Goal: Task Accomplishment & Management: Manage account settings

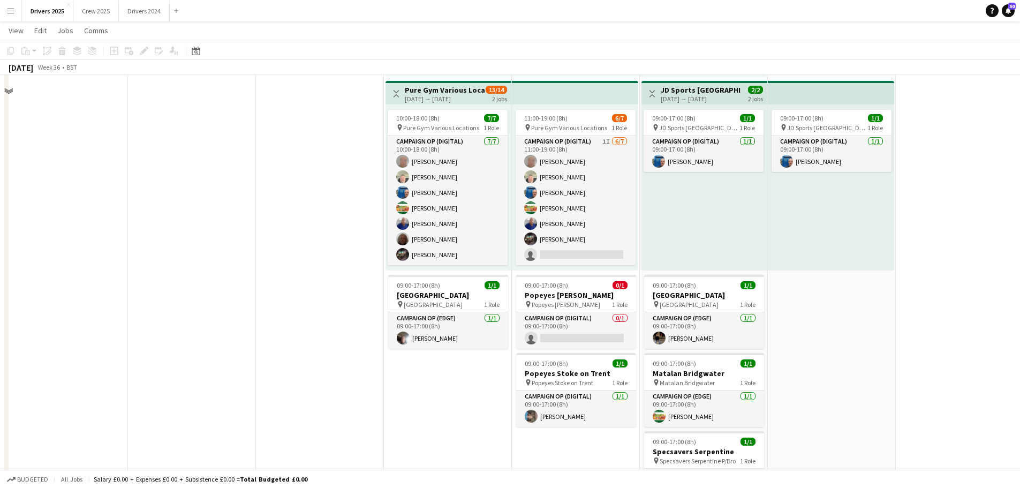
scroll to position [1018, 0]
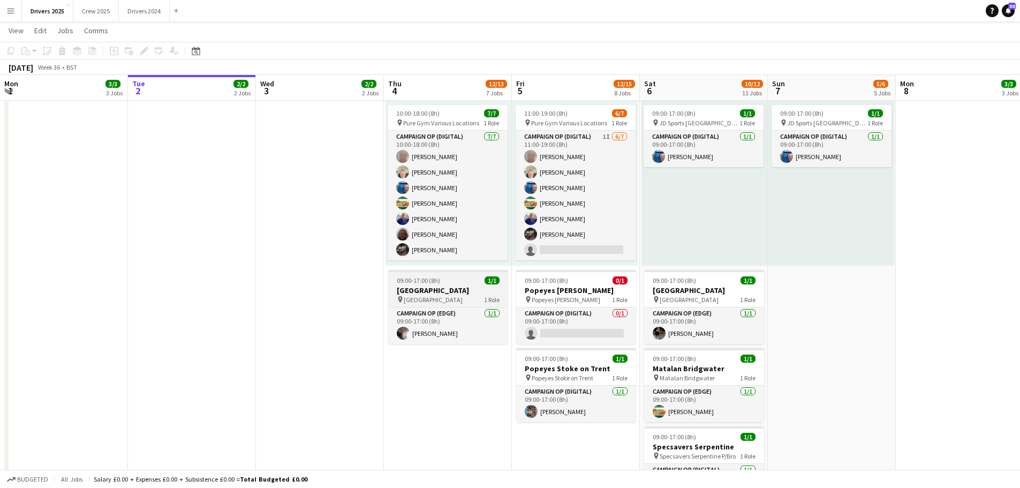
click at [445, 296] on span "[GEOGRAPHIC_DATA]" at bounding box center [433, 300] width 59 height 8
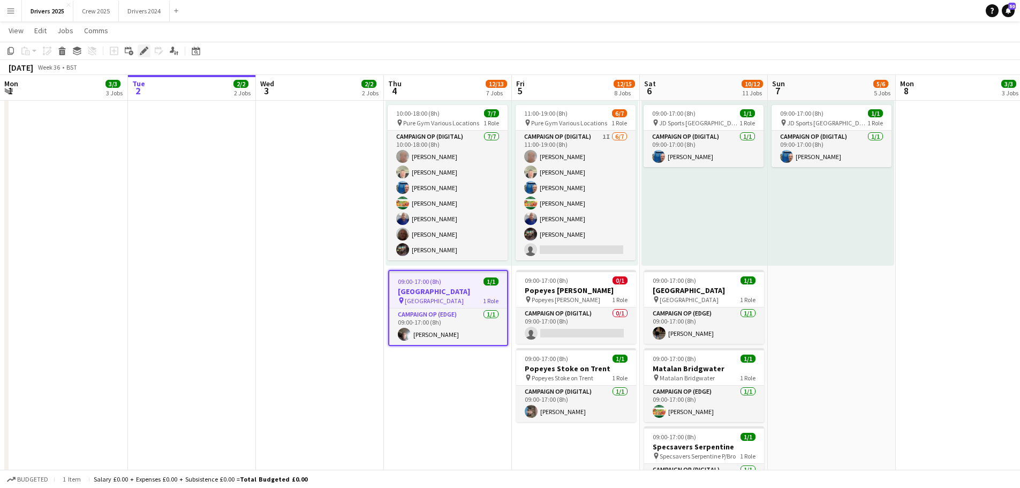
click at [142, 50] on icon "Edit" at bounding box center [144, 51] width 9 height 9
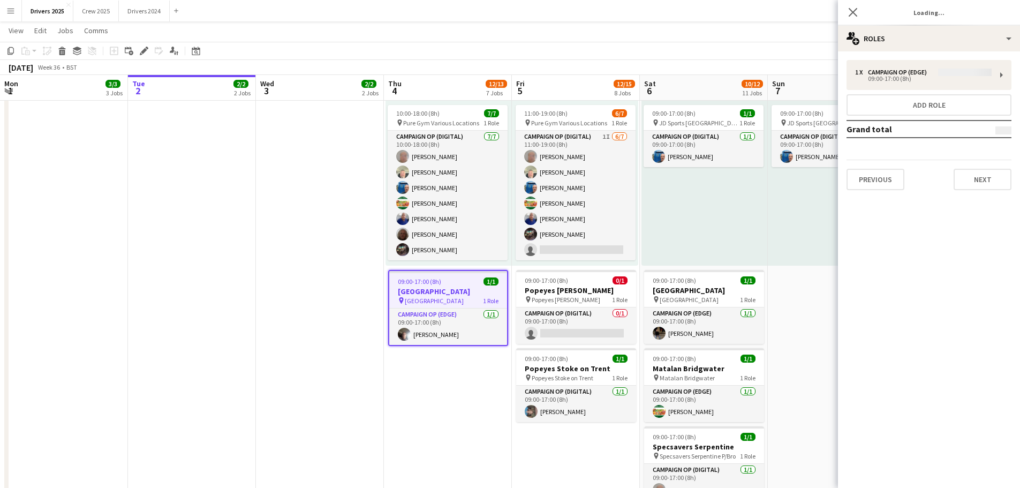
type input "**********"
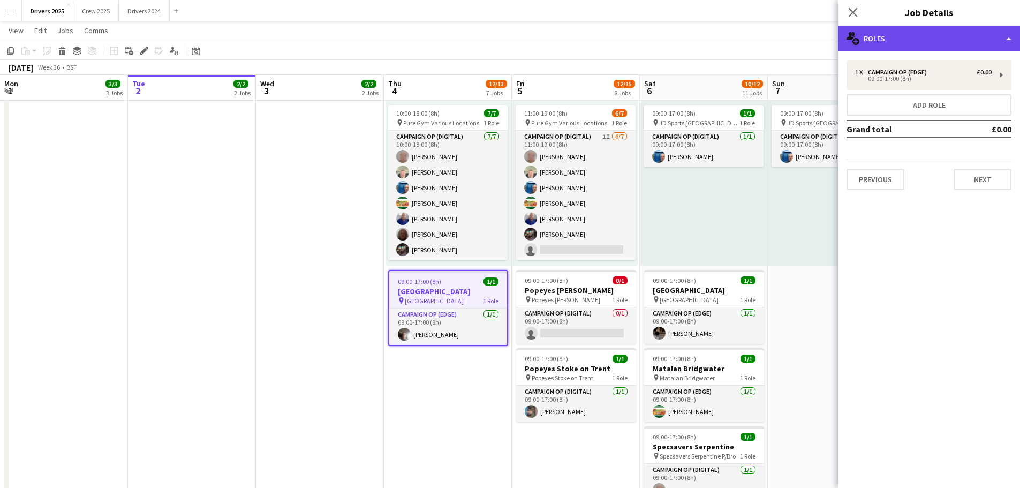
click at [822, 40] on div "multiple-users-add Roles" at bounding box center [929, 39] width 182 height 26
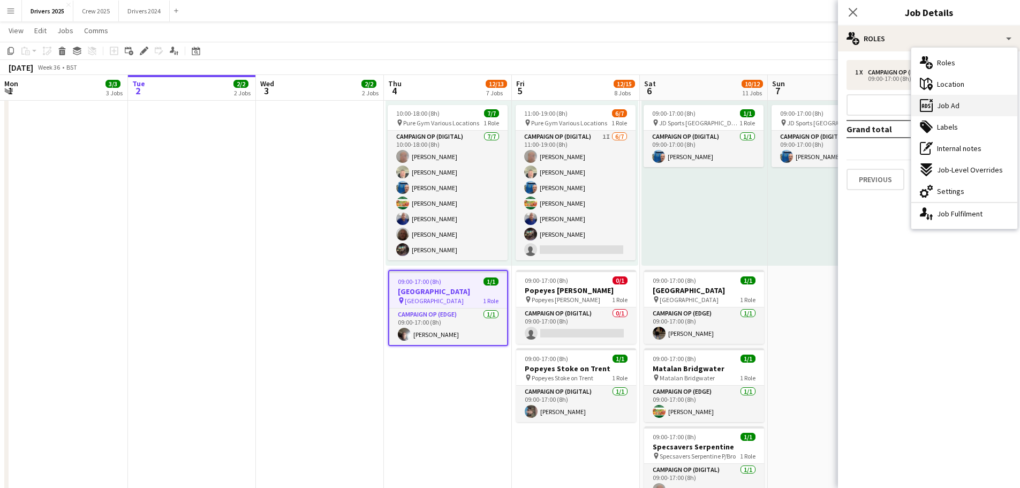
click at [822, 104] on div "ads-window Job Ad" at bounding box center [965, 105] width 106 height 21
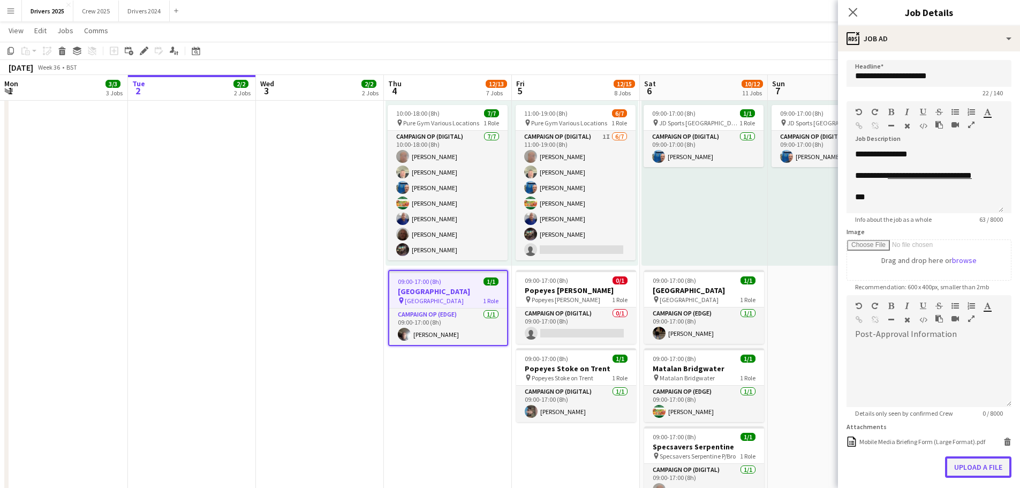
click at [822, 372] on button "Upload a file" at bounding box center [978, 466] width 66 height 21
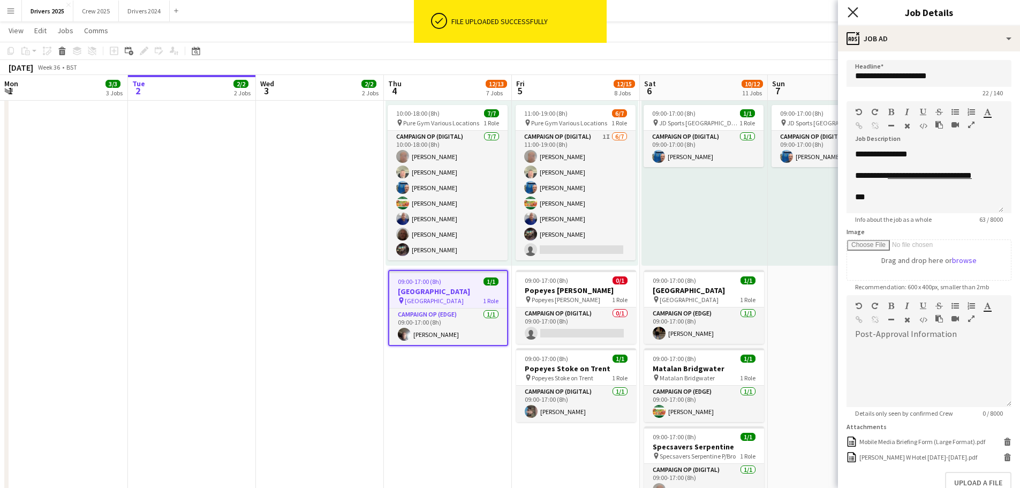
click at [822, 14] on icon at bounding box center [853, 12] width 10 height 10
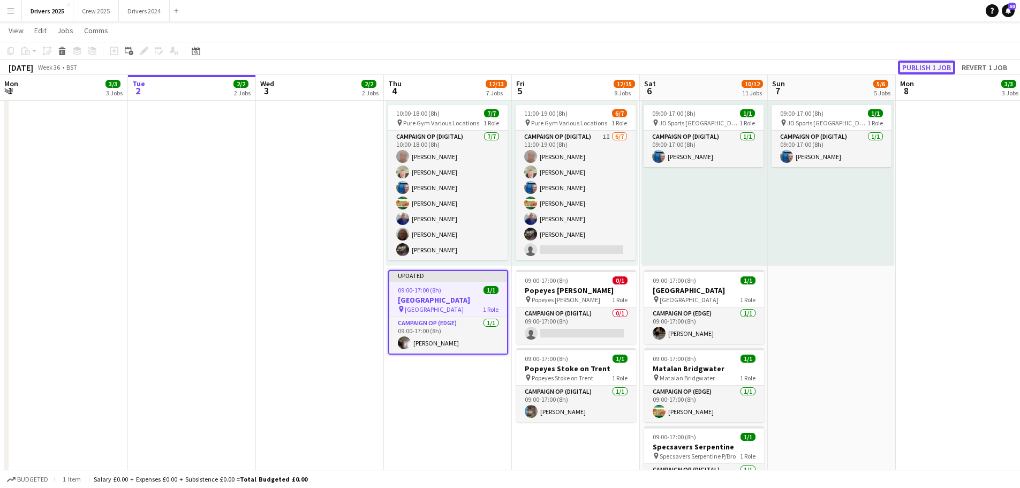
click at [822, 62] on button "Publish 1 job" at bounding box center [926, 68] width 57 height 14
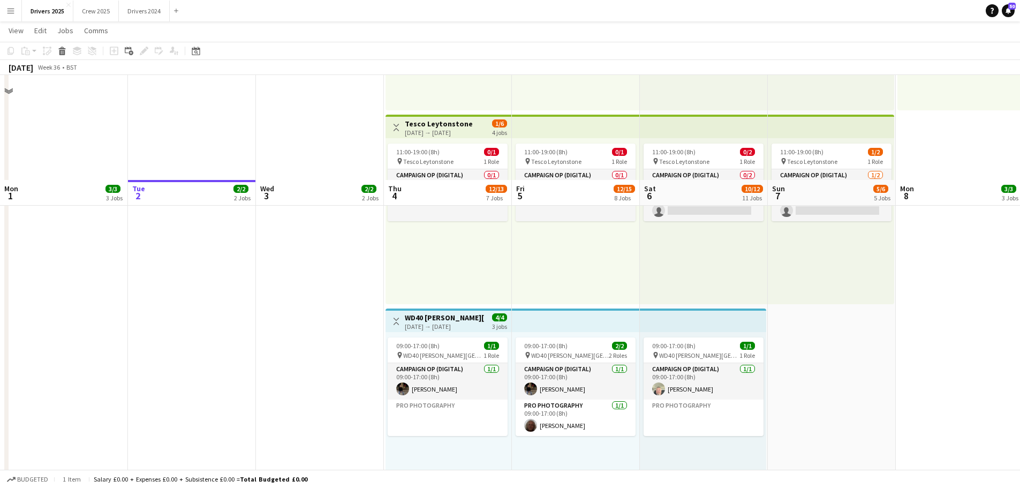
scroll to position [589, 0]
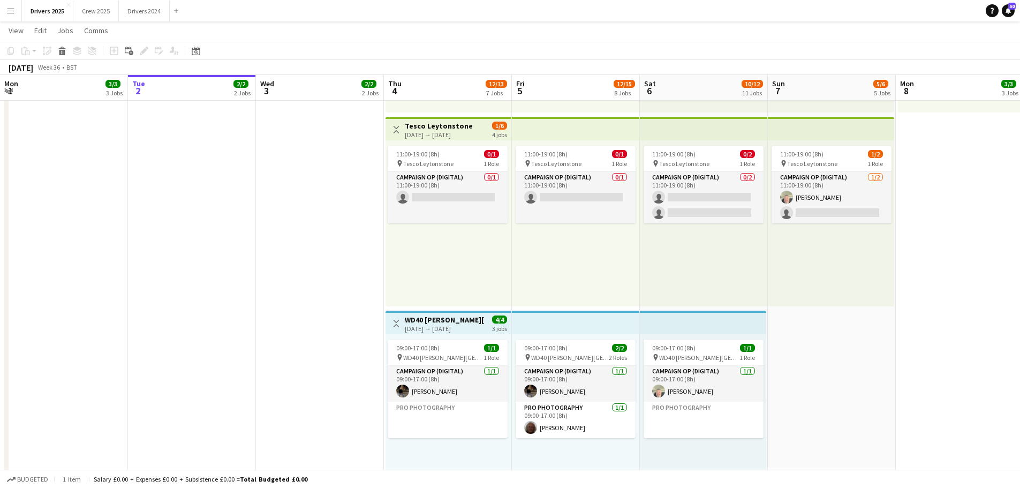
click at [577, 320] on app-top-bar at bounding box center [576, 323] width 128 height 24
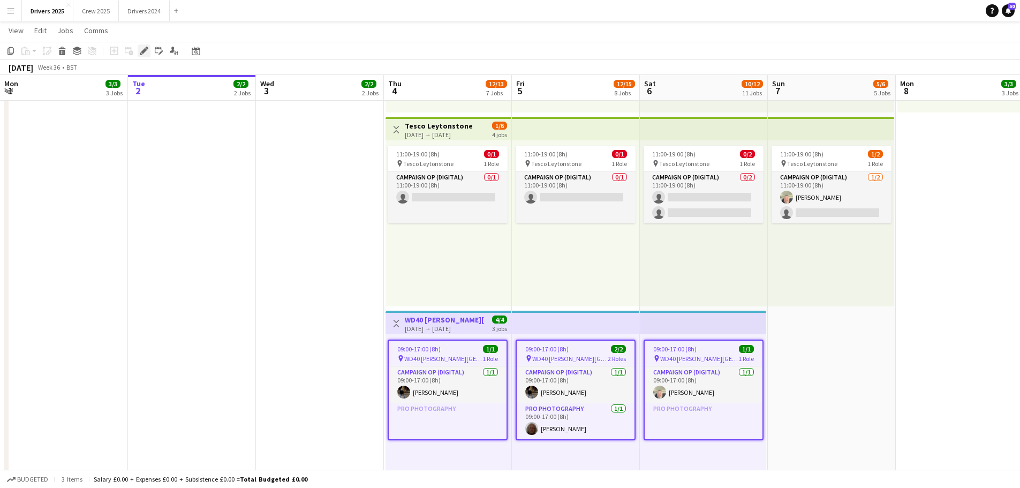
click at [145, 49] on icon at bounding box center [144, 51] width 6 height 6
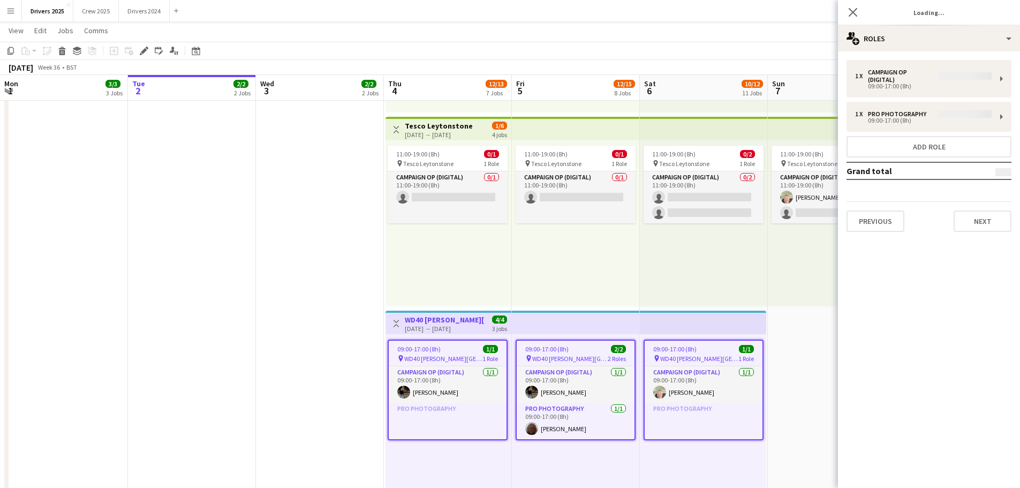
type input "**********"
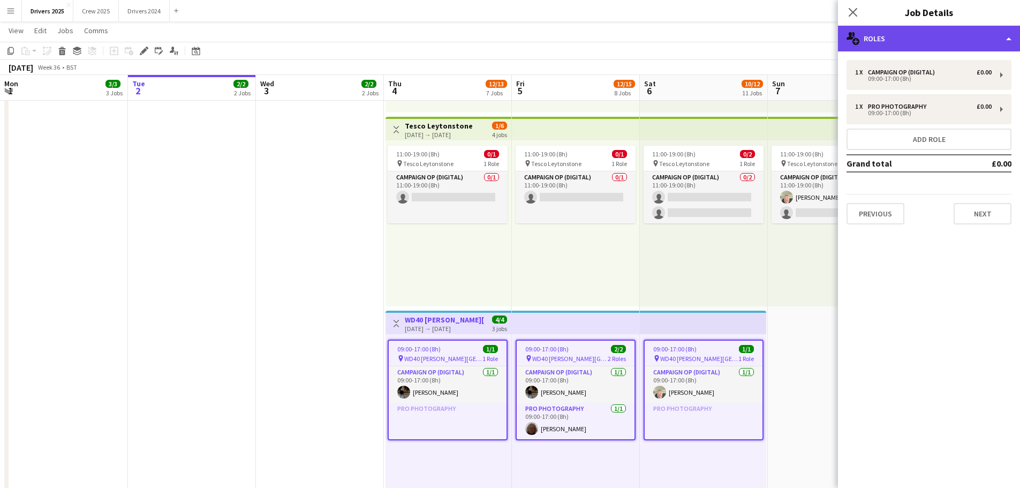
click at [822, 39] on div "multiple-users-add Roles" at bounding box center [929, 39] width 182 height 26
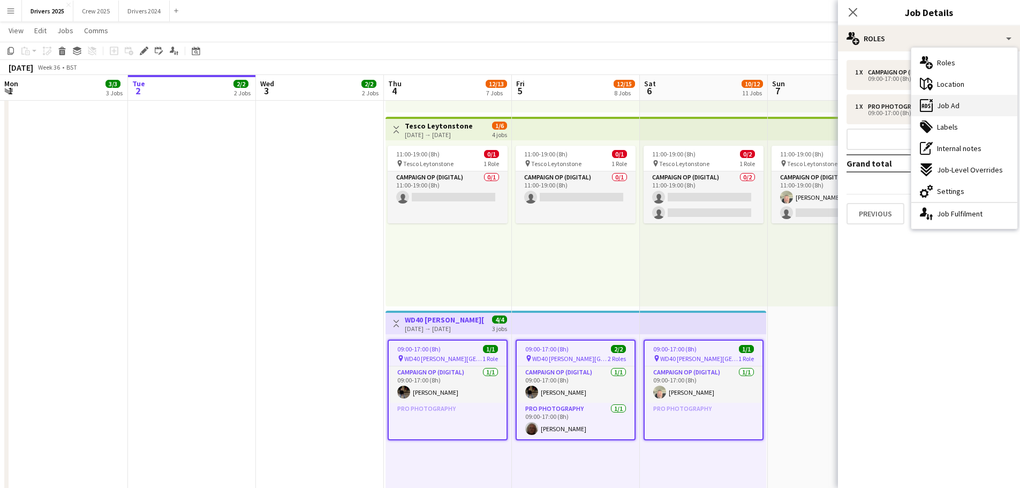
click at [822, 104] on span "Job Ad" at bounding box center [948, 106] width 22 height 10
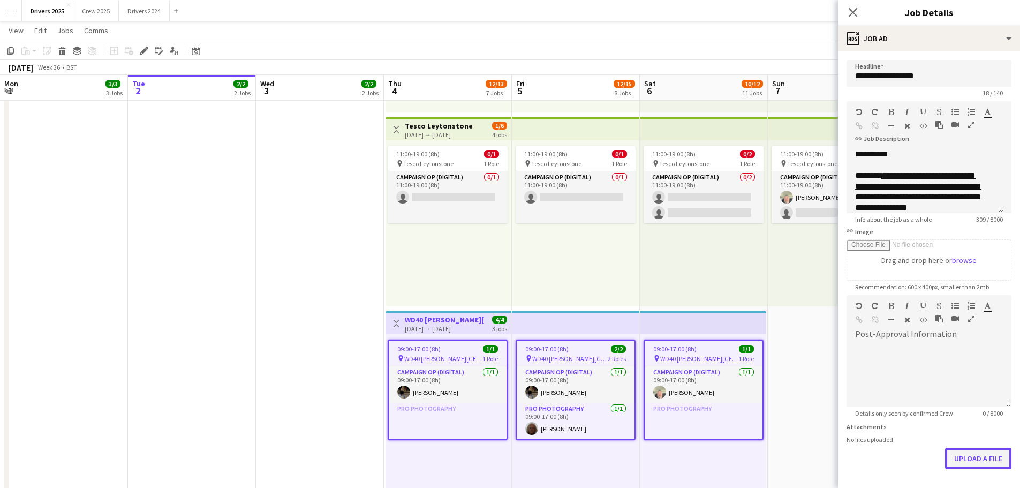
click at [822, 372] on button "Upload a file" at bounding box center [978, 458] width 66 height 21
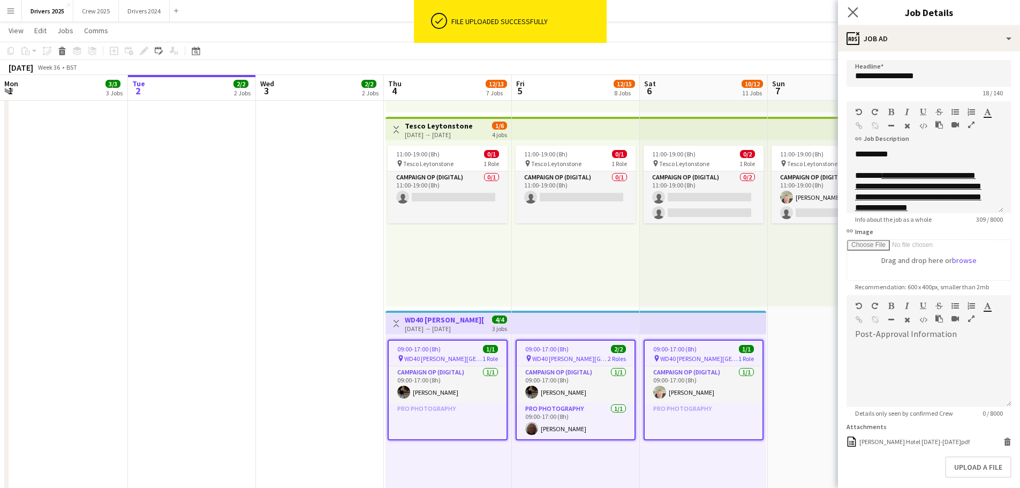
click at [822, 14] on icon "Close pop-in" at bounding box center [853, 12] width 10 height 10
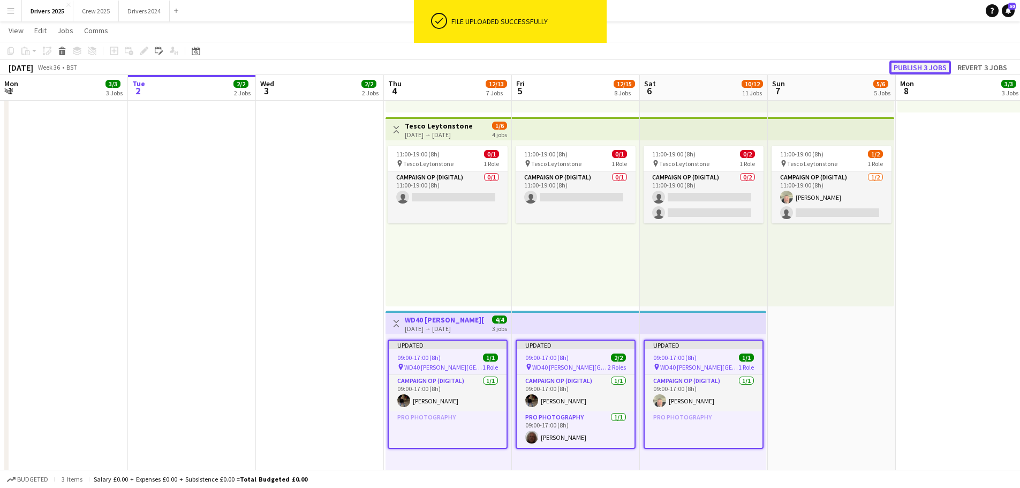
click at [822, 64] on button "Publish 3 jobs" at bounding box center [921, 68] width 62 height 14
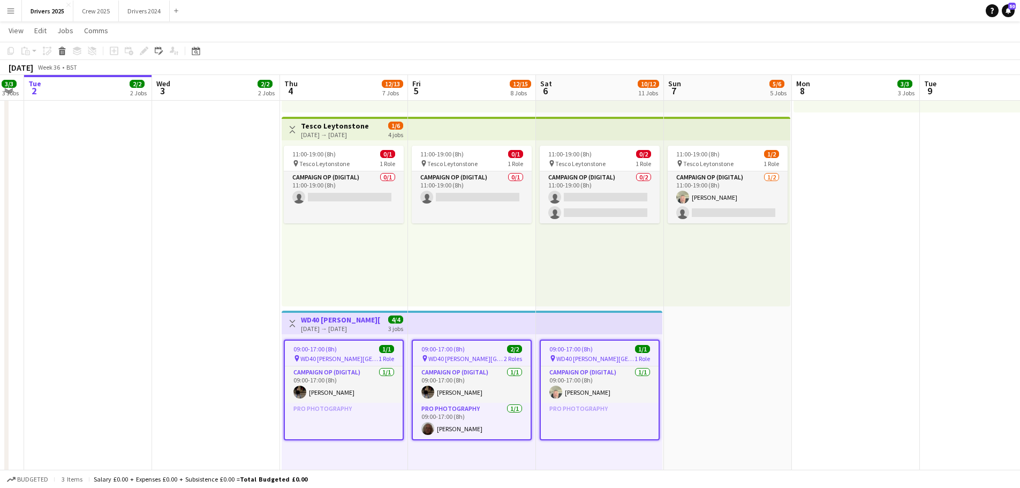
drag, startPoint x: 950, startPoint y: 326, endPoint x: 691, endPoint y: 305, distance: 259.0
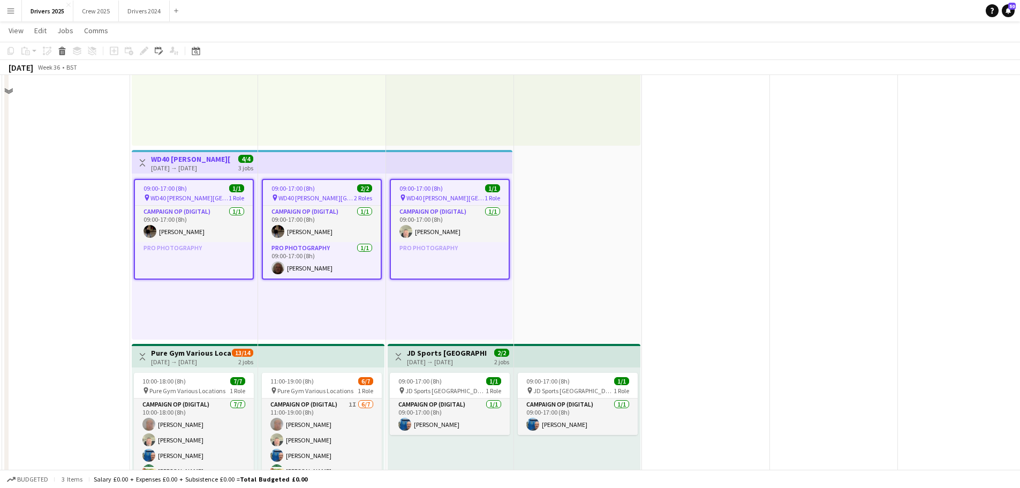
scroll to position [536, 0]
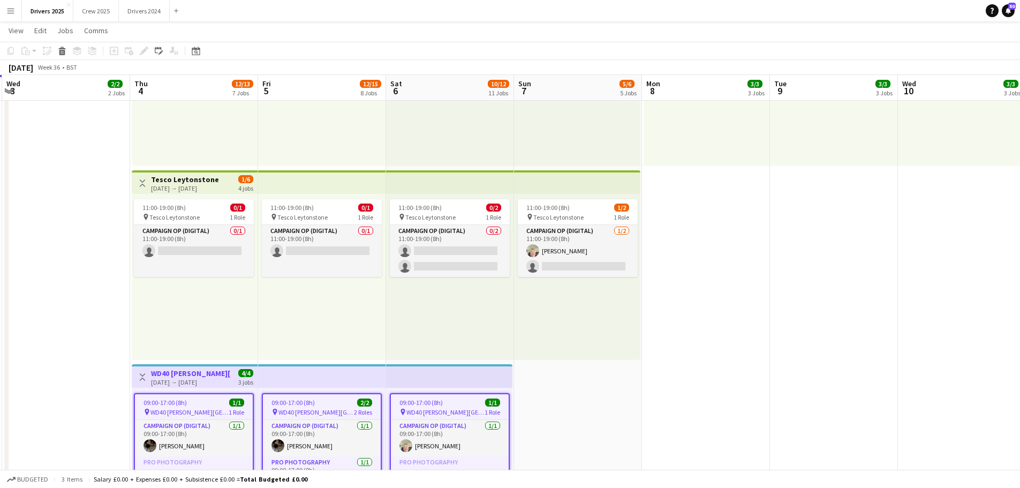
click at [576, 183] on app-top-bar at bounding box center [577, 182] width 126 height 24
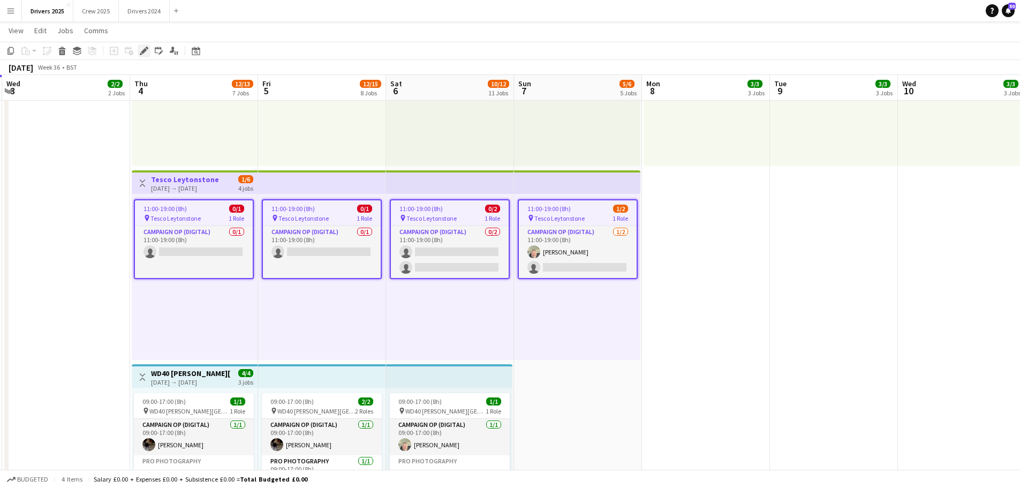
click at [144, 50] on icon at bounding box center [144, 51] width 6 height 6
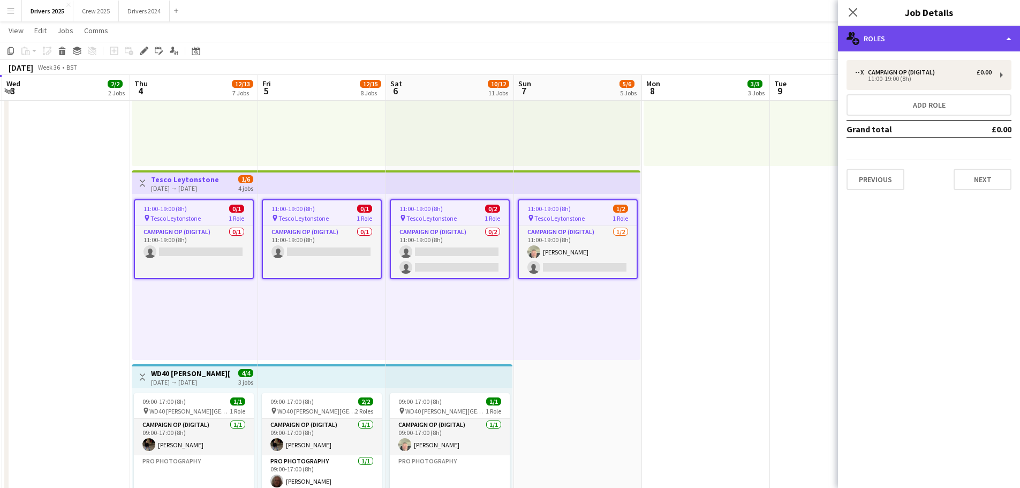
click at [822, 40] on div "multiple-users-add Roles" at bounding box center [929, 39] width 182 height 26
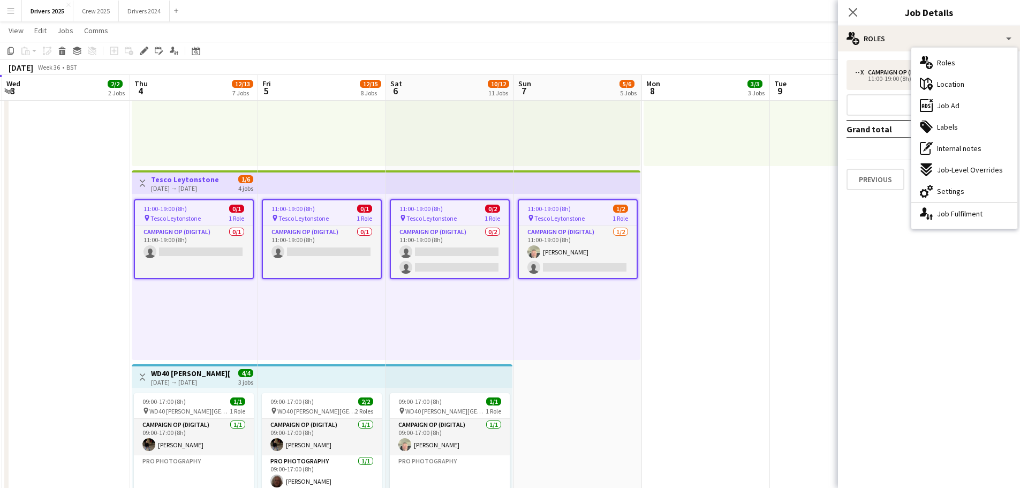
click at [822, 102] on div "ads-window Job Ad" at bounding box center [965, 105] width 106 height 21
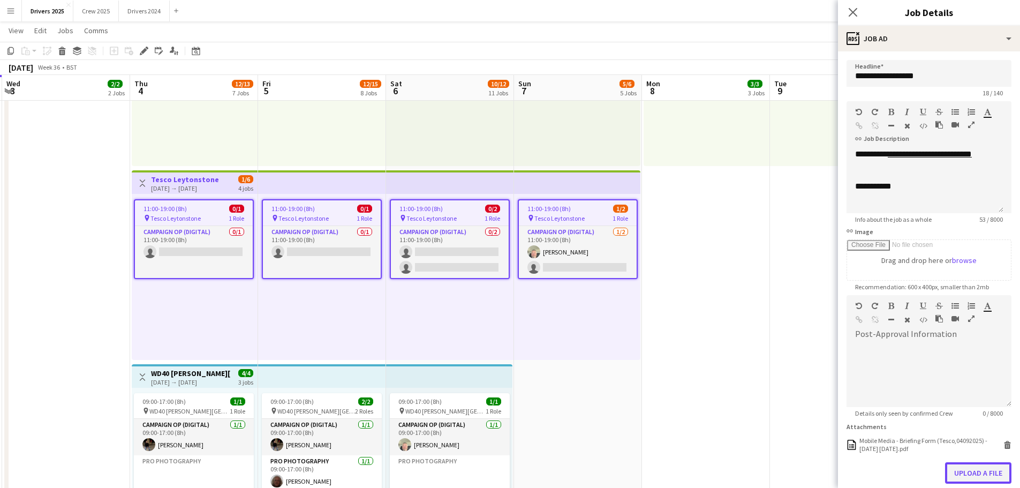
click at [822, 372] on button "Upload a file" at bounding box center [978, 472] width 66 height 21
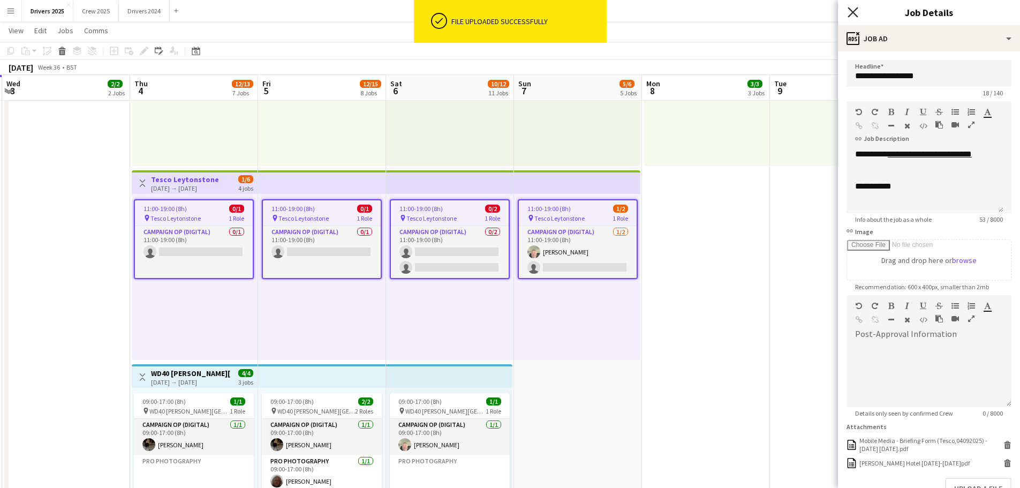
click at [822, 14] on app-icon "Close pop-in" at bounding box center [854, 13] width 16 height 16
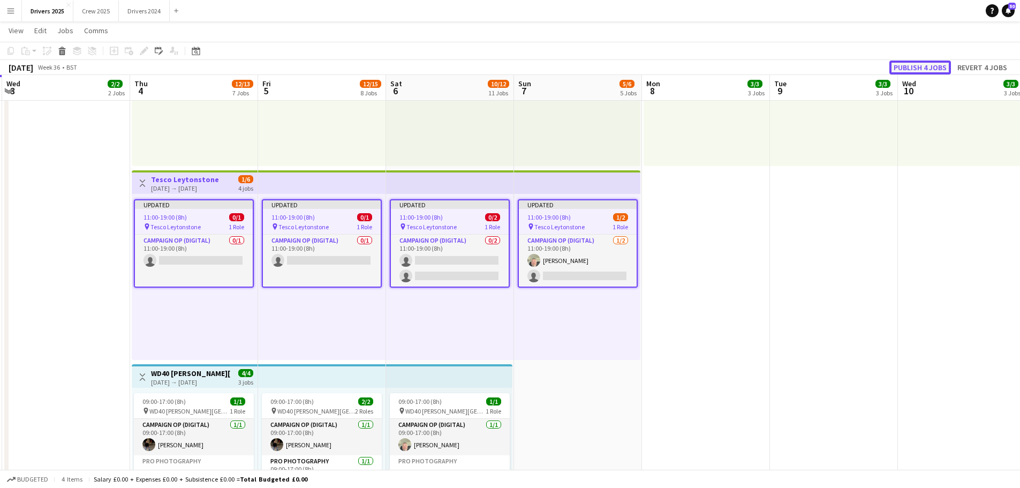
click at [822, 61] on button "Publish 4 jobs" at bounding box center [921, 68] width 62 height 14
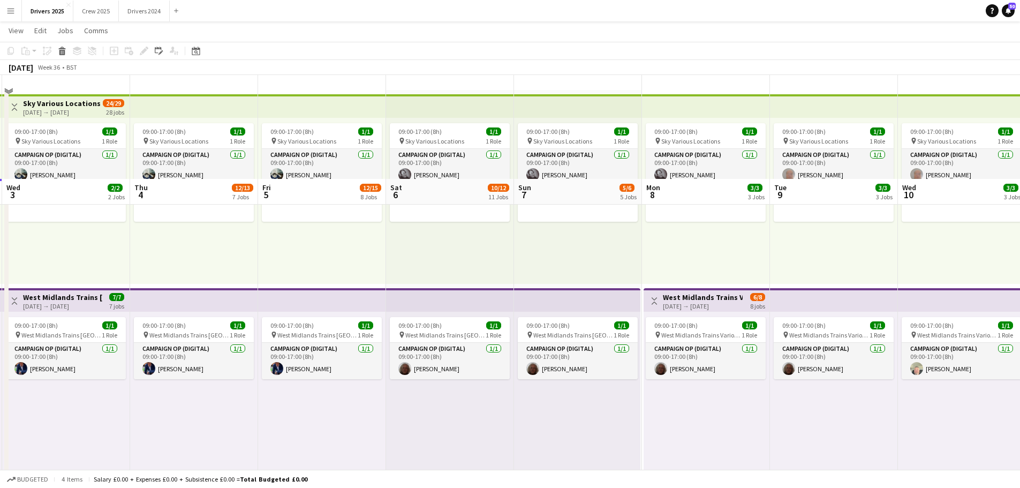
scroll to position [0, 0]
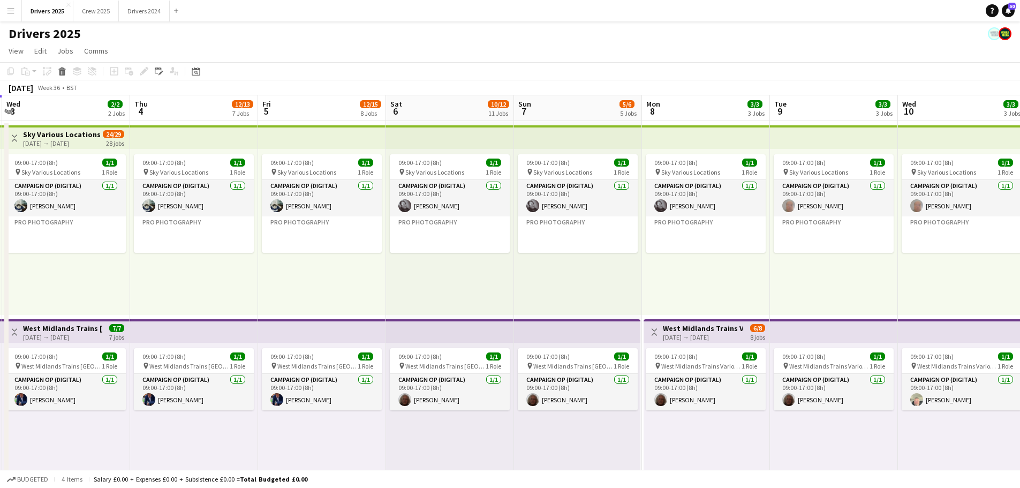
click at [328, 142] on app-top-bar at bounding box center [322, 137] width 128 height 24
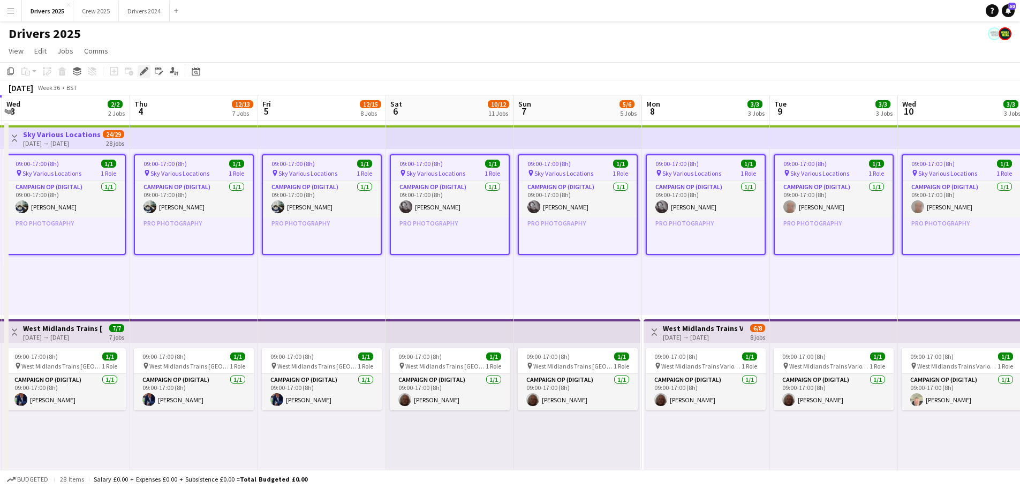
click at [145, 72] on icon at bounding box center [144, 72] width 6 height 6
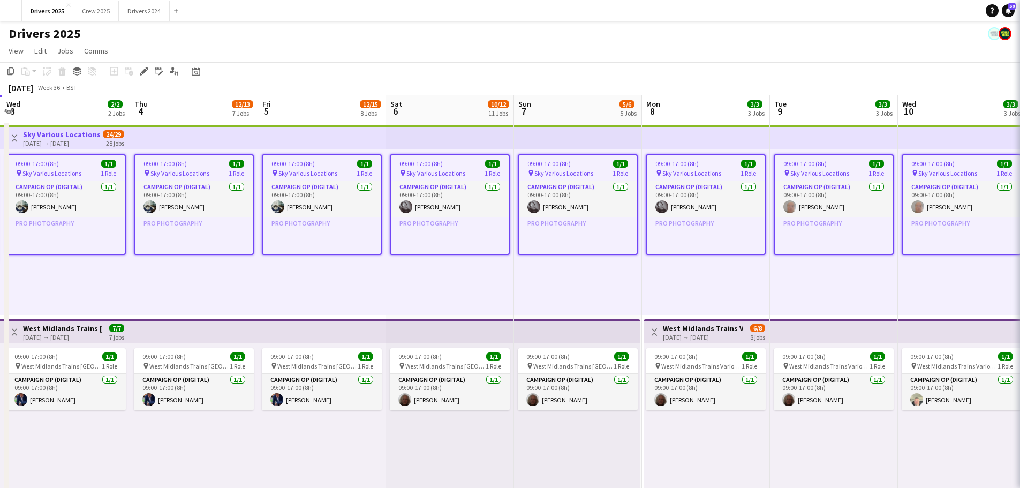
type input "**********"
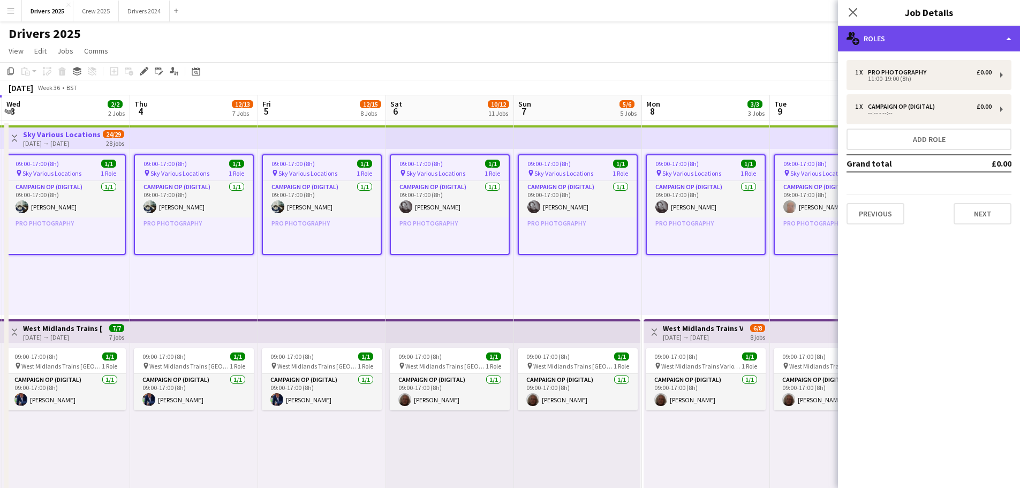
click at [822, 42] on div "multiple-users-add Roles" at bounding box center [929, 39] width 182 height 26
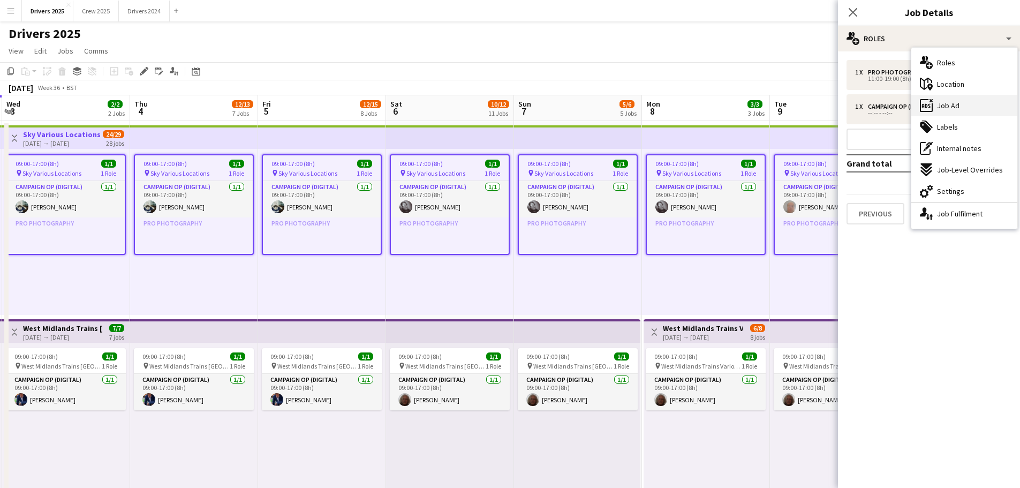
click at [822, 107] on span "Job Ad" at bounding box center [948, 106] width 22 height 10
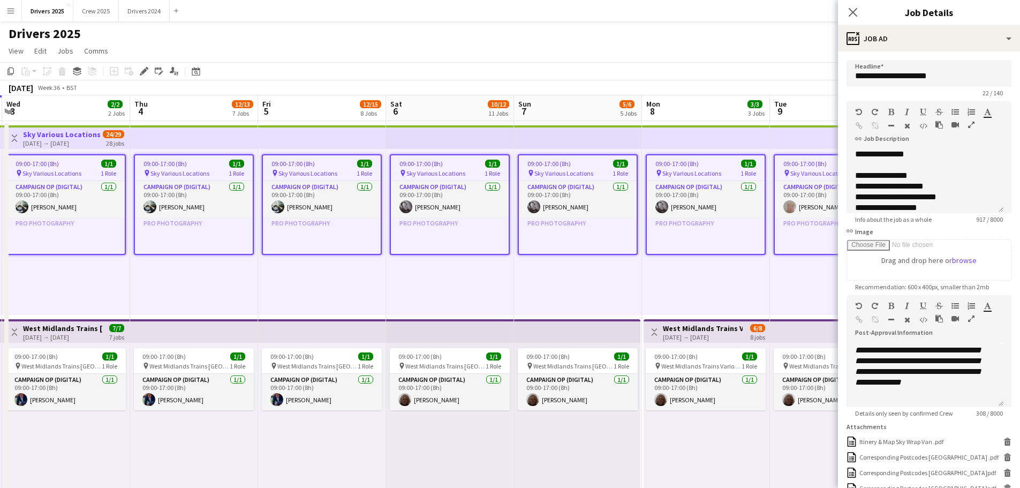
scroll to position [161, 0]
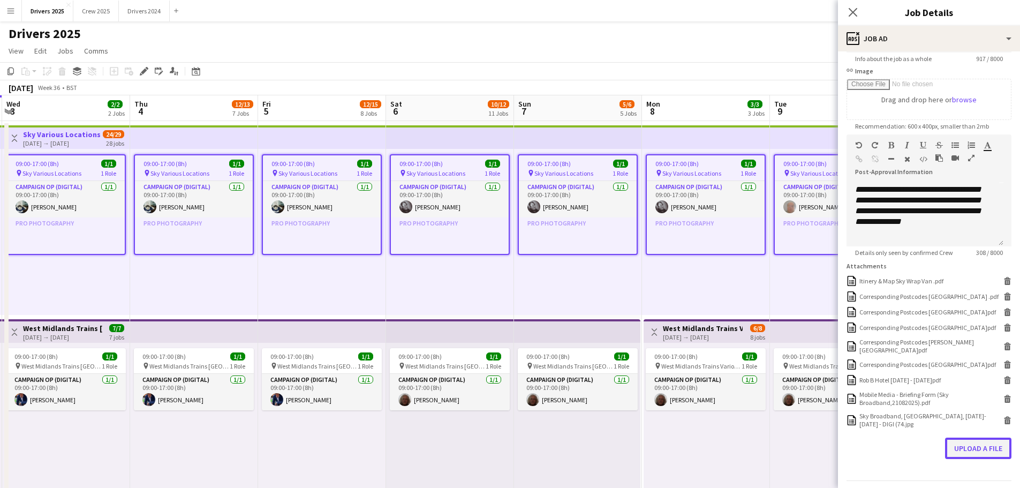
click at [822, 372] on button "Upload a file" at bounding box center [978, 448] width 66 height 21
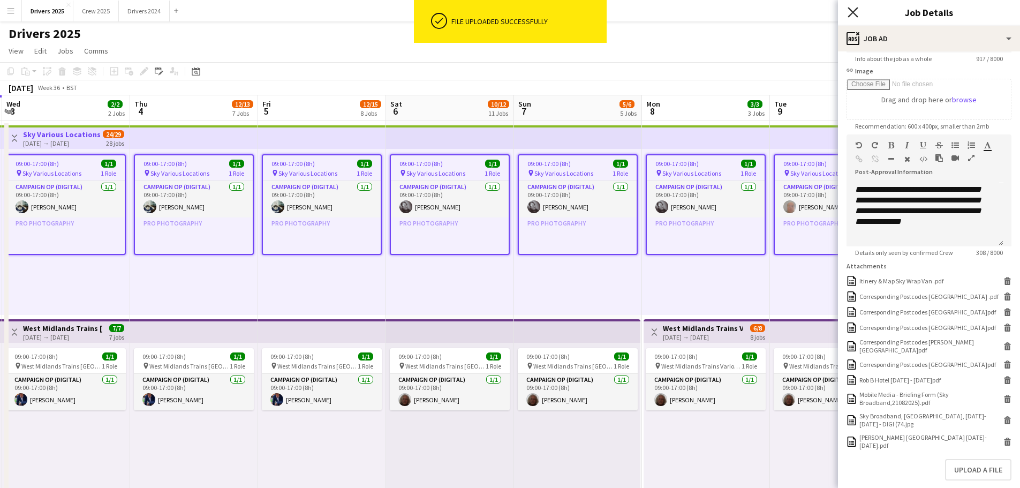
click at [822, 11] on icon at bounding box center [853, 12] width 10 height 10
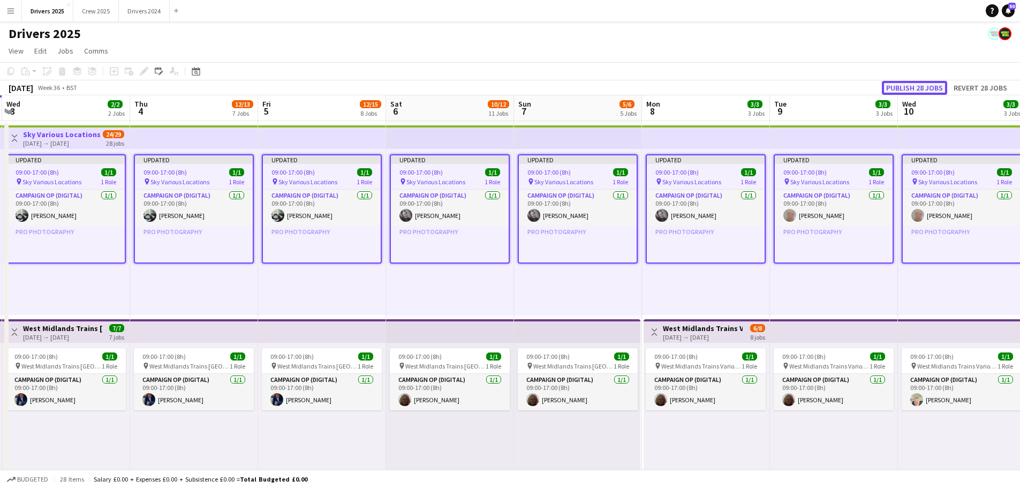
click at [822, 84] on button "Publish 28 jobs" at bounding box center [914, 88] width 65 height 14
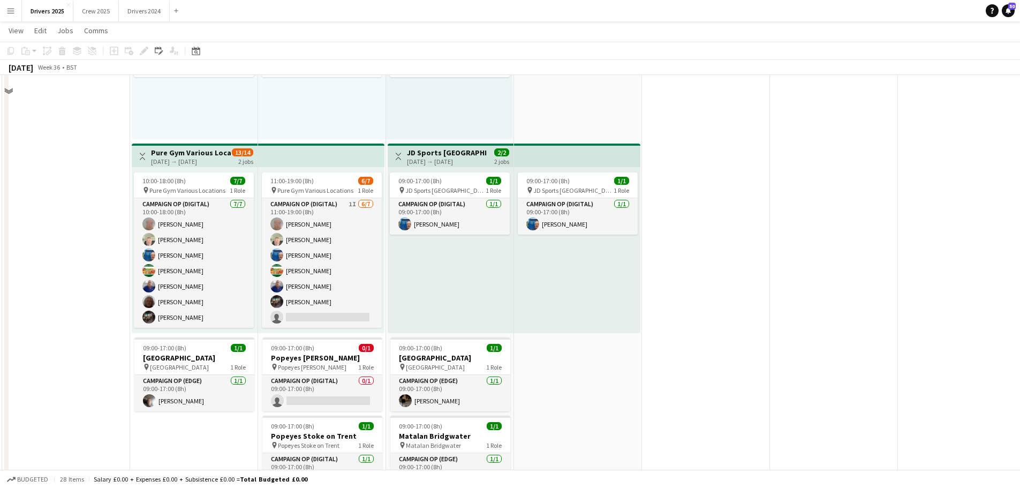
scroll to position [1071, 0]
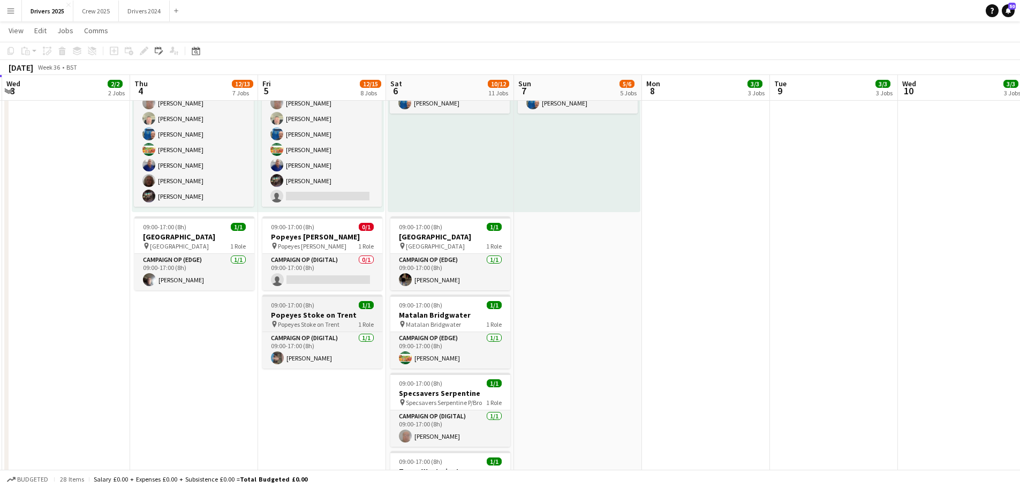
click at [315, 316] on h3 "Popeyes Stoke on Trent" at bounding box center [322, 315] width 120 height 10
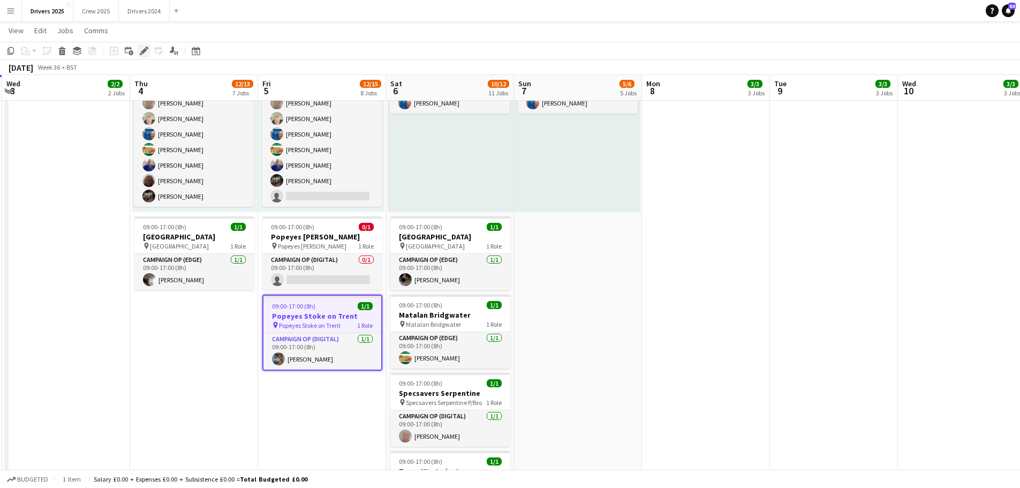
click at [148, 51] on icon "Edit" at bounding box center [144, 51] width 9 height 9
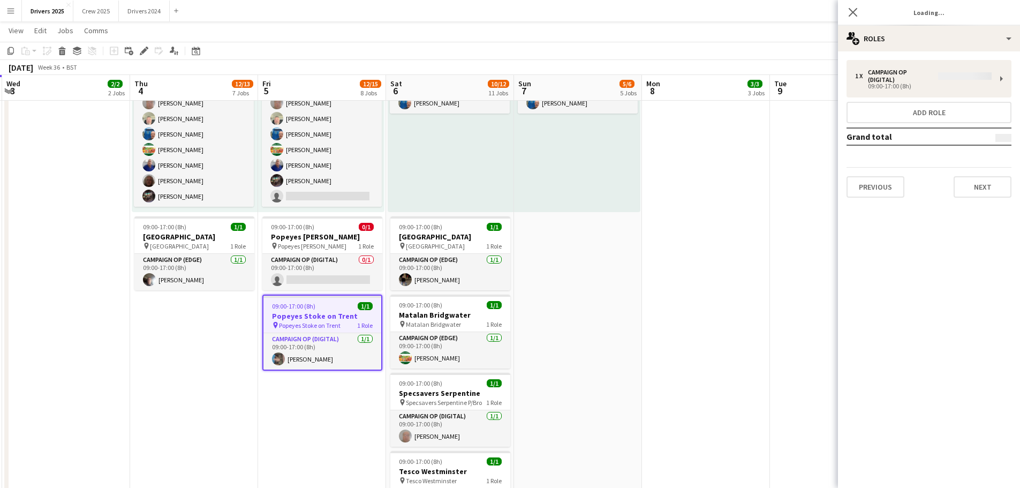
type input "**********"
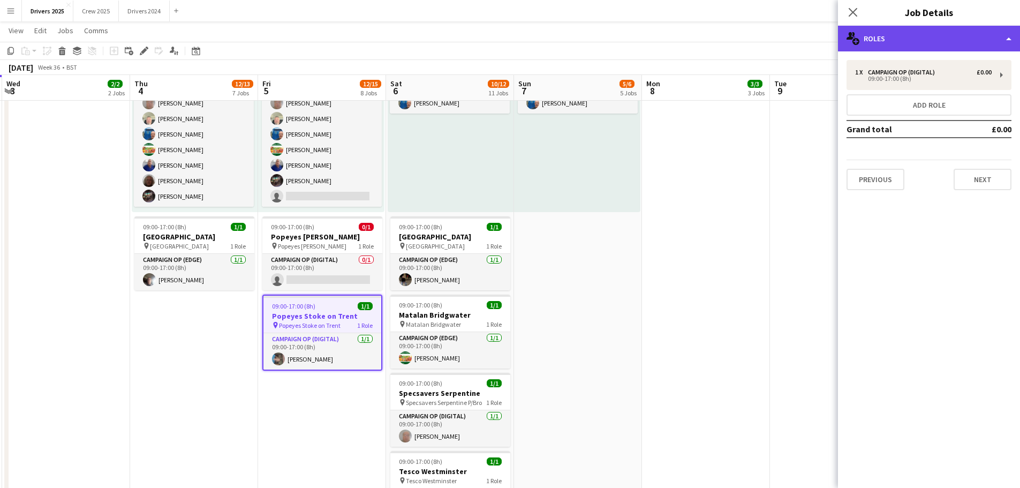
click at [822, 31] on div "multiple-users-add Roles" at bounding box center [929, 39] width 182 height 26
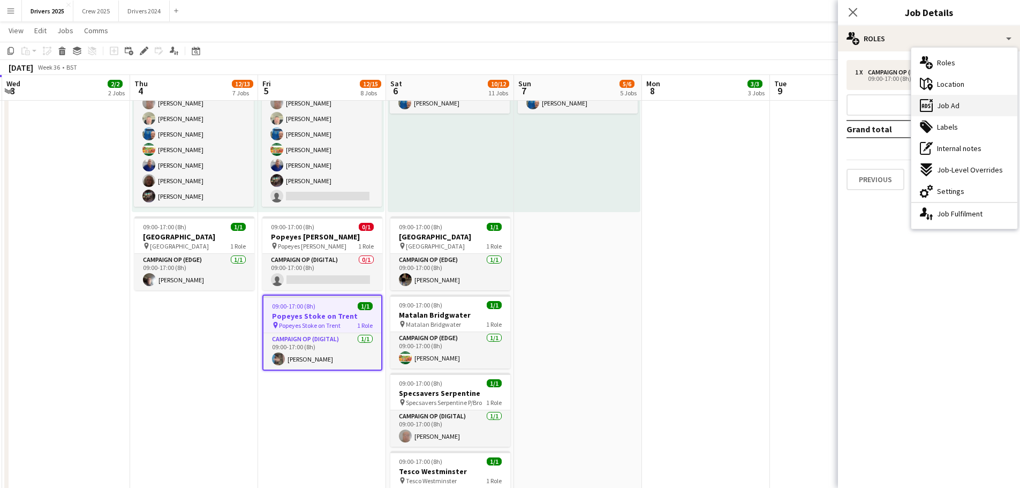
click at [822, 104] on div "ads-window Job Ad" at bounding box center [965, 105] width 106 height 21
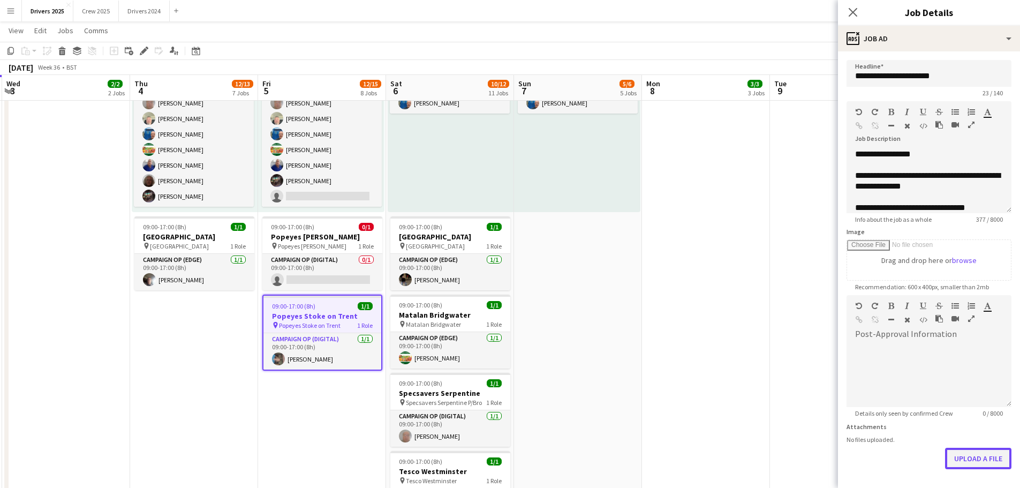
click at [822, 372] on button "Upload a file" at bounding box center [978, 458] width 66 height 21
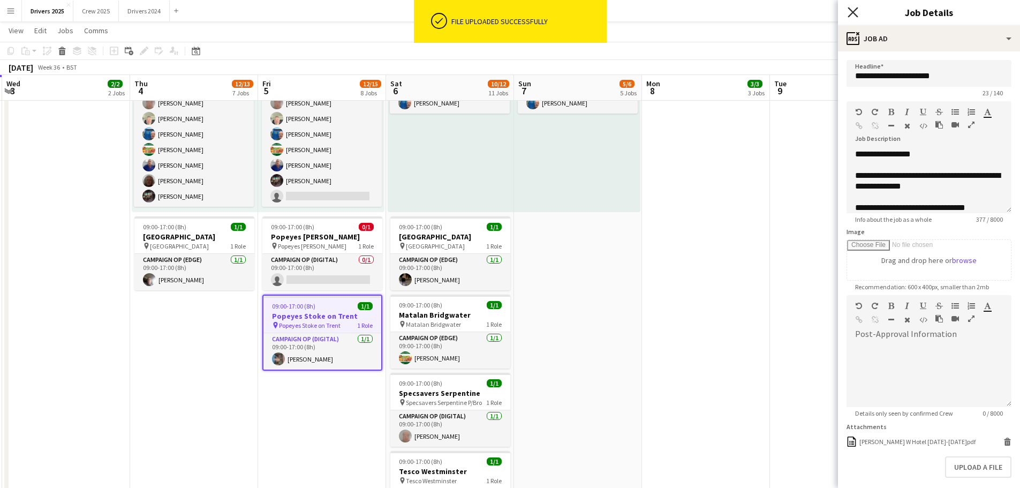
click at [822, 13] on icon "Close pop-in" at bounding box center [853, 12] width 10 height 10
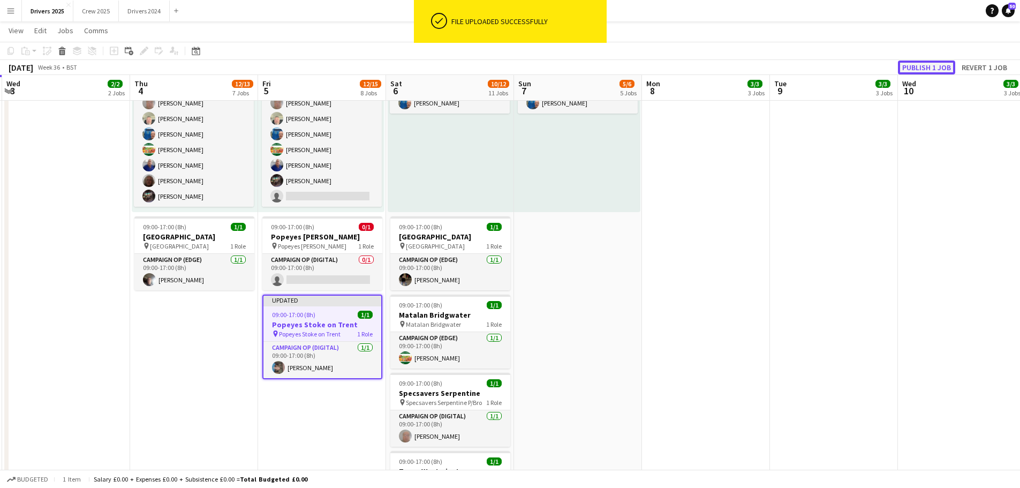
click at [822, 67] on button "Publish 1 job" at bounding box center [926, 68] width 57 height 14
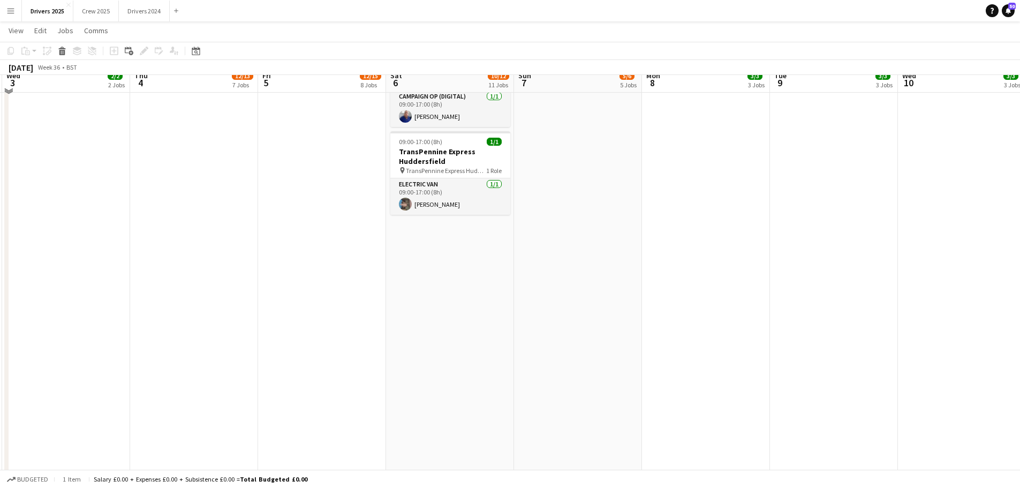
scroll to position [1446, 0]
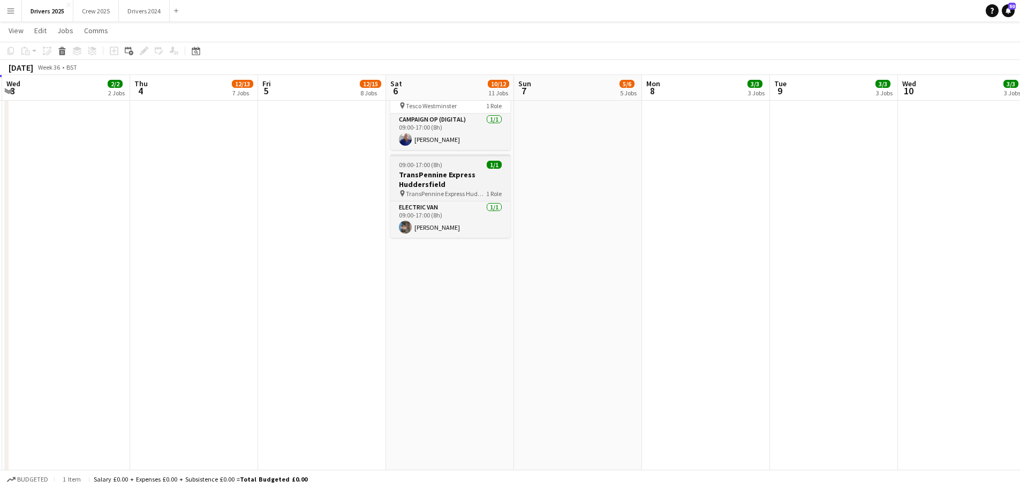
click at [435, 160] on app-job-card "09:00-17:00 (8h) 1/1 TransPennine Express Huddersfield pin TransPennine Express…" at bounding box center [450, 196] width 120 height 84
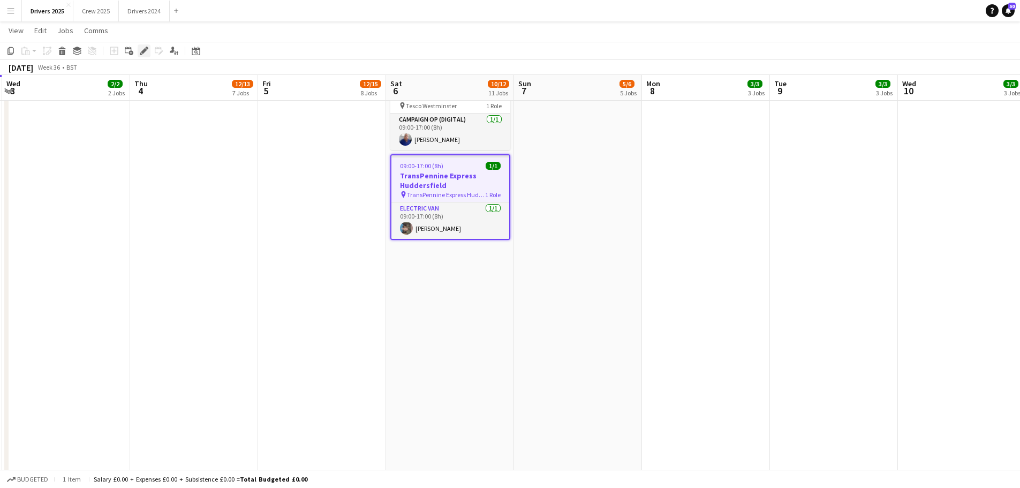
click at [142, 51] on icon at bounding box center [144, 51] width 6 height 6
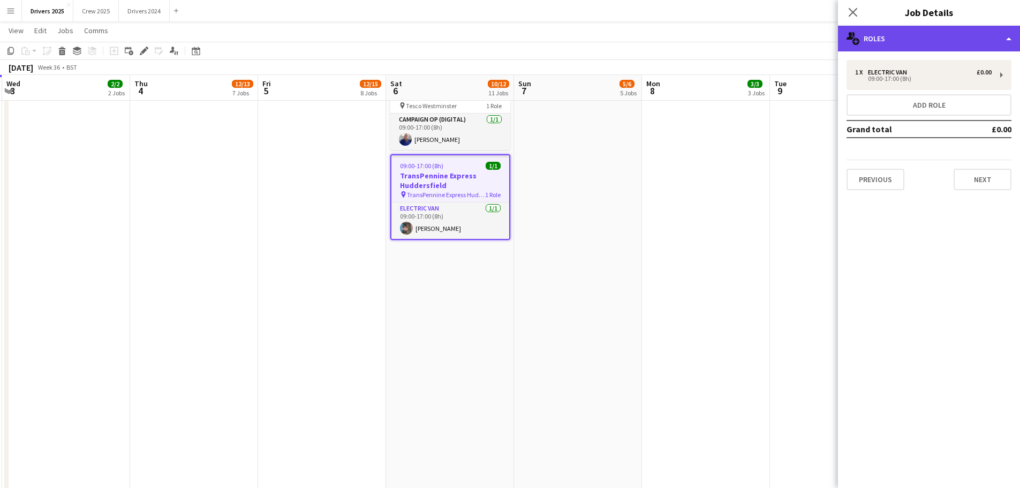
click at [822, 43] on div "multiple-users-add Roles" at bounding box center [929, 39] width 182 height 26
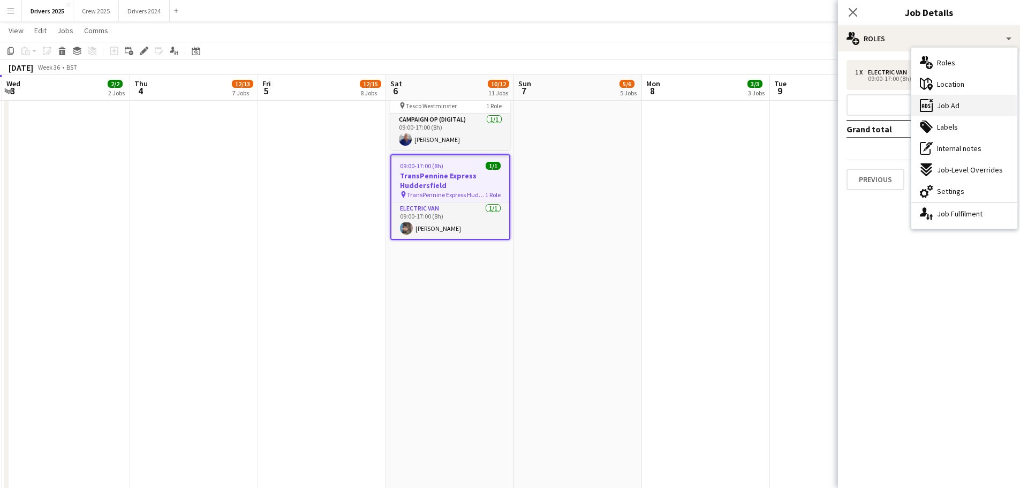
click at [822, 101] on span "Job Ad" at bounding box center [948, 106] width 22 height 10
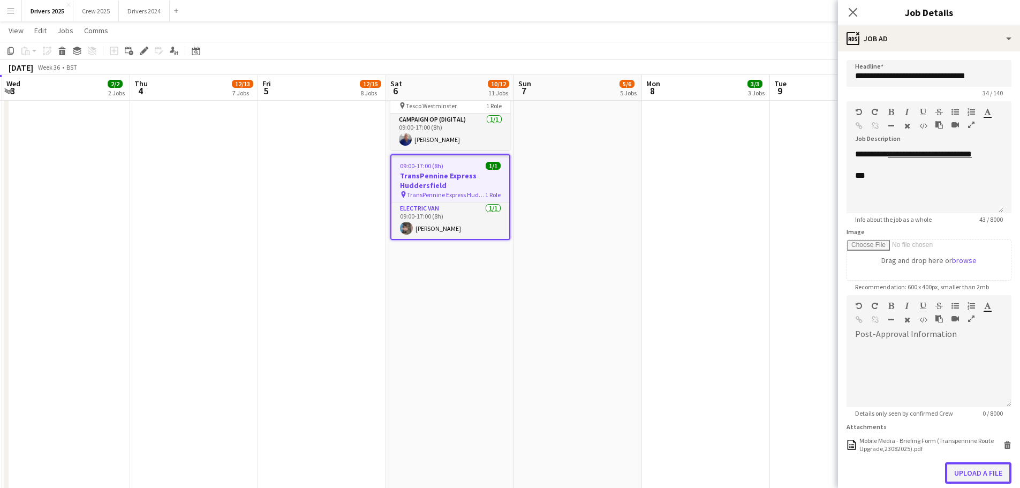
click at [822, 372] on button "Upload a file" at bounding box center [978, 472] width 66 height 21
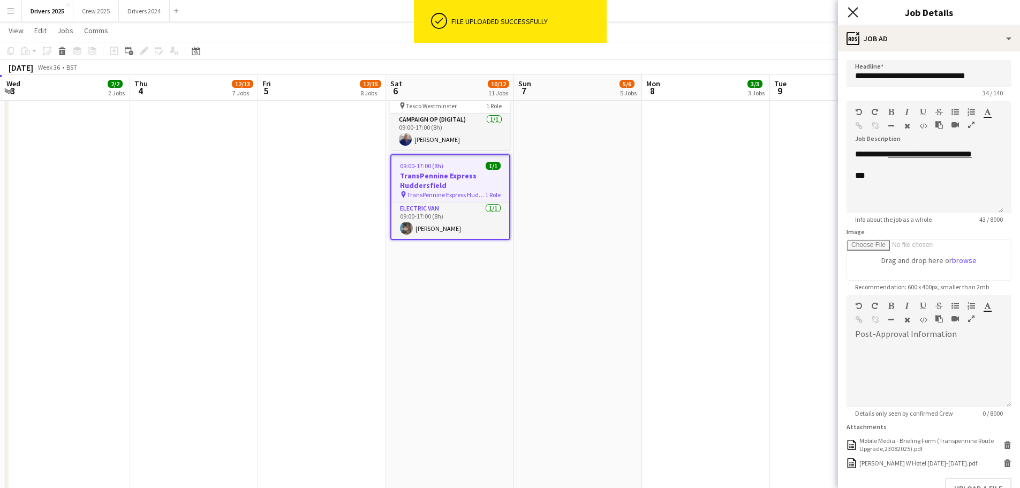
click at [822, 13] on icon at bounding box center [853, 12] width 10 height 10
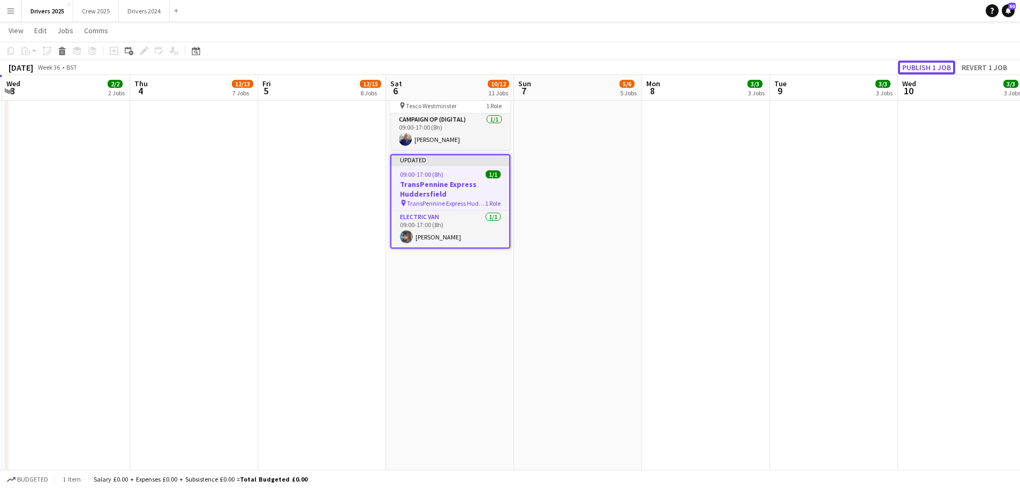
click at [822, 65] on button "Publish 1 job" at bounding box center [926, 68] width 57 height 14
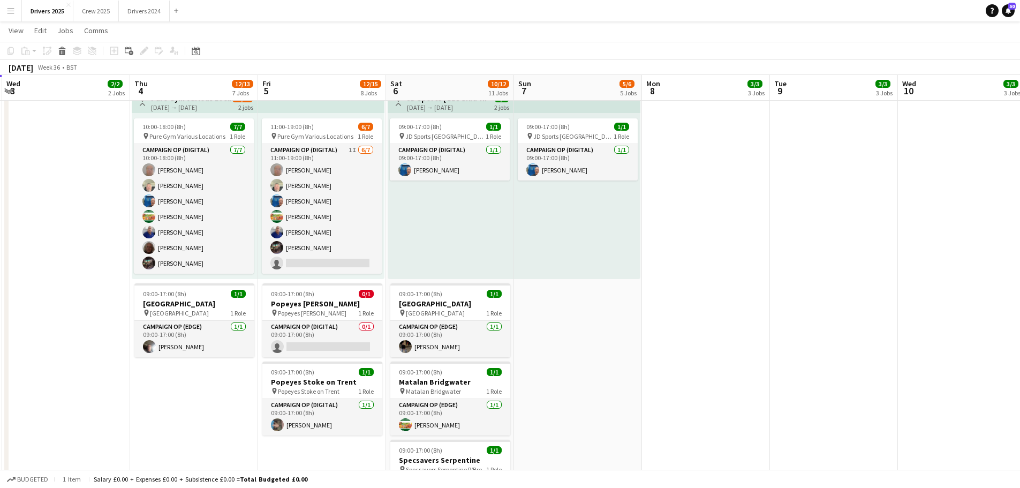
scroll to position [911, 0]
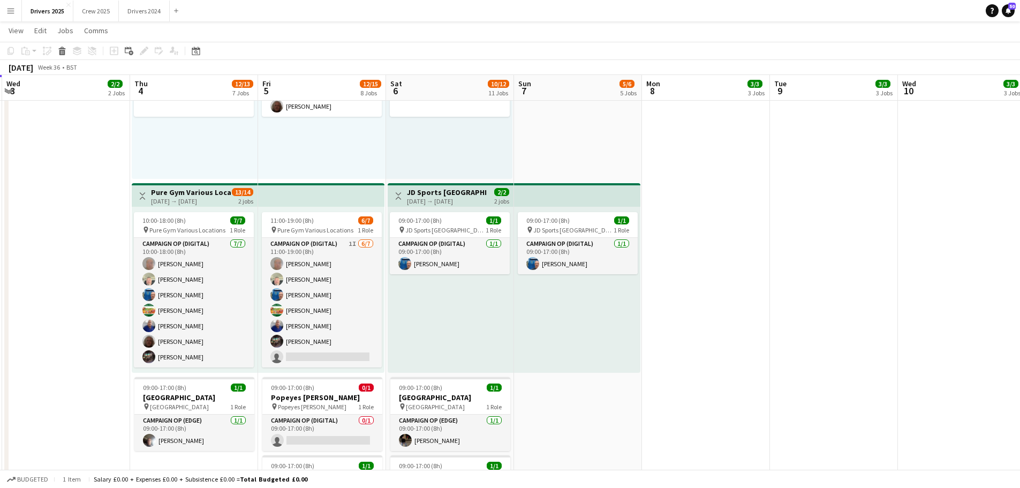
click at [457, 204] on div "[DATE] → [DATE]" at bounding box center [447, 201] width 80 height 8
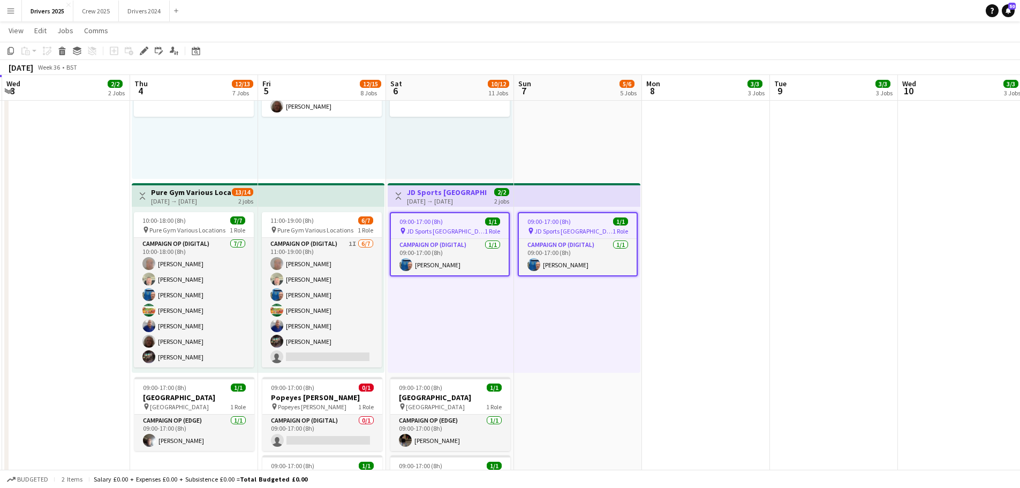
click at [147, 55] on icon "Edit" at bounding box center [144, 51] width 9 height 9
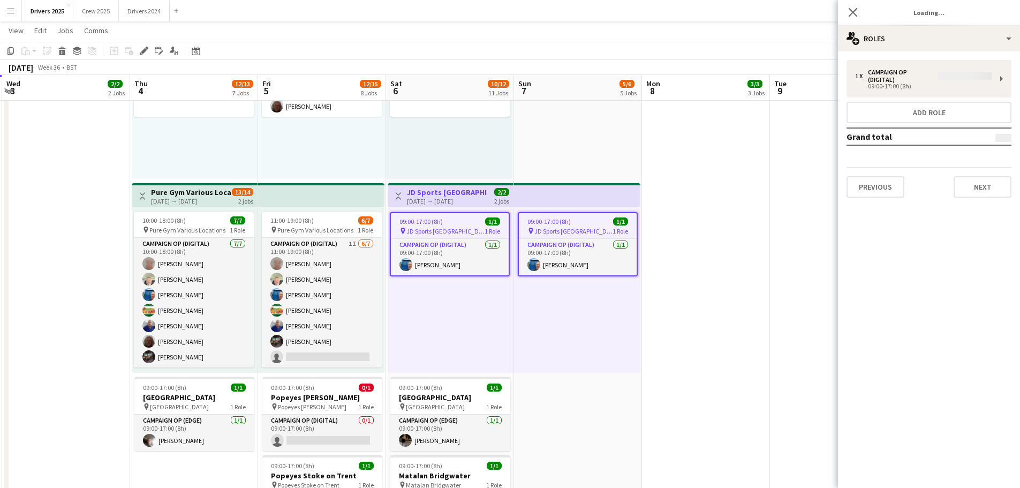
type input "**********"
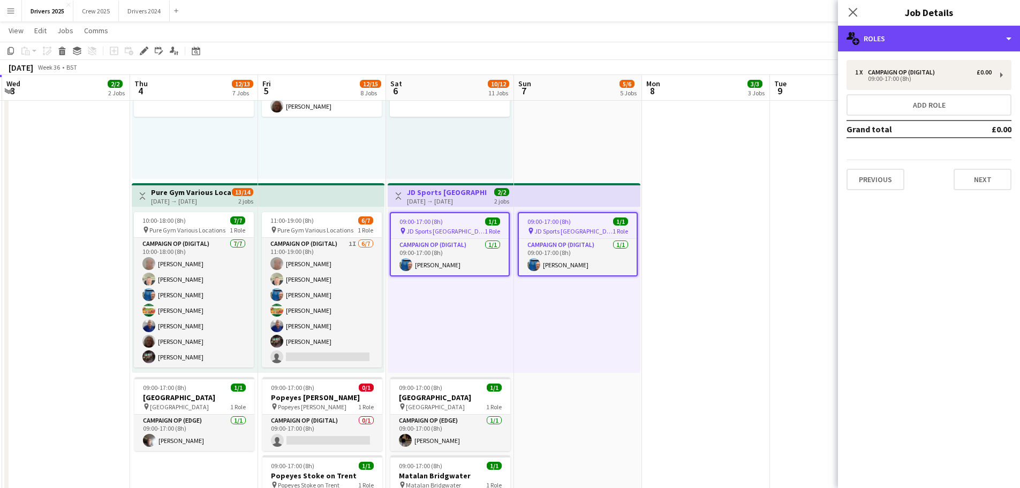
click at [822, 35] on div "multiple-users-add Roles" at bounding box center [929, 39] width 182 height 26
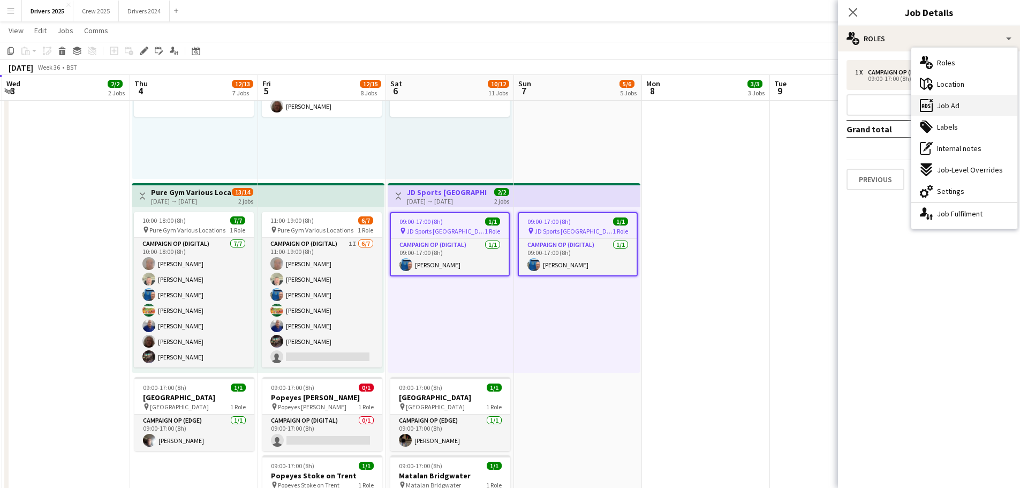
click at [822, 100] on div "ads-window Job Ad" at bounding box center [965, 105] width 106 height 21
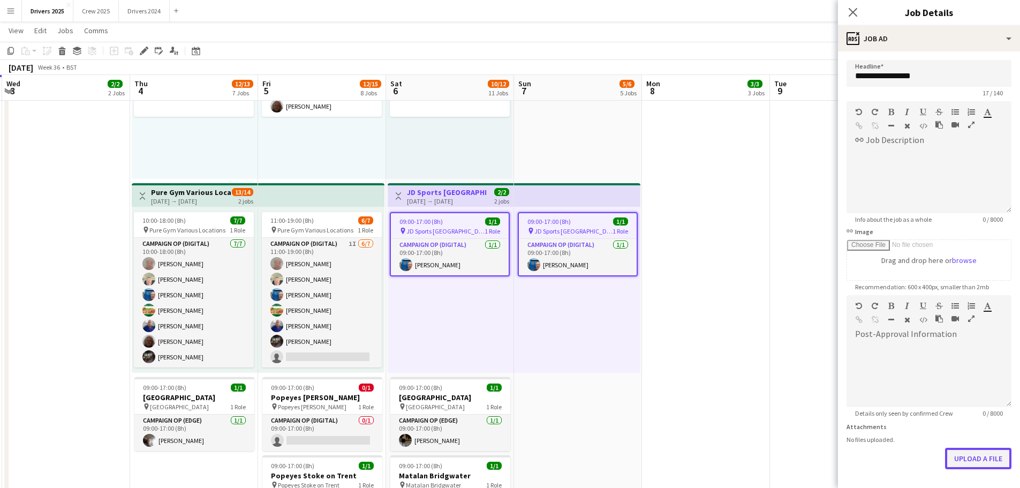
click at [822, 372] on button "Upload a file" at bounding box center [978, 458] width 66 height 21
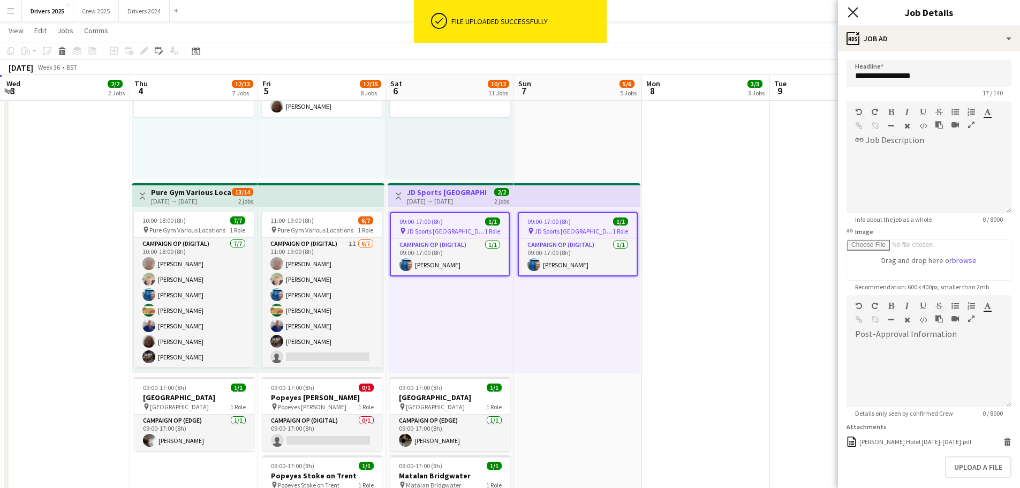
click at [822, 9] on icon "Close pop-in" at bounding box center [853, 12] width 10 height 10
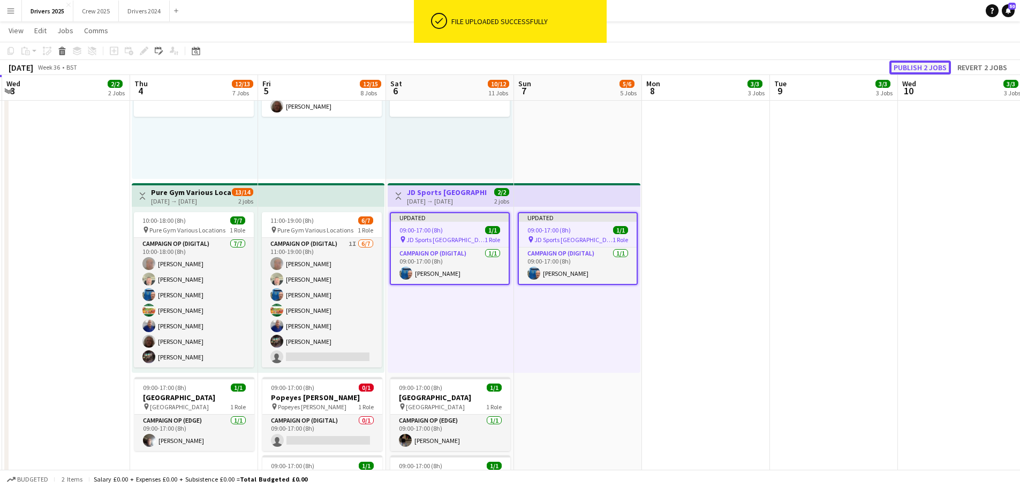
click at [822, 69] on button "Publish 2 jobs" at bounding box center [921, 68] width 62 height 14
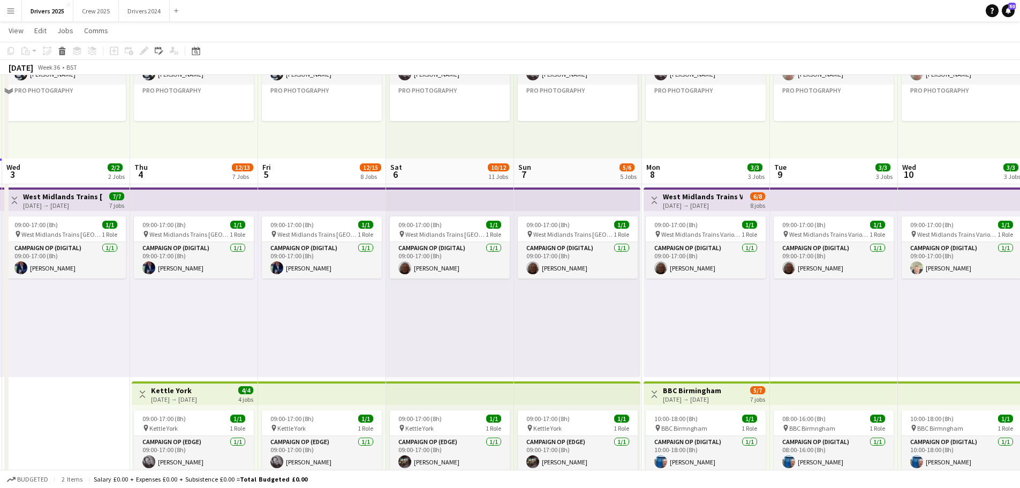
scroll to position [54, 0]
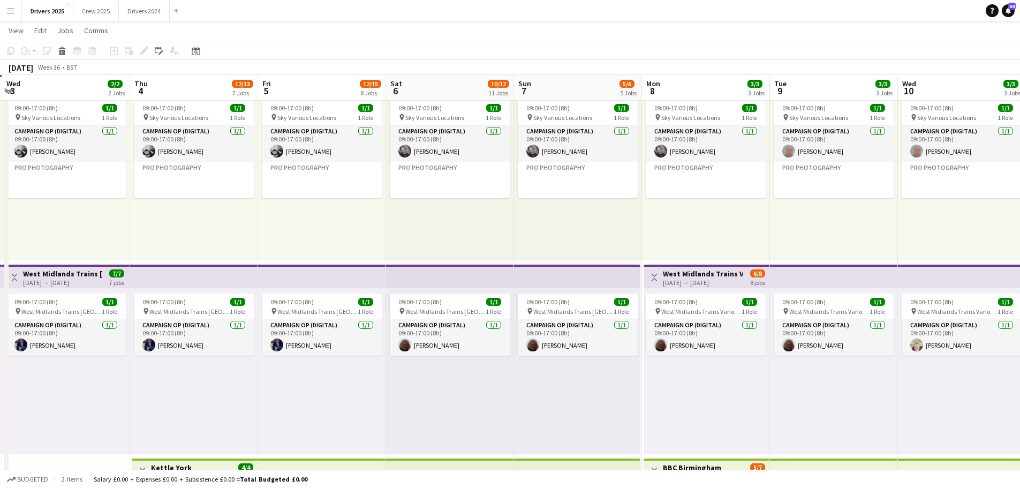
click at [574, 280] on app-top-bar at bounding box center [577, 277] width 126 height 24
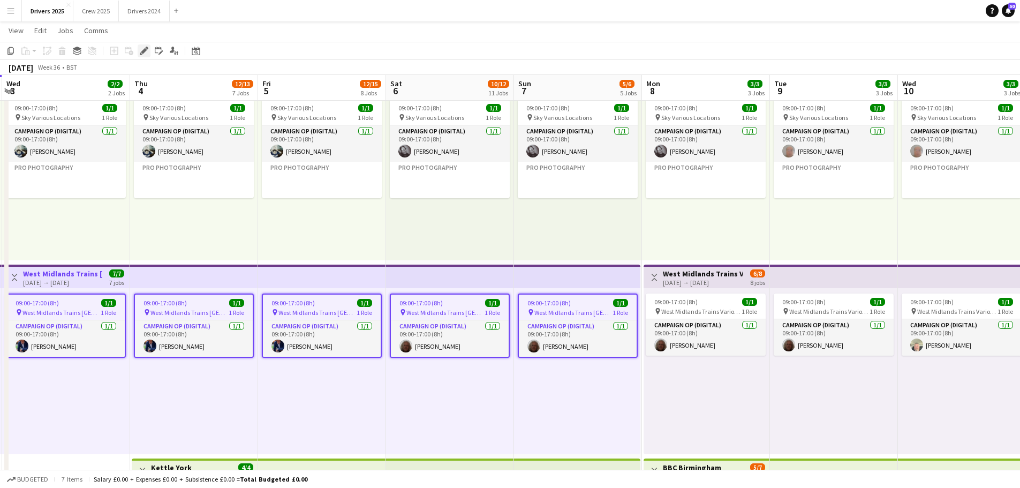
click at [144, 47] on icon "Edit" at bounding box center [144, 51] width 9 height 9
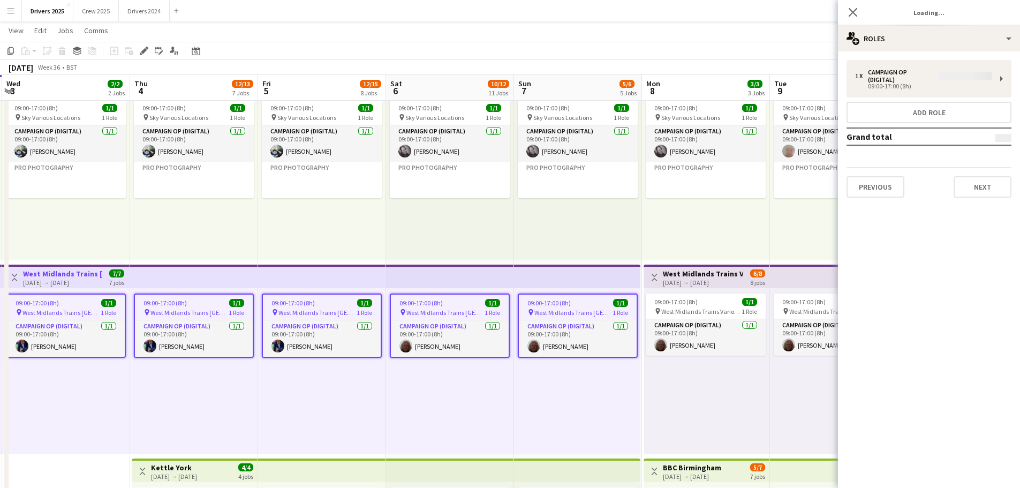
type input "**********"
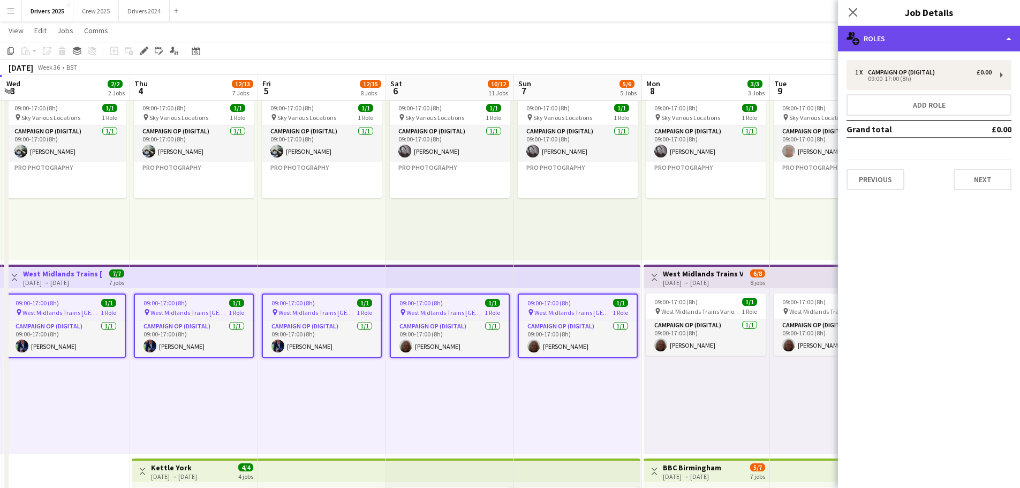
click at [822, 34] on div "multiple-users-add Roles" at bounding box center [929, 39] width 182 height 26
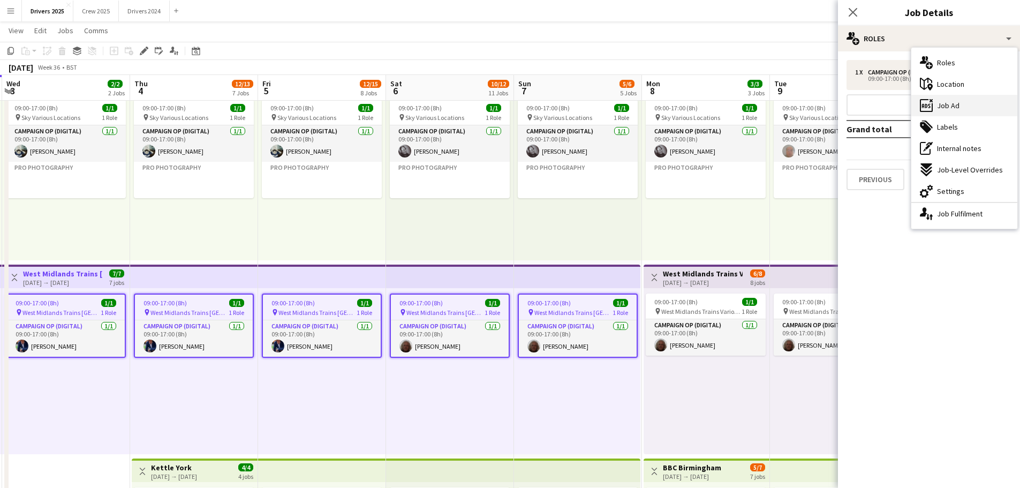
click at [822, 107] on span "Job Ad" at bounding box center [948, 106] width 22 height 10
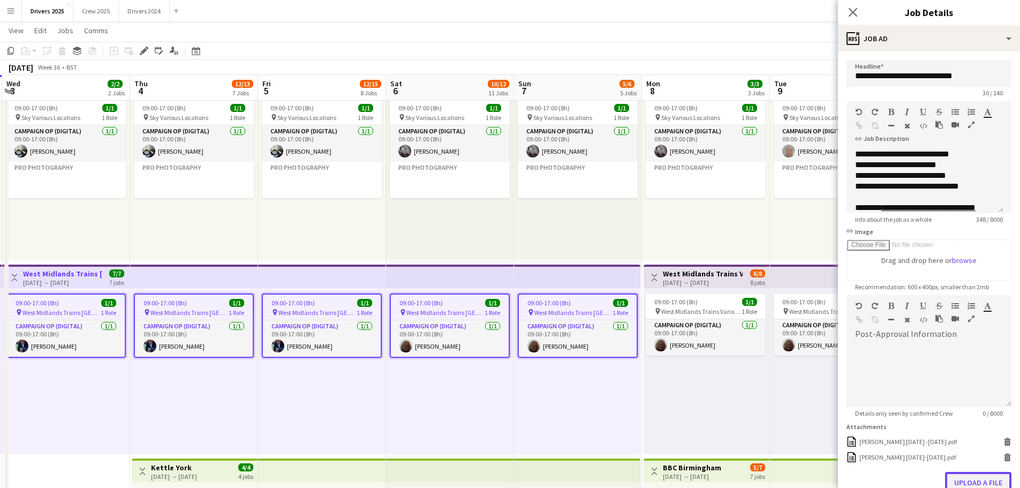
click at [822, 372] on button "Upload a file" at bounding box center [978, 482] width 66 height 21
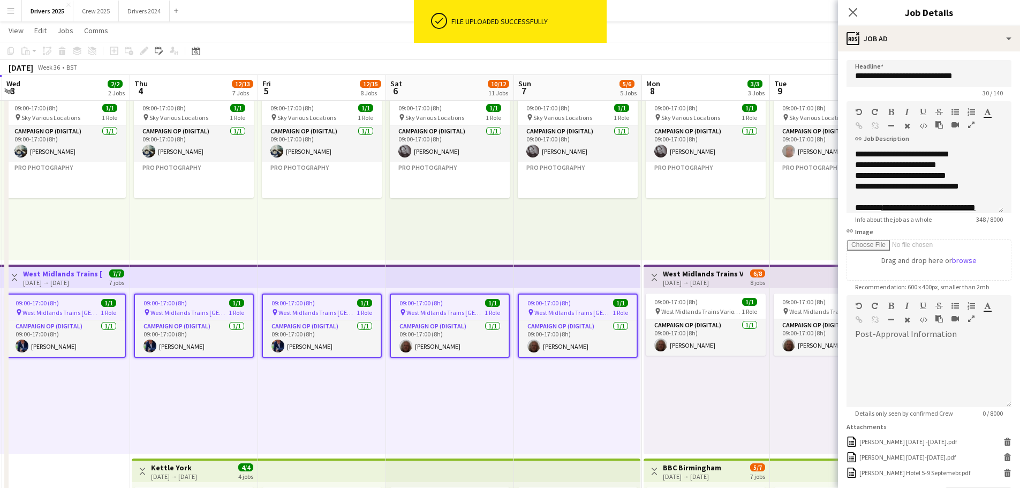
drag, startPoint x: 857, startPoint y: 7, endPoint x: 863, endPoint y: 12, distance: 7.7
click at [822, 8] on icon "Close pop-in" at bounding box center [853, 12] width 9 height 9
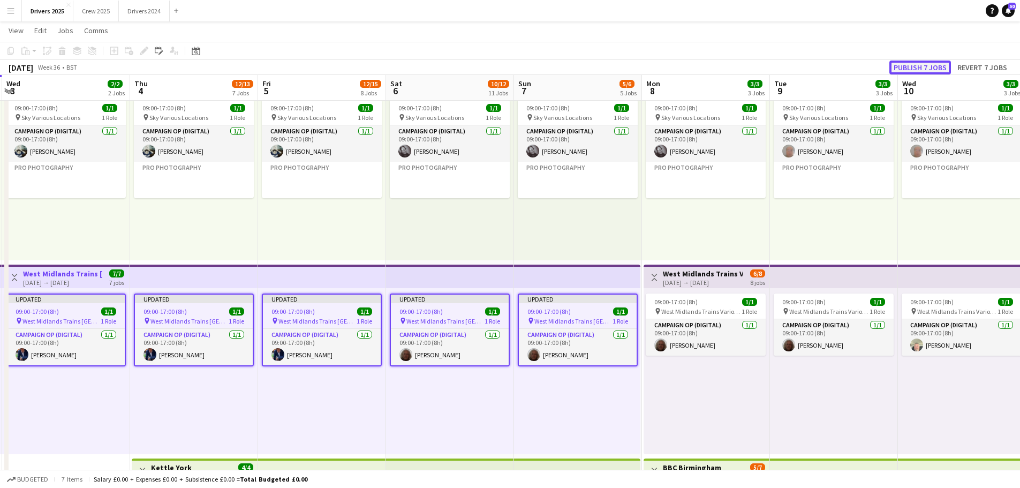
click at [822, 63] on button "Publish 7 jobs" at bounding box center [921, 68] width 62 height 14
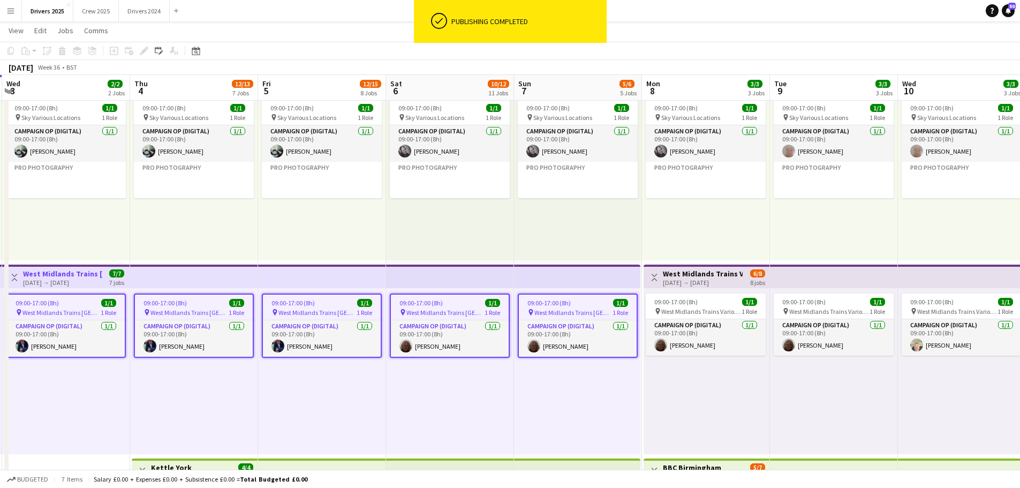
click at [694, 282] on div "[DATE] → [DATE]" at bounding box center [703, 283] width 80 height 8
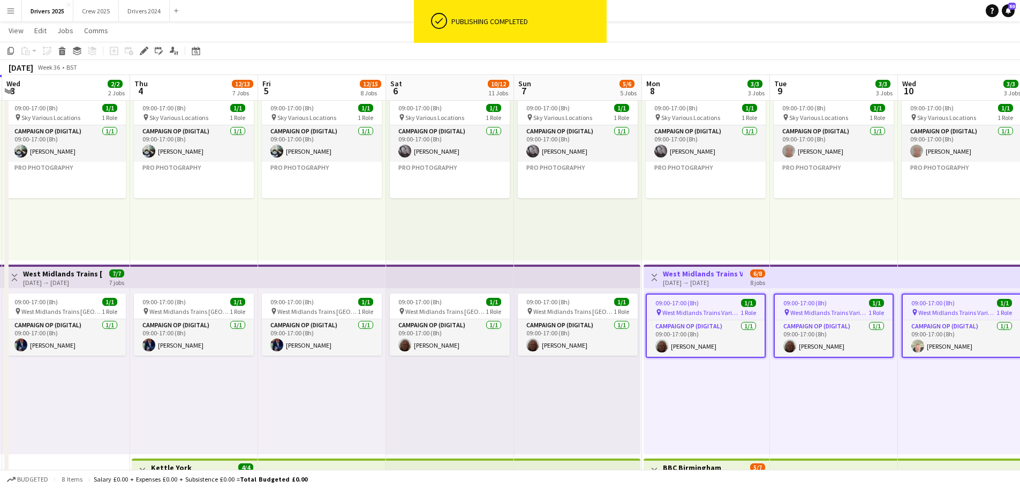
click at [141, 48] on icon "Edit" at bounding box center [144, 51] width 9 height 9
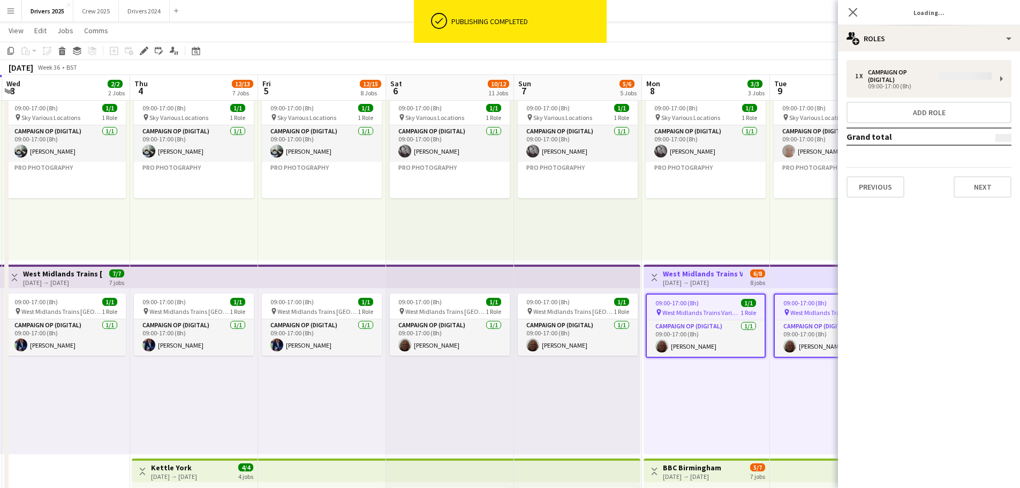
type input "**********"
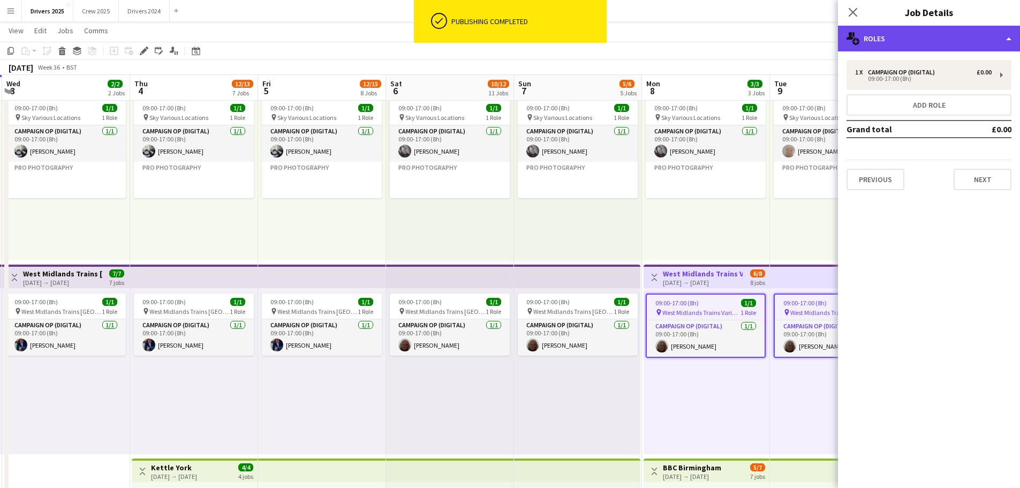
click at [822, 47] on div "multiple-users-add Roles" at bounding box center [929, 39] width 182 height 26
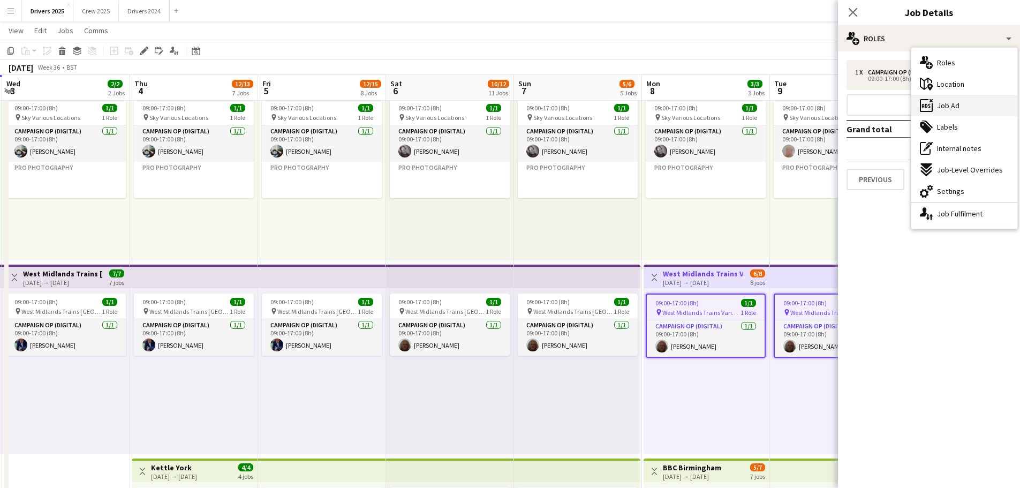
click at [822, 100] on div "ads-window Job Ad" at bounding box center [965, 105] width 106 height 21
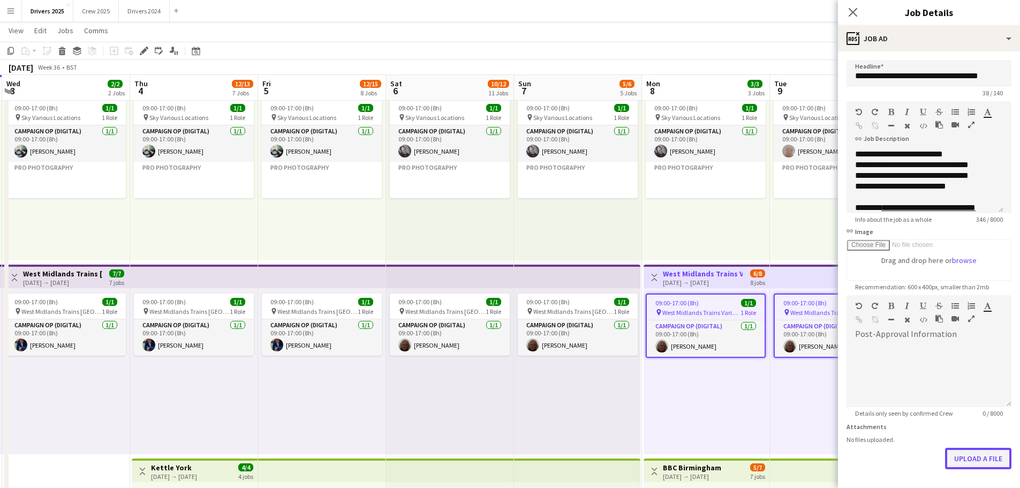
click at [822, 372] on button "Upload a file" at bounding box center [978, 458] width 66 height 21
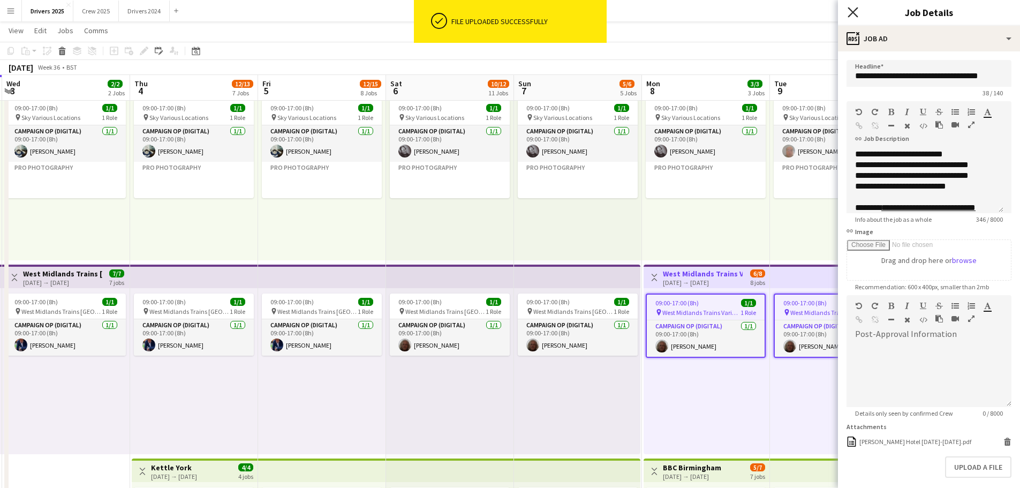
click at [822, 9] on icon "Close pop-in" at bounding box center [853, 12] width 10 height 10
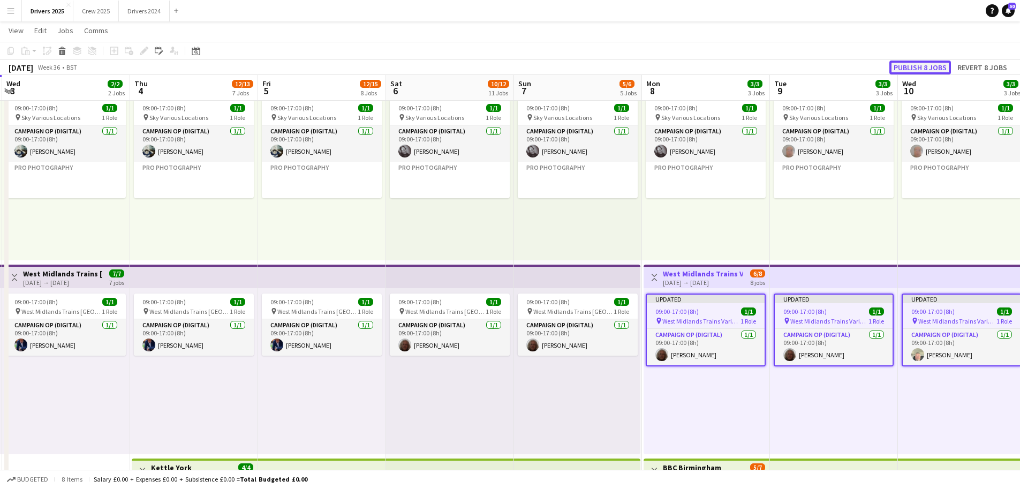
click at [822, 65] on button "Publish 8 jobs" at bounding box center [921, 68] width 62 height 14
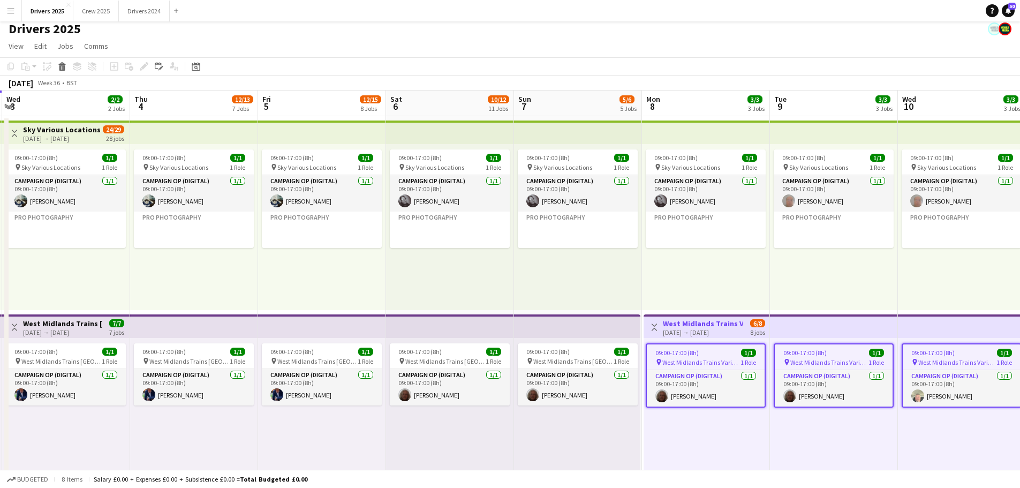
scroll to position [0, 0]
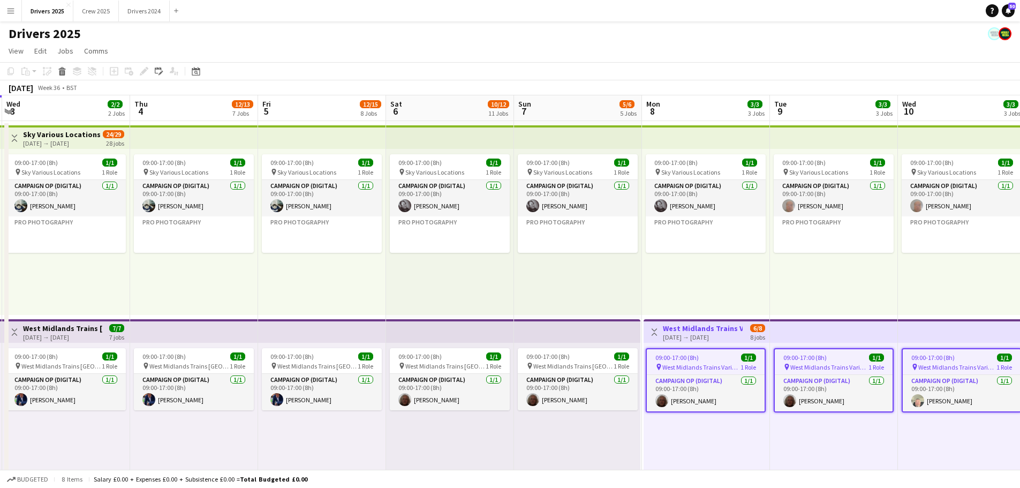
click at [173, 108] on app-board-header-date "Thu 4 12/13 7 Jobs" at bounding box center [194, 108] width 128 height 26
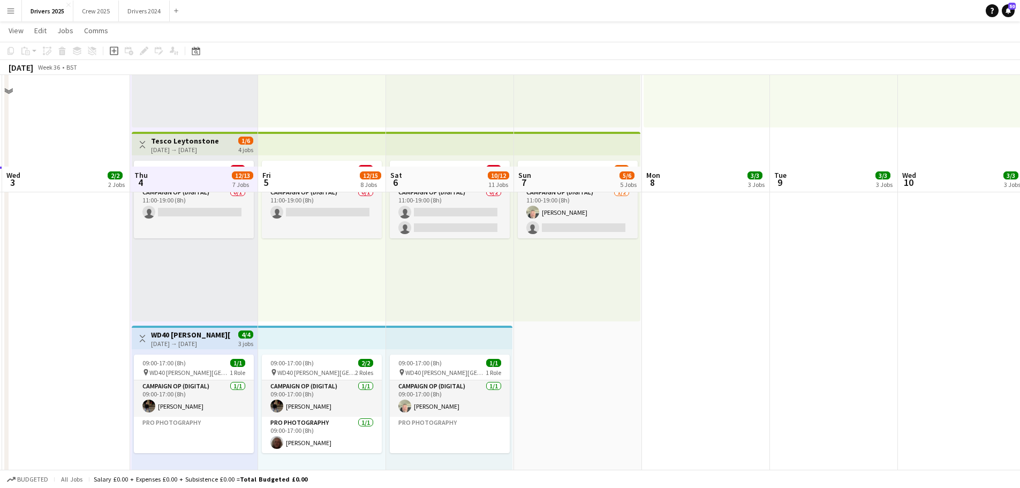
scroll to position [696, 0]
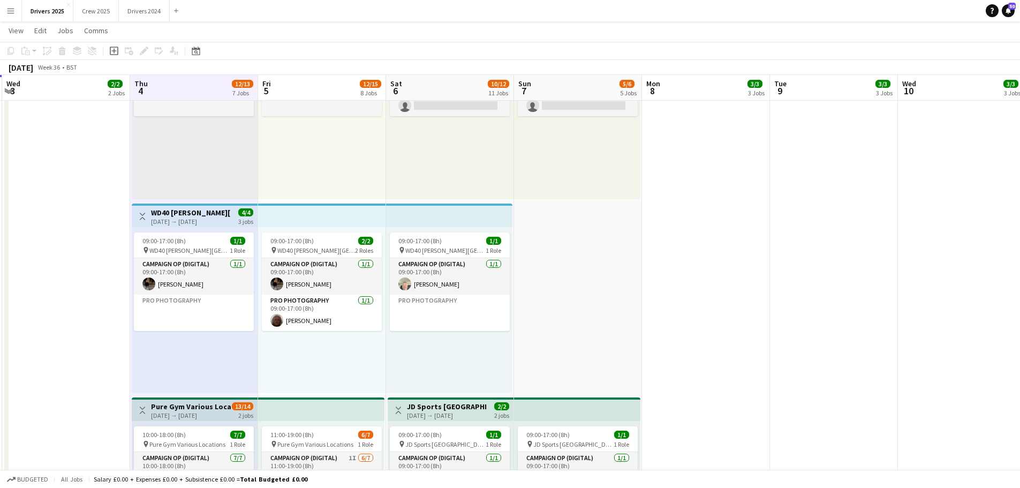
click at [306, 214] on app-top-bar at bounding box center [322, 216] width 128 height 24
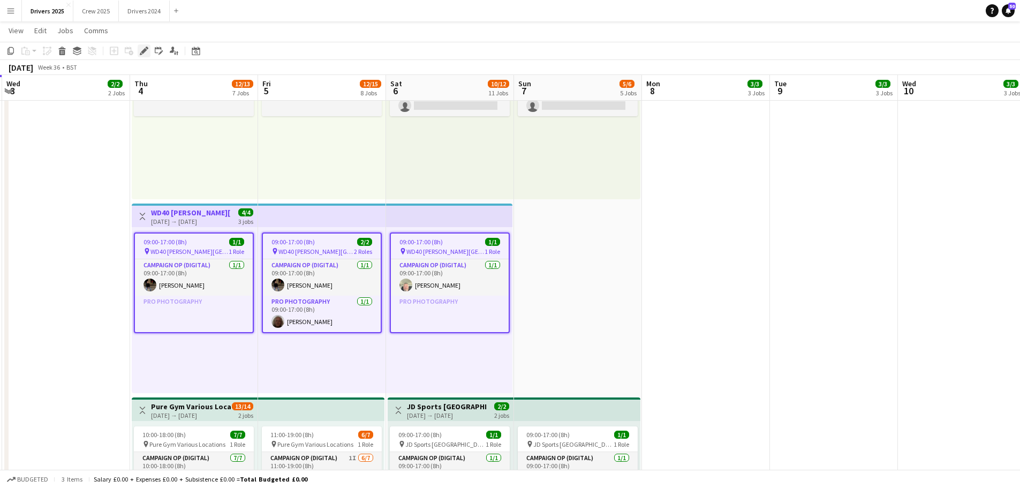
click at [141, 49] on icon "Edit" at bounding box center [144, 51] width 9 height 9
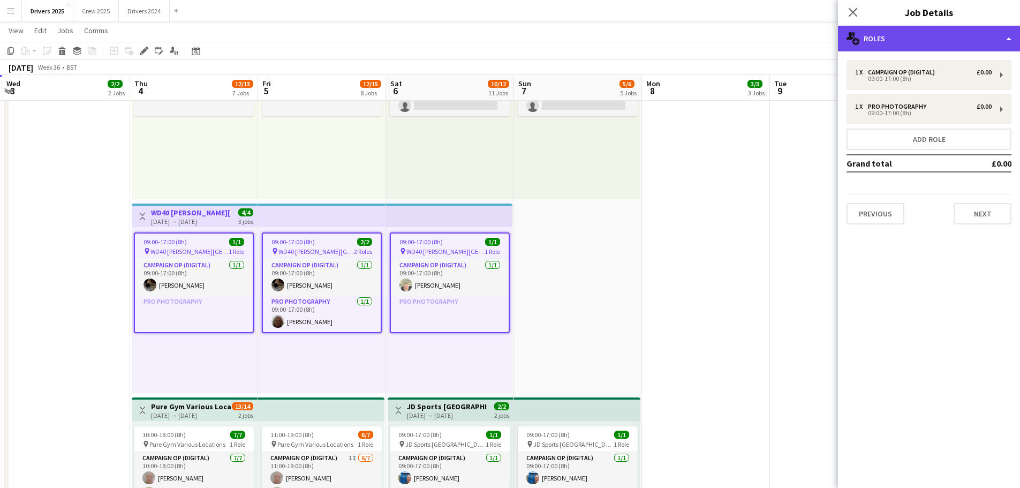
click at [822, 36] on div "multiple-users-add Roles" at bounding box center [929, 39] width 182 height 26
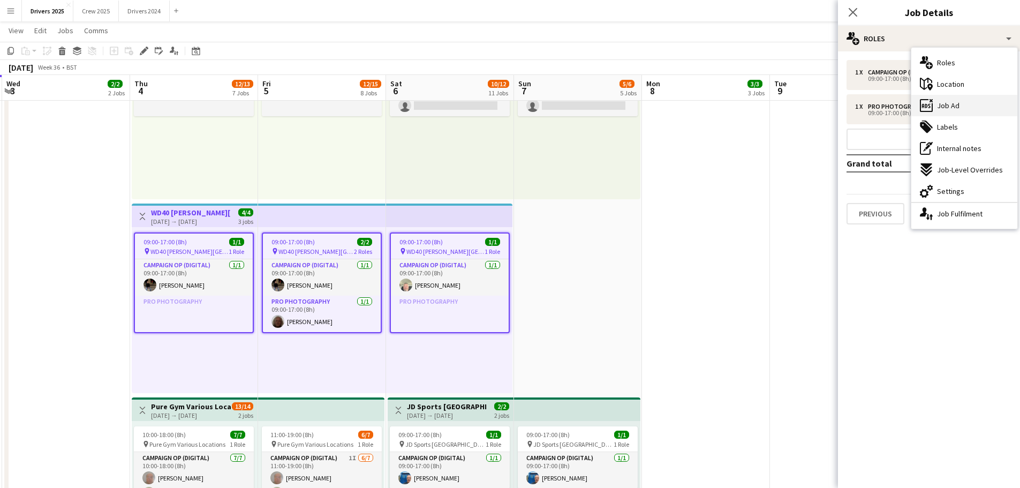
click at [822, 108] on div "ads-window Job Ad" at bounding box center [965, 105] width 106 height 21
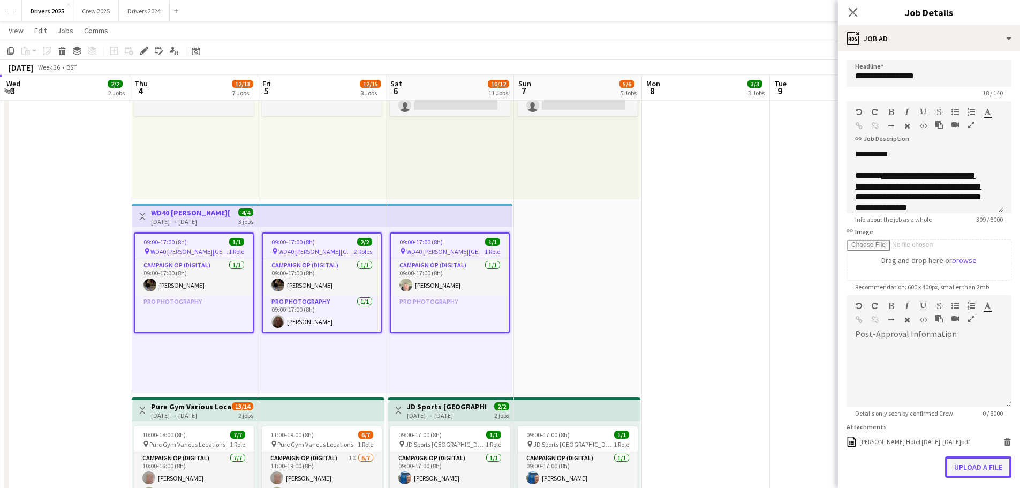
click at [822, 372] on button "Upload a file" at bounding box center [978, 466] width 66 height 21
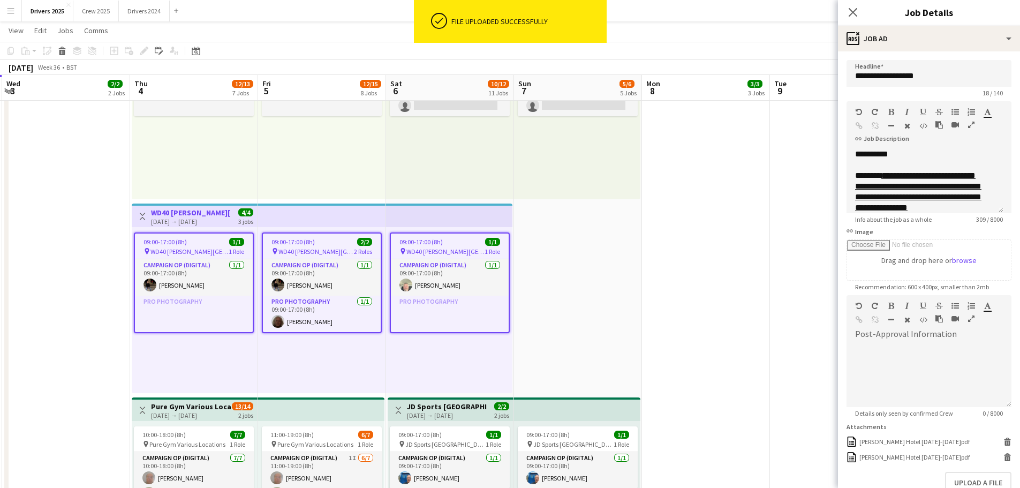
click at [822, 13] on icon "Close pop-in" at bounding box center [853, 12] width 9 height 9
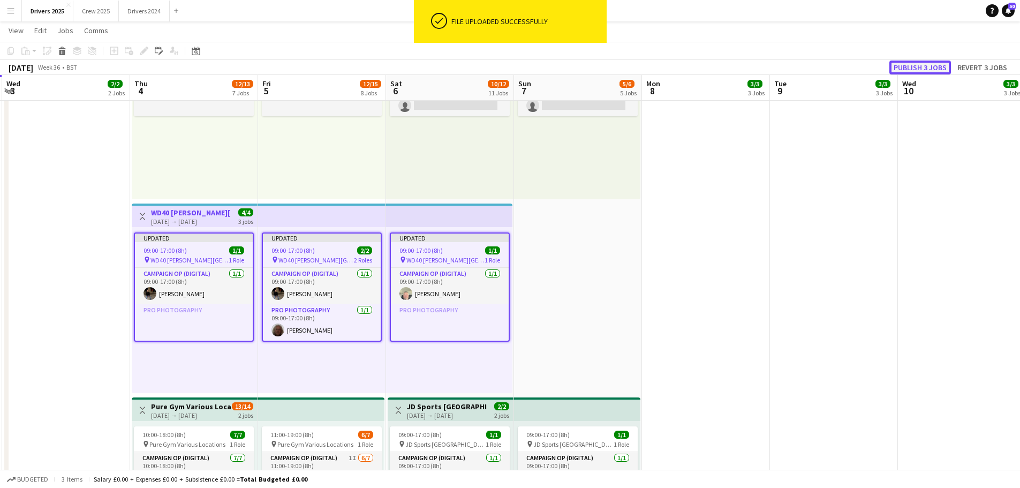
click at [822, 70] on button "Publish 3 jobs" at bounding box center [921, 68] width 62 height 14
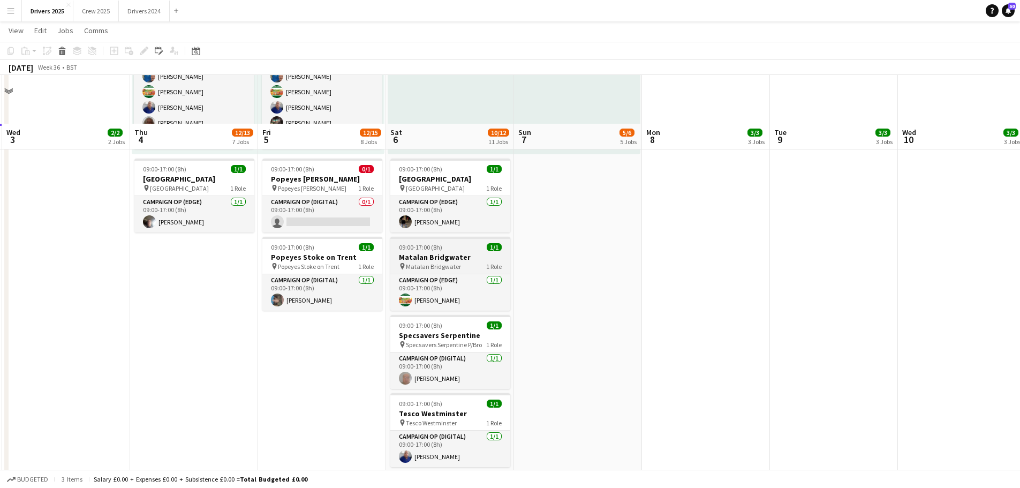
scroll to position [1178, 0]
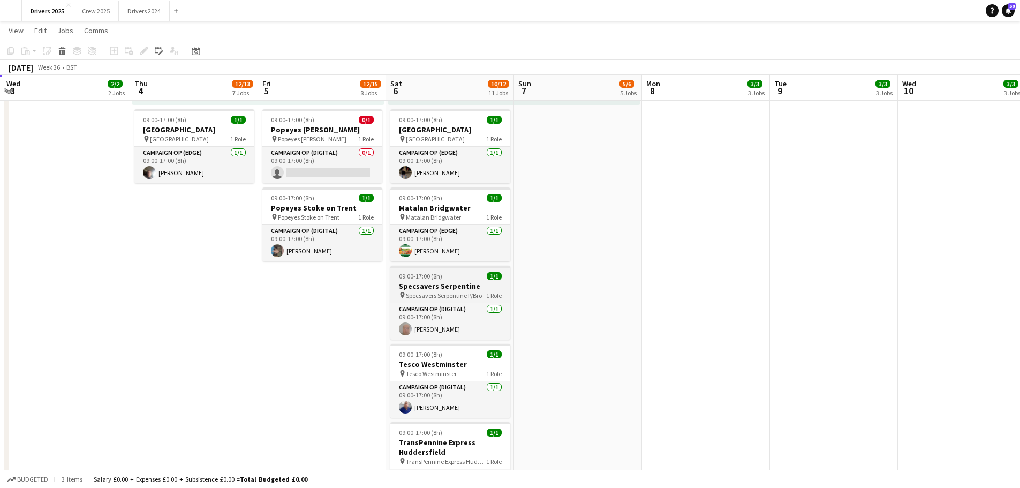
click at [446, 288] on h3 "Specsavers Serpentine" at bounding box center [450, 286] width 120 height 10
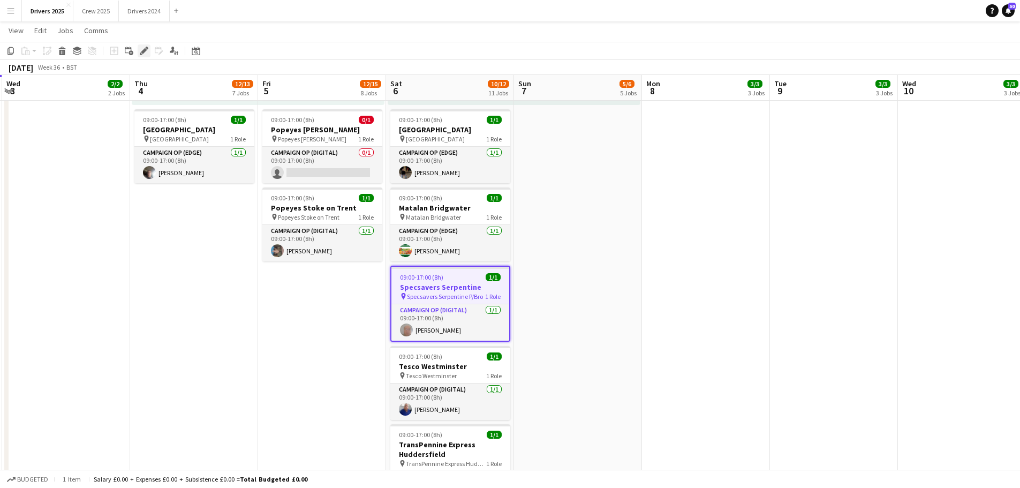
click at [144, 53] on icon at bounding box center [144, 51] width 6 height 6
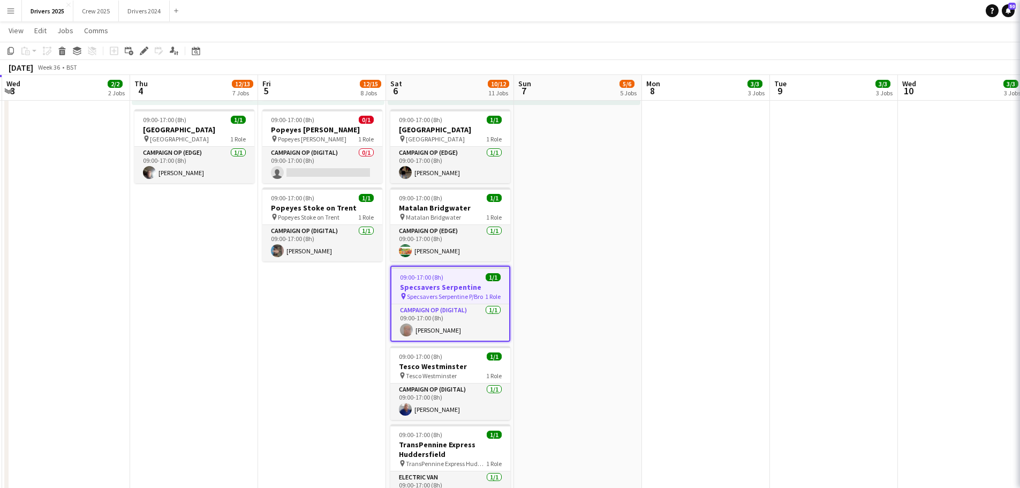
type input "**********"
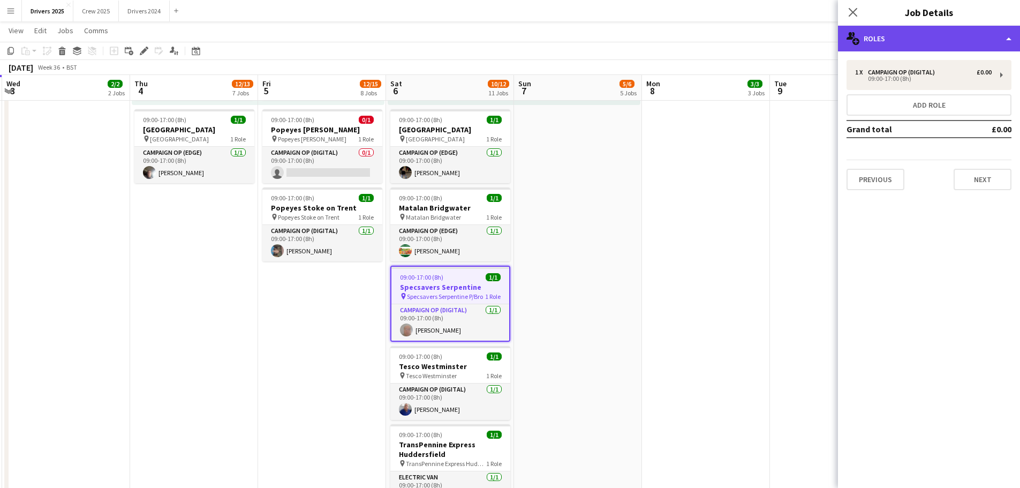
click at [822, 39] on div "multiple-users-add Roles" at bounding box center [929, 39] width 182 height 26
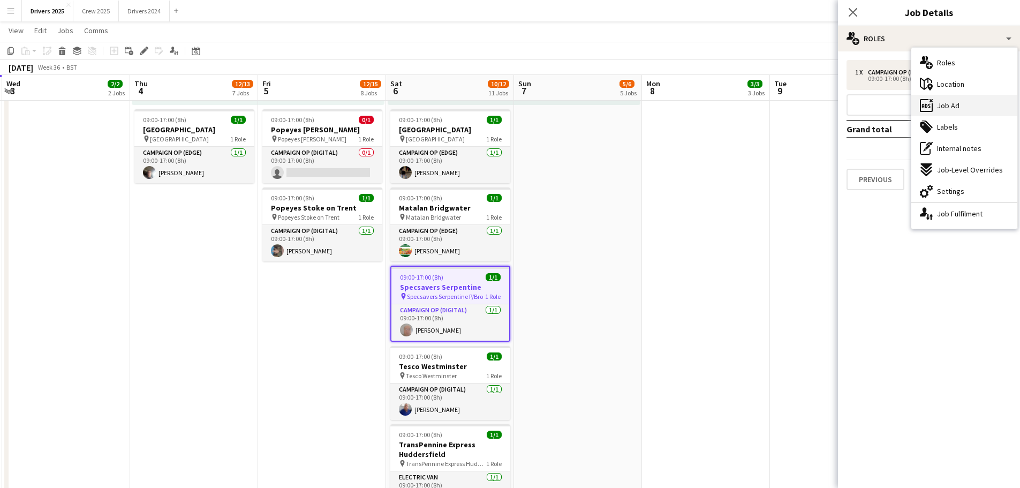
click at [822, 103] on span "Job Ad" at bounding box center [948, 106] width 22 height 10
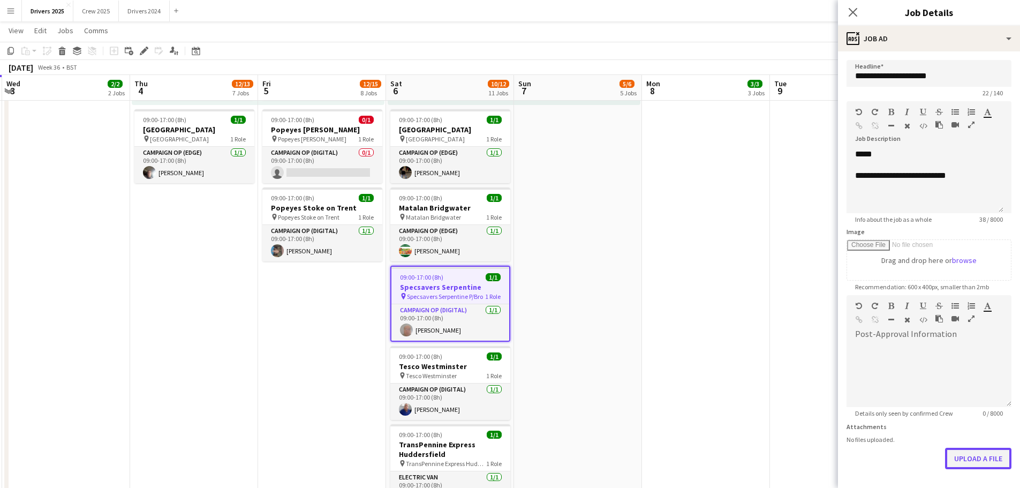
click at [822, 372] on button "Upload a file" at bounding box center [978, 458] width 66 height 21
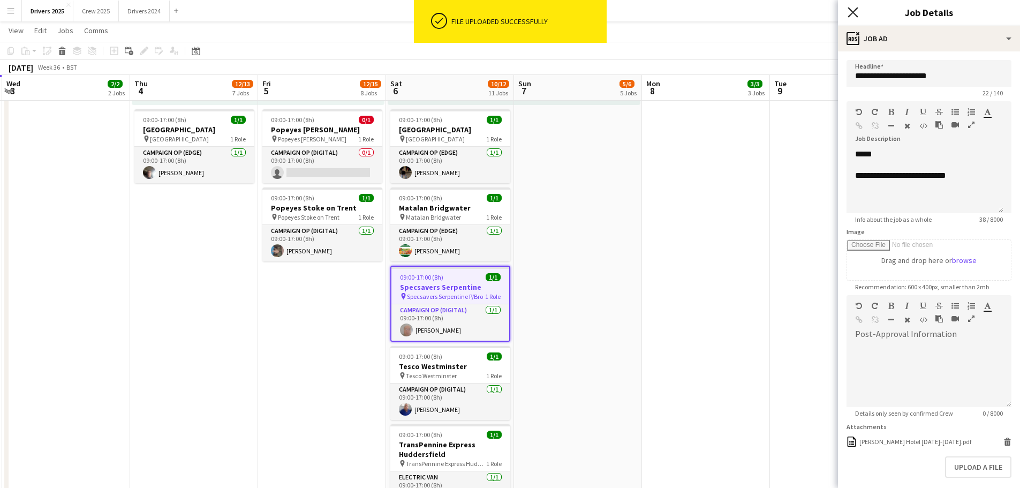
click at [822, 9] on icon "Close pop-in" at bounding box center [853, 12] width 10 height 10
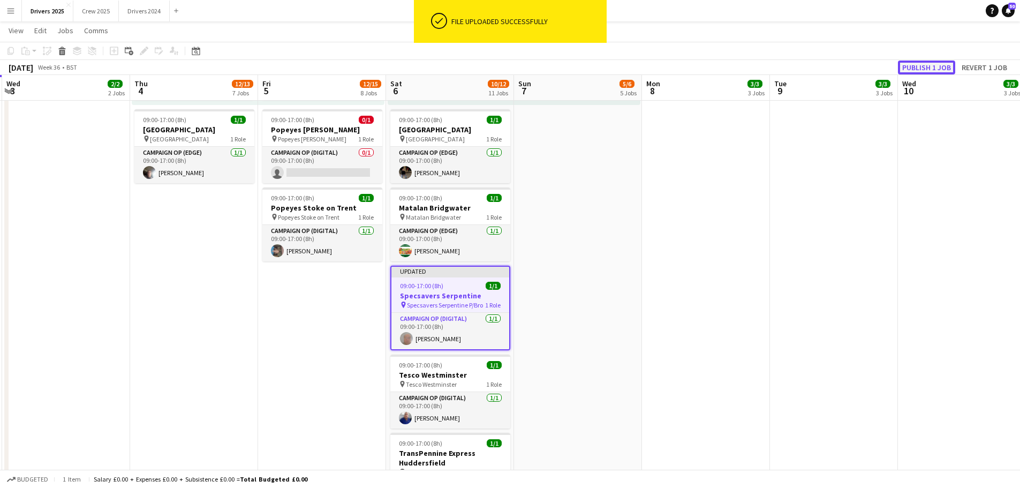
click at [822, 67] on button "Publish 1 job" at bounding box center [926, 68] width 57 height 14
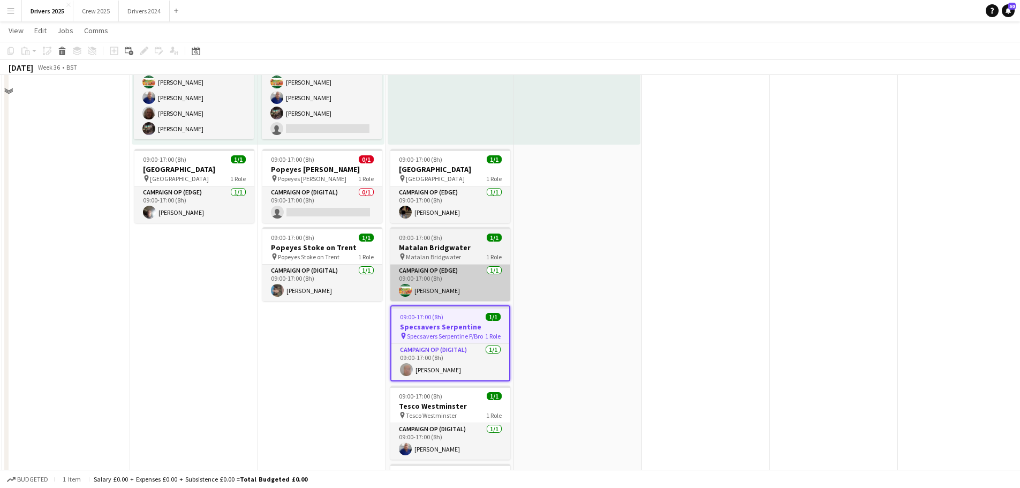
scroll to position [1071, 0]
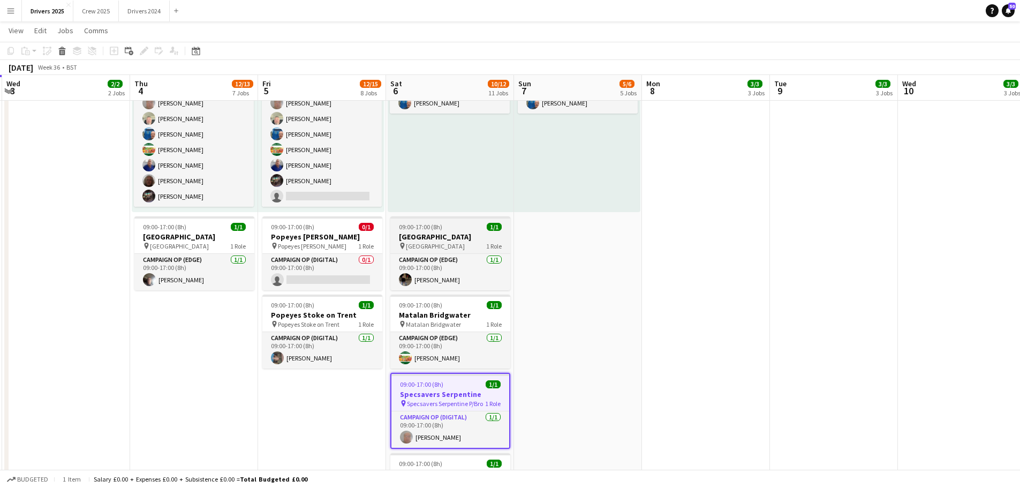
click at [457, 238] on h3 "[GEOGRAPHIC_DATA]" at bounding box center [450, 237] width 120 height 10
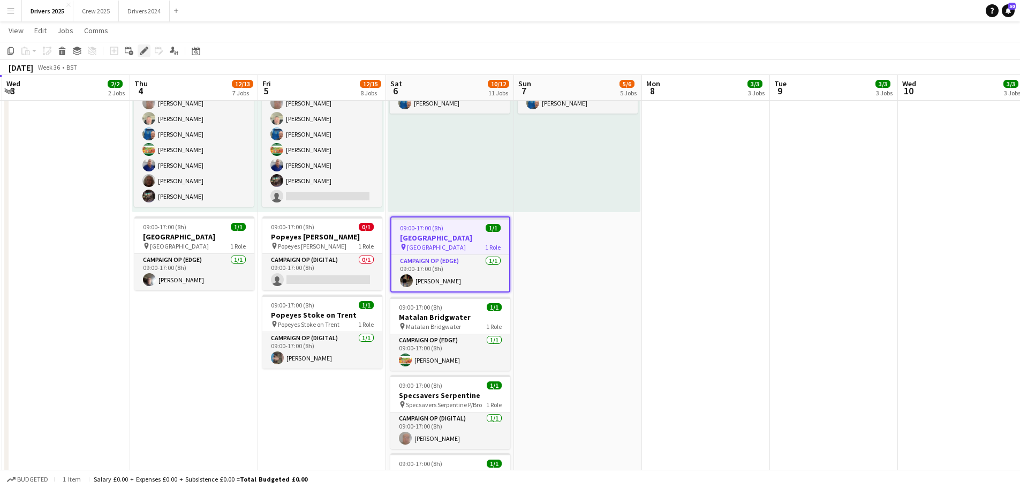
click at [145, 55] on icon "Edit" at bounding box center [144, 51] width 9 height 9
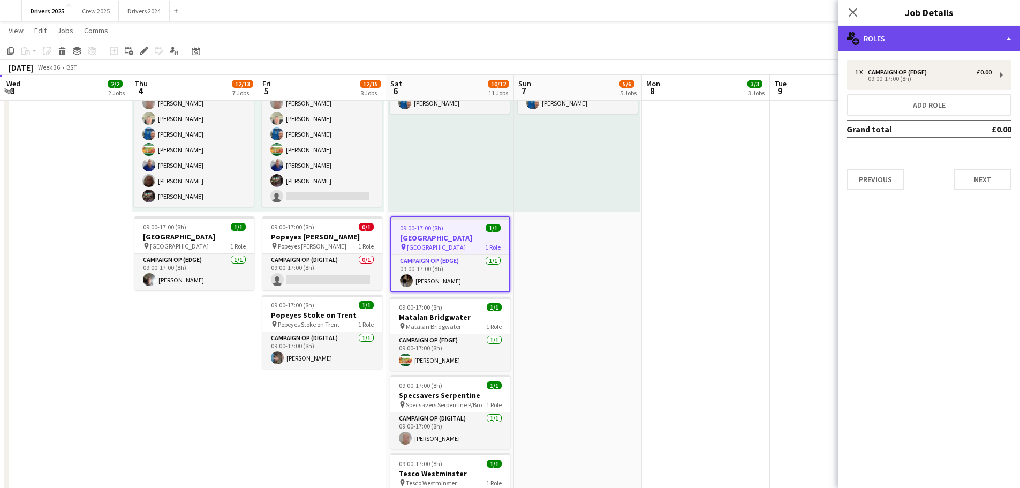
click at [822, 32] on div "multiple-users-add Roles" at bounding box center [929, 39] width 182 height 26
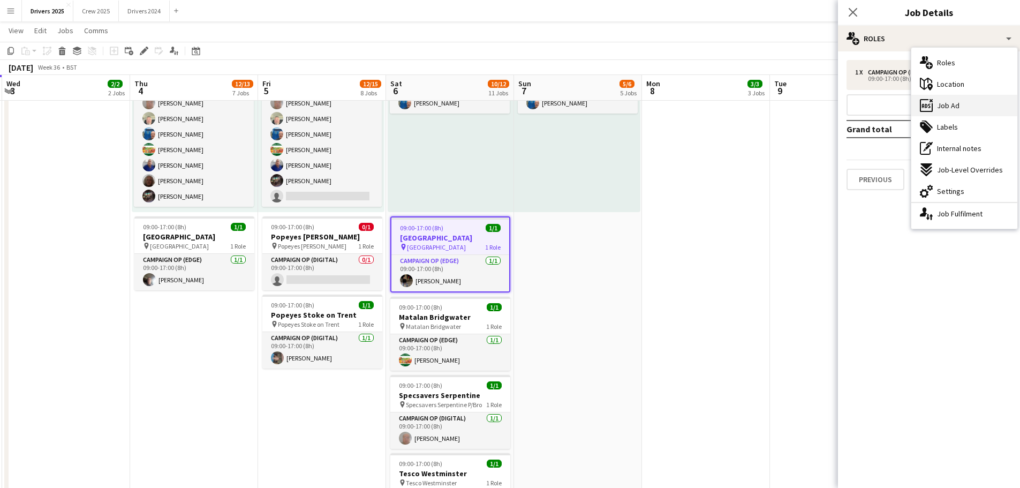
click at [822, 107] on div "ads-window Job Ad" at bounding box center [965, 105] width 106 height 21
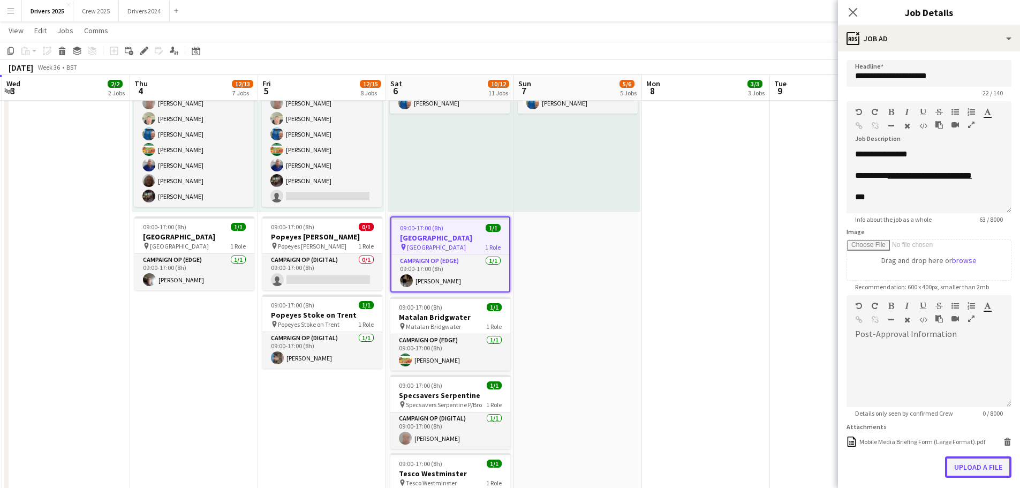
click at [822, 372] on button "Upload a file" at bounding box center [978, 466] width 66 height 21
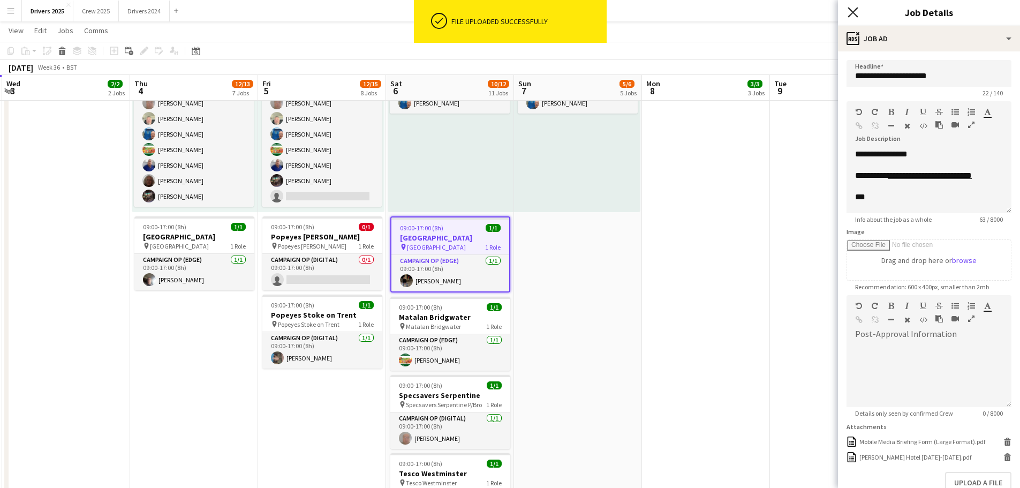
click at [822, 11] on icon "Close pop-in" at bounding box center [853, 12] width 10 height 10
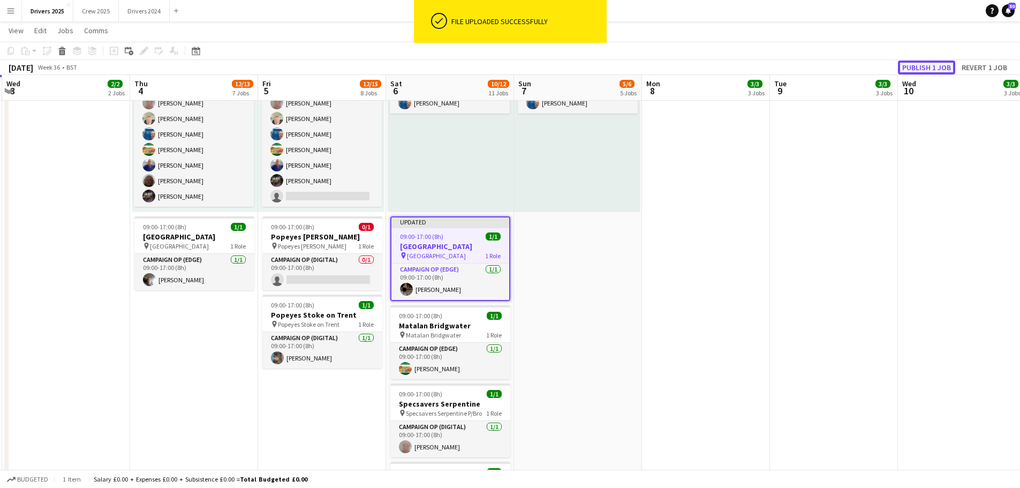
click at [822, 64] on button "Publish 1 job" at bounding box center [926, 68] width 57 height 14
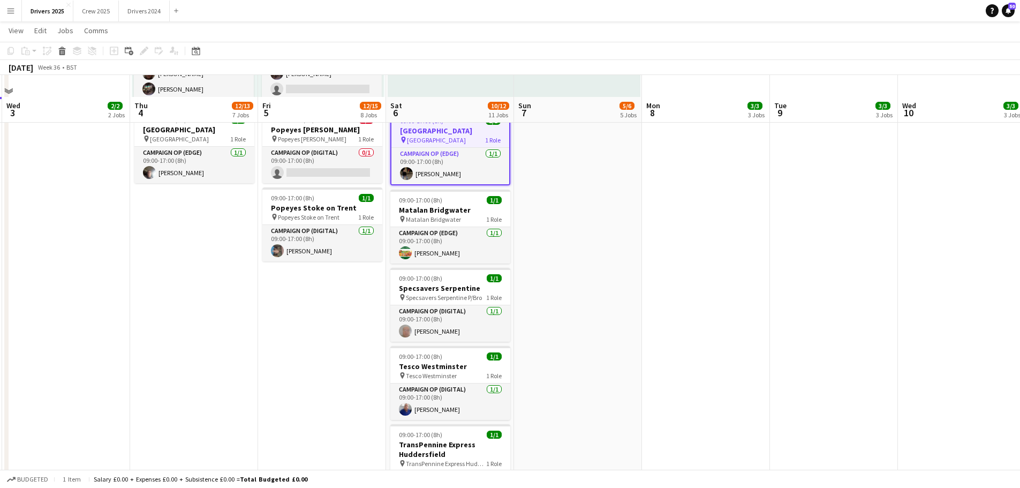
scroll to position [1232, 0]
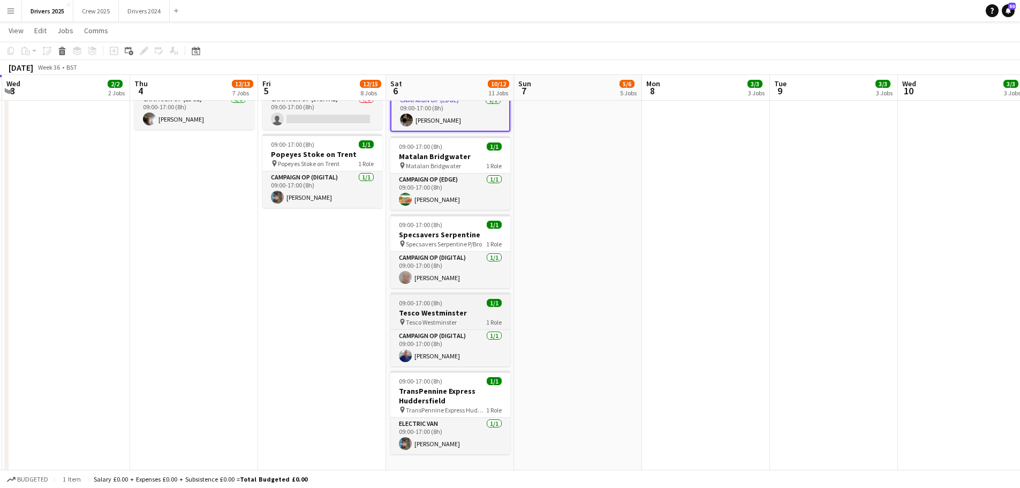
click at [453, 310] on h3 "Tesco Westminster" at bounding box center [450, 313] width 120 height 10
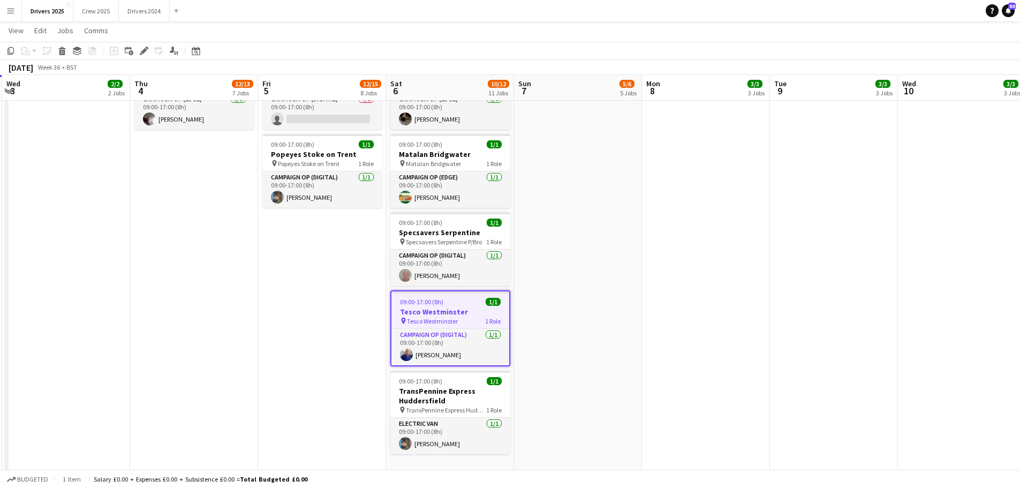
click at [151, 49] on div "Add job Add linked Job Edit Edit linked Job Applicants" at bounding box center [140, 50] width 82 height 13
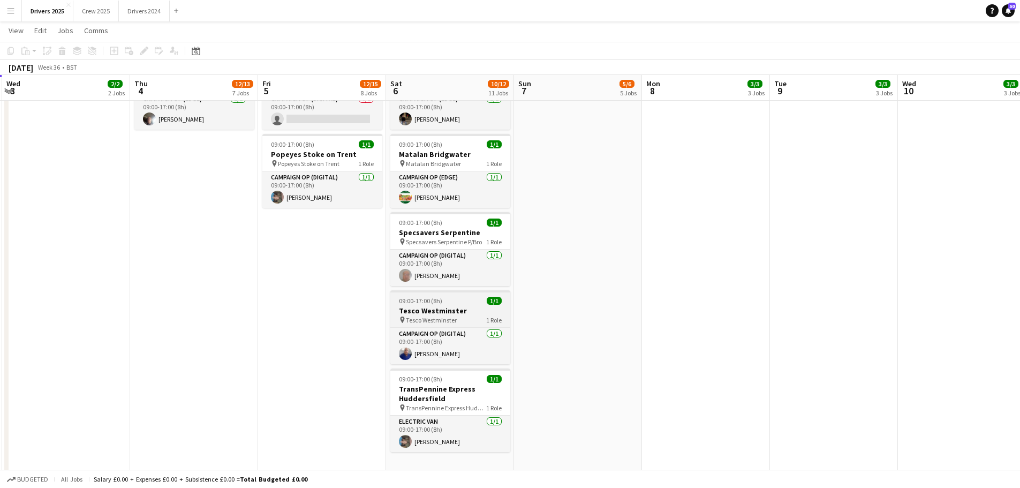
click at [447, 310] on h3 "Tesco Westminster" at bounding box center [450, 311] width 120 height 10
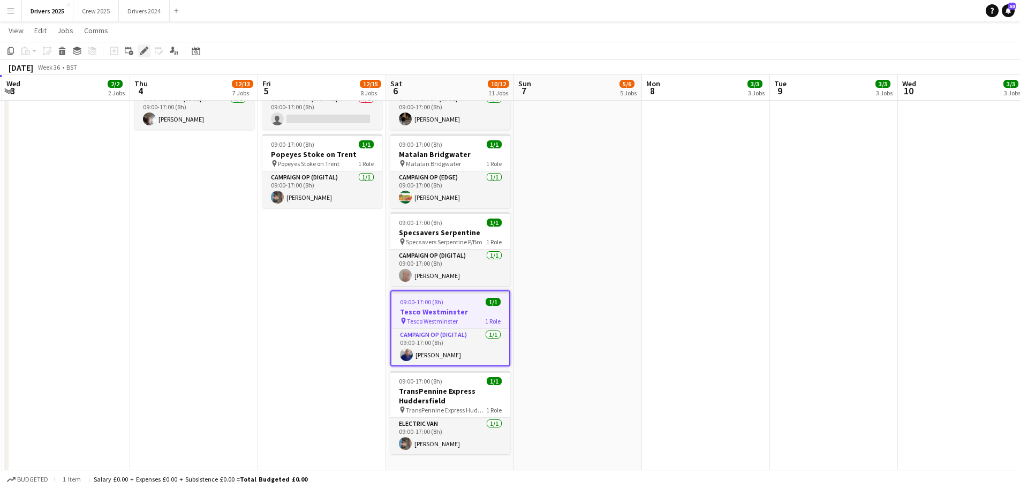
click at [142, 54] on icon "Edit" at bounding box center [144, 51] width 9 height 9
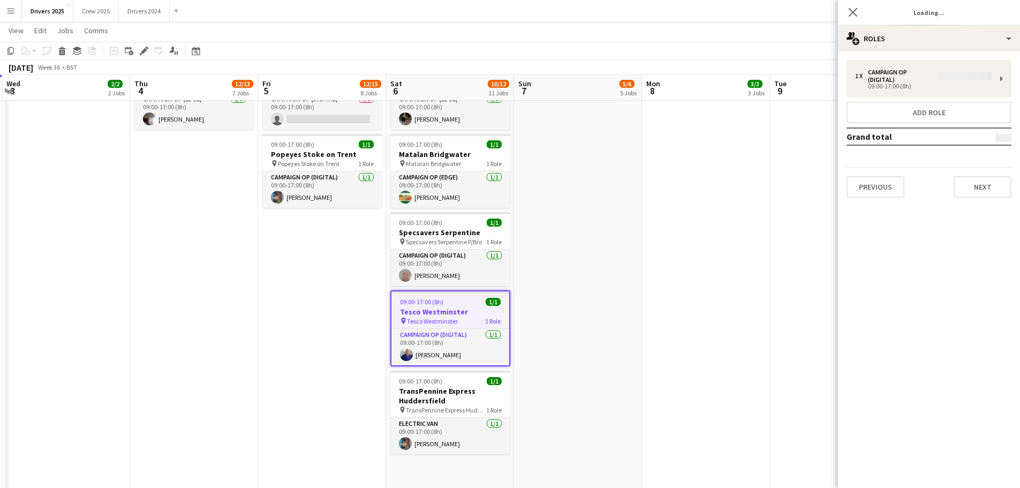
type input "**********"
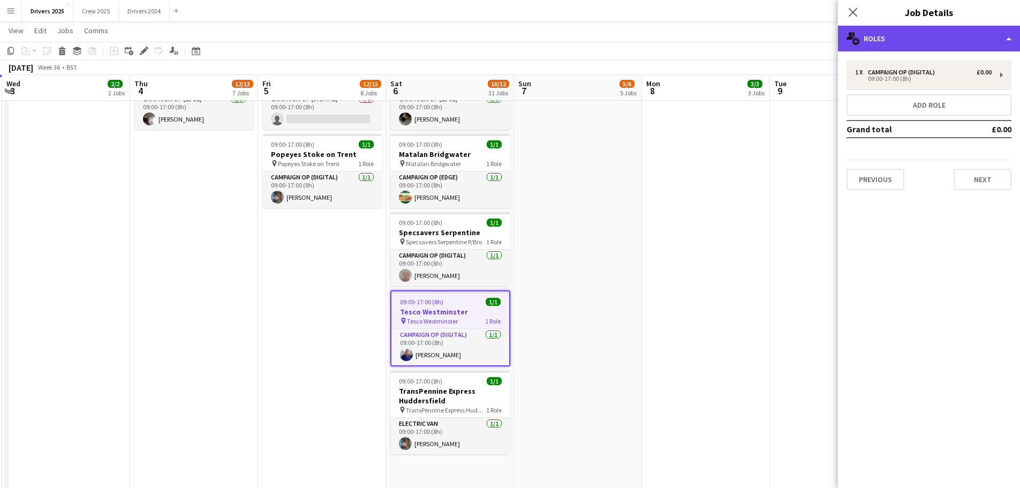
click at [822, 34] on div "multiple-users-add Roles" at bounding box center [929, 39] width 182 height 26
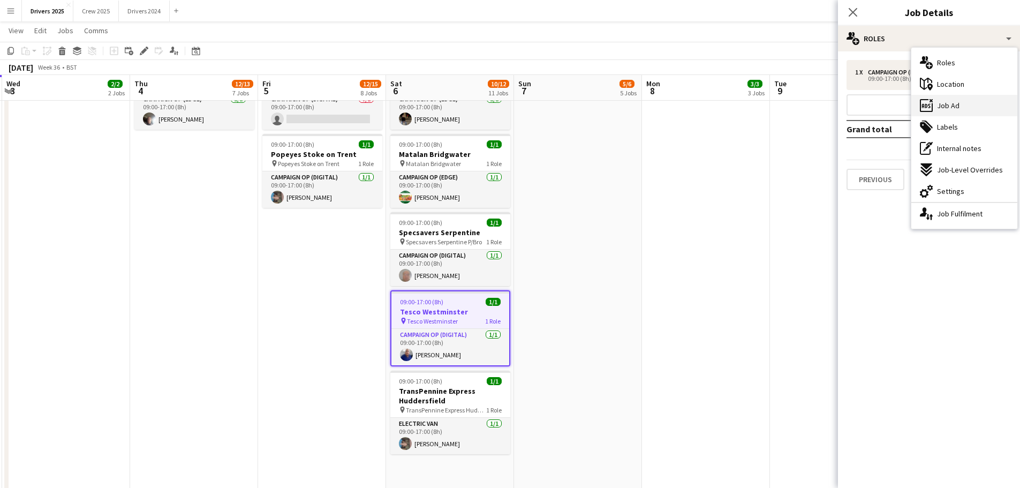
click at [822, 111] on div "ads-window Job Ad" at bounding box center [965, 105] width 106 height 21
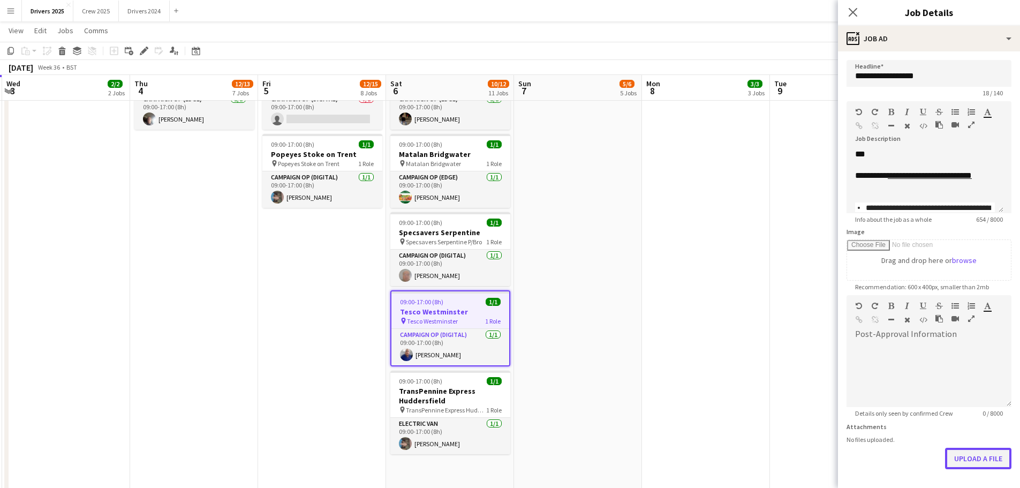
click at [822, 372] on button "Upload a file" at bounding box center [978, 458] width 66 height 21
click at [822, 9] on div "Close pop-in" at bounding box center [853, 12] width 30 height 25
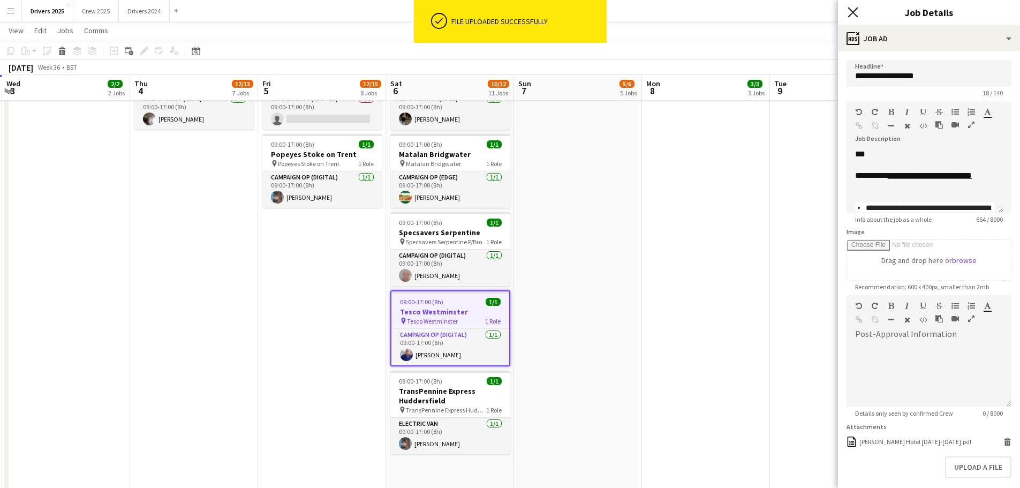
click at [822, 10] on icon "Close pop-in" at bounding box center [853, 12] width 10 height 10
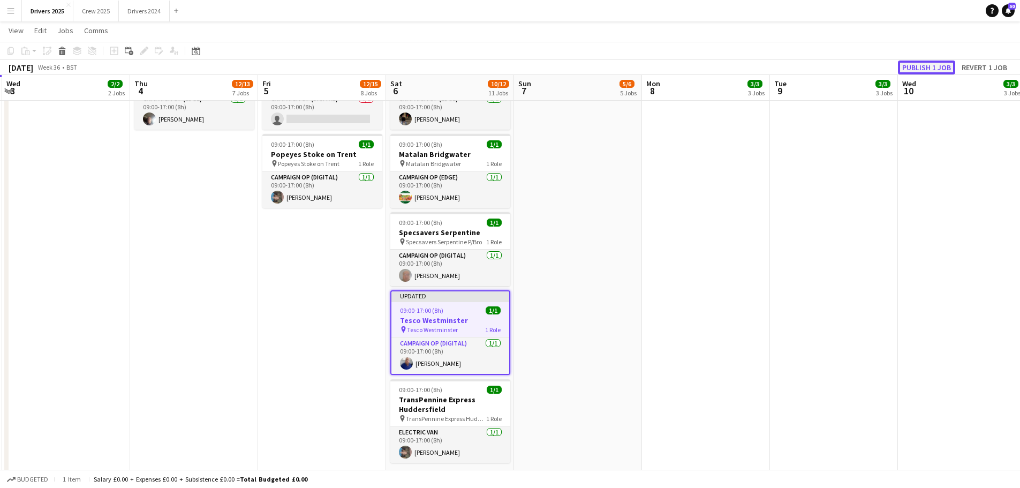
click at [822, 65] on button "Publish 1 job" at bounding box center [926, 68] width 57 height 14
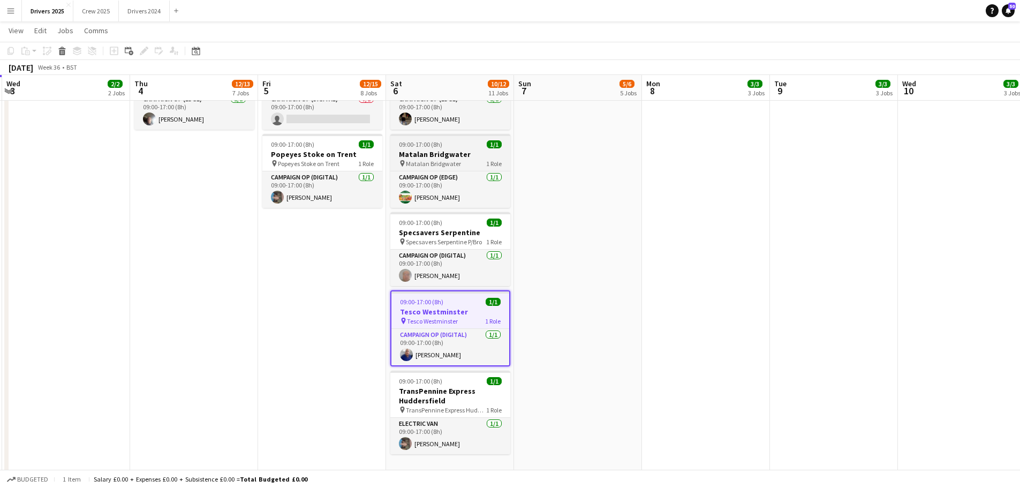
click at [445, 155] on h3 "Matalan Bridgwater" at bounding box center [450, 154] width 120 height 10
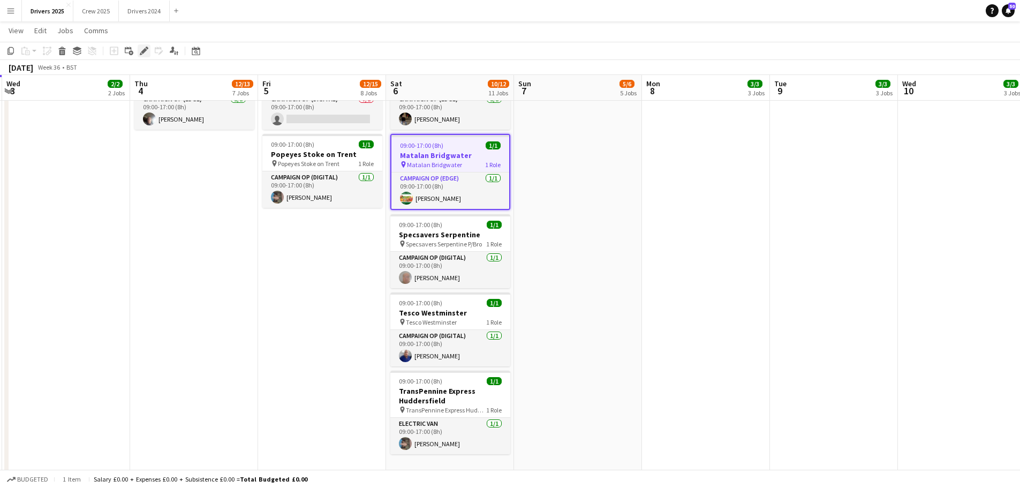
click at [148, 52] on icon "Edit" at bounding box center [144, 51] width 9 height 9
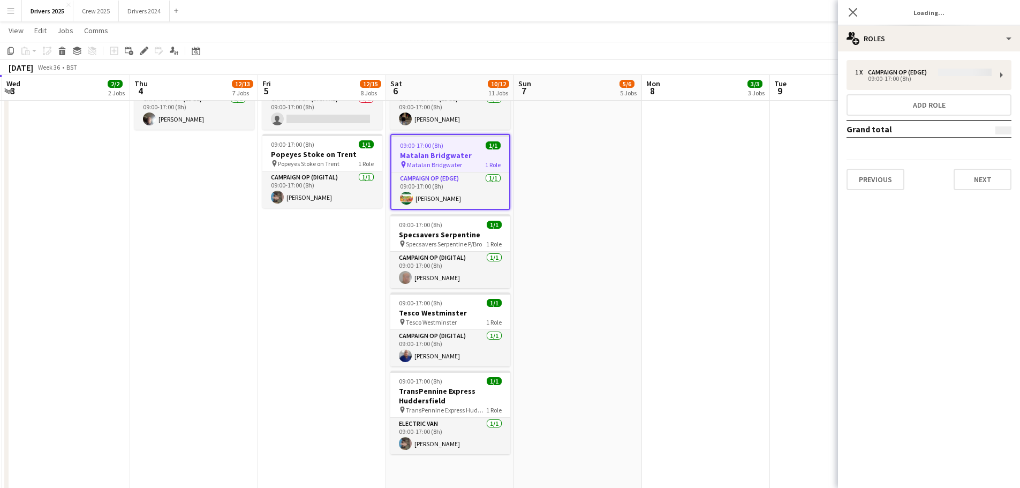
type input "**********"
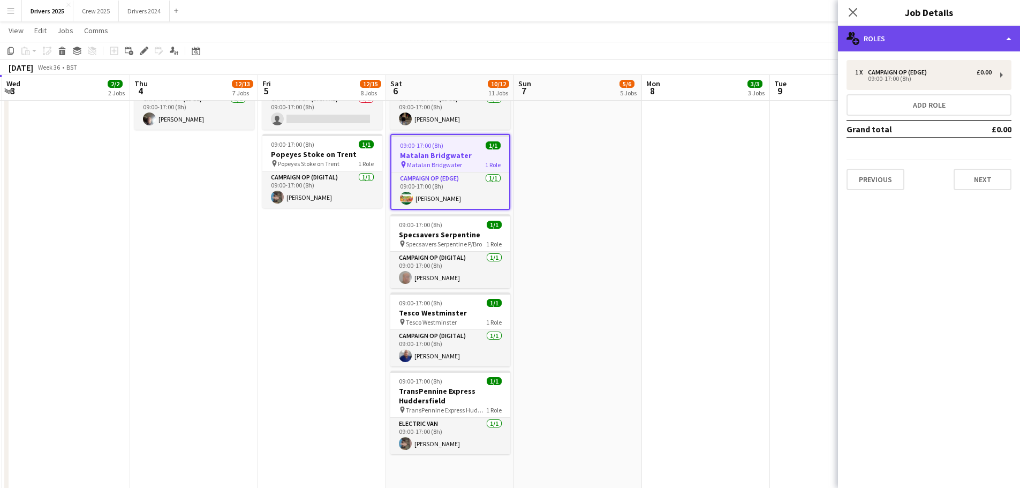
click at [822, 39] on div "multiple-users-add Roles" at bounding box center [929, 39] width 182 height 26
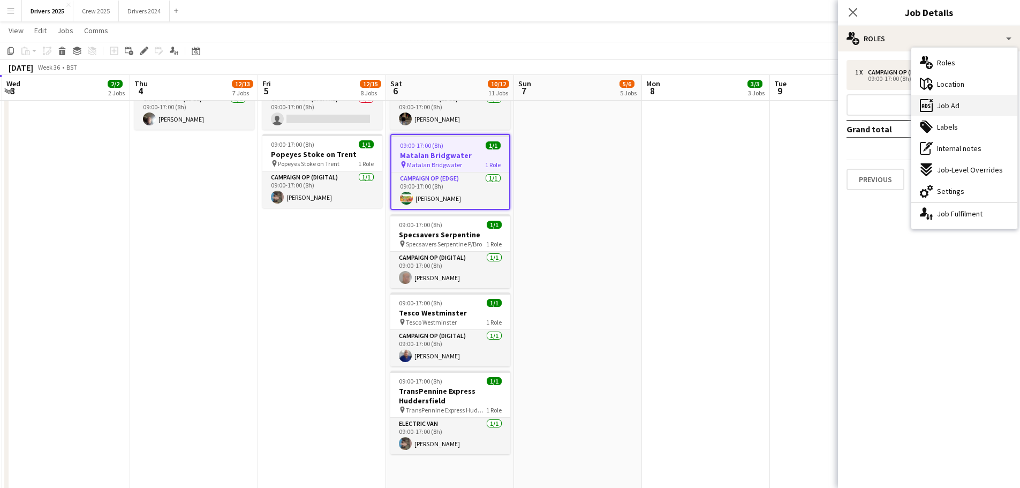
click at [822, 103] on span "Job Ad" at bounding box center [948, 106] width 22 height 10
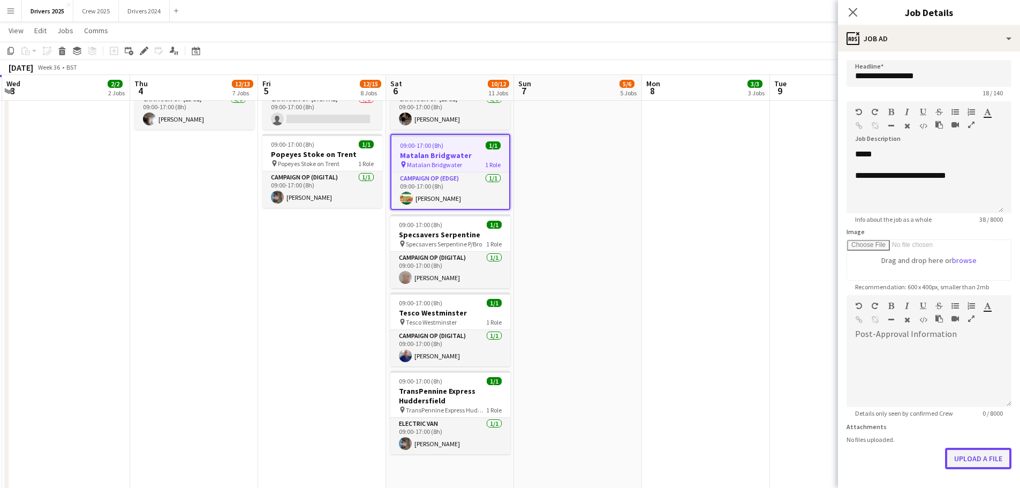
click at [822, 372] on button "Upload a file" at bounding box center [978, 458] width 66 height 21
click at [822, 11] on div "Close pop-in" at bounding box center [853, 12] width 30 height 25
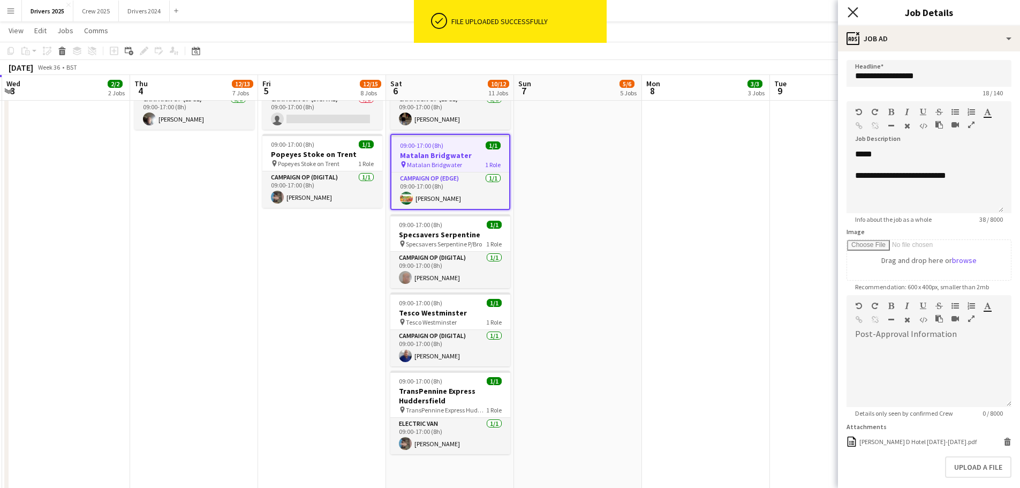
click at [822, 9] on icon "Close pop-in" at bounding box center [853, 12] width 10 height 10
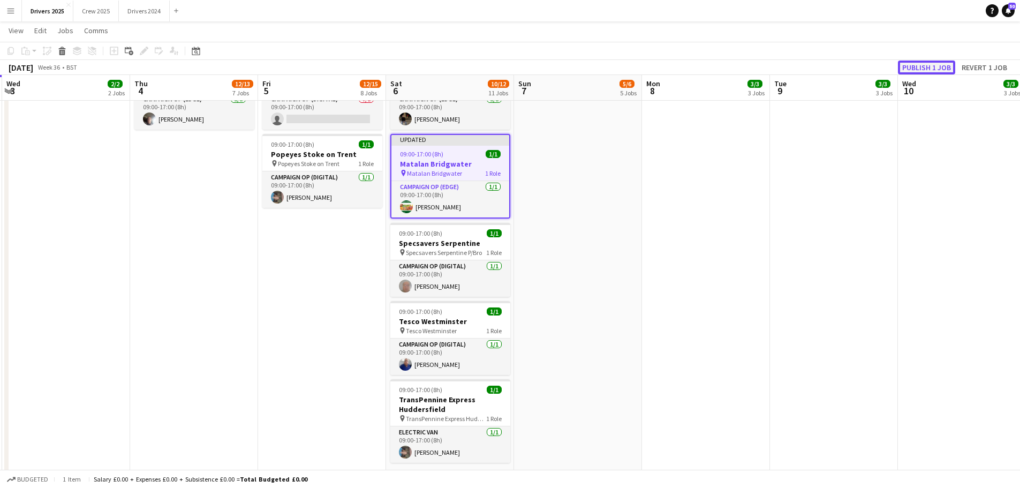
click at [822, 65] on button "Publish 1 job" at bounding box center [926, 68] width 57 height 14
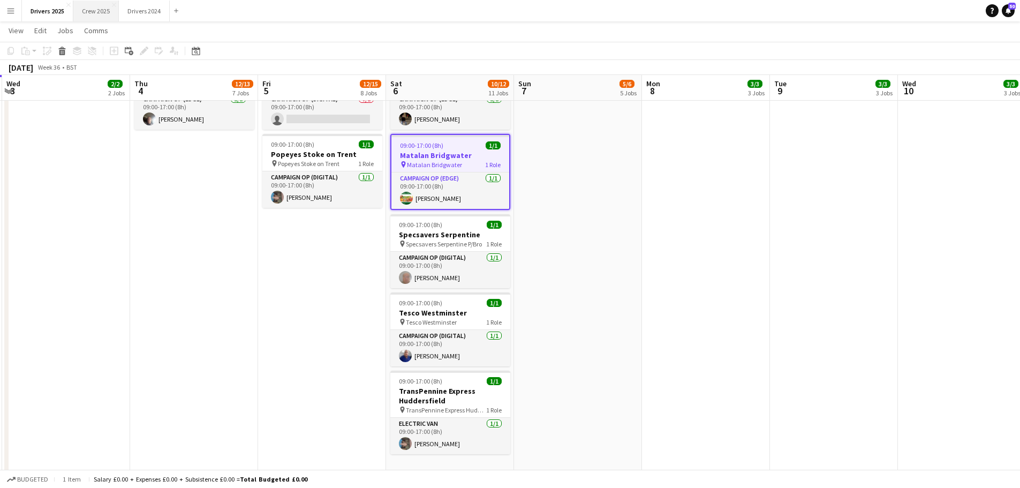
click at [104, 12] on button "Crew 2025 Close" at bounding box center [96, 11] width 46 height 21
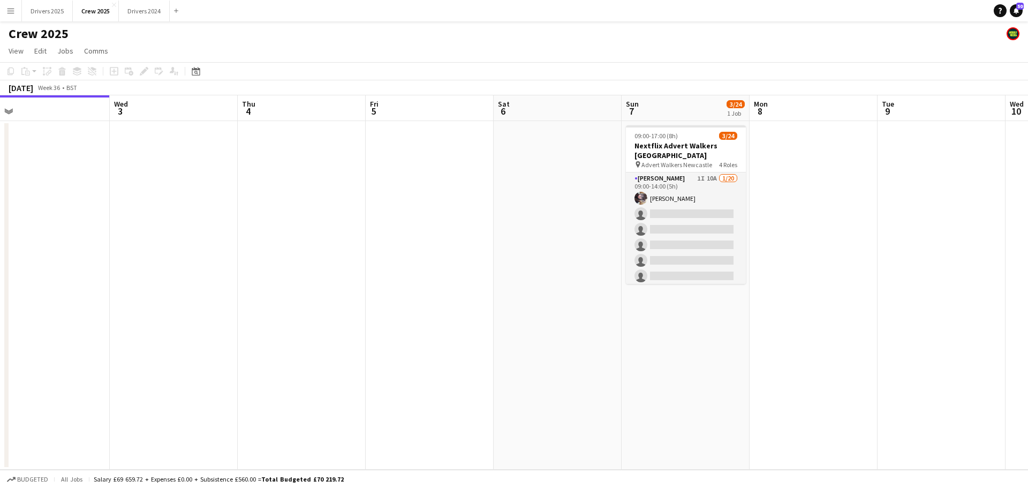
scroll to position [0, 327]
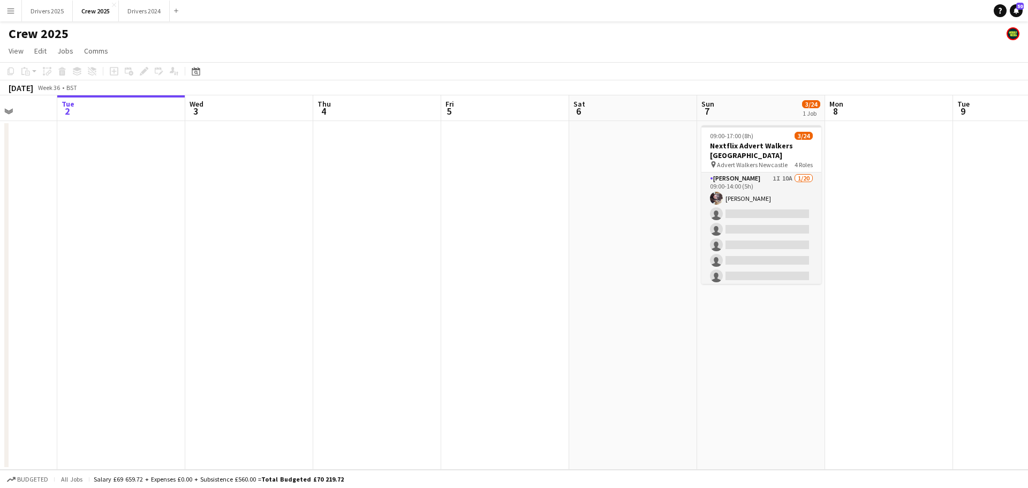
drag, startPoint x: 900, startPoint y: 363, endPoint x: 701, endPoint y: 328, distance: 201.7
click at [701, 353] on app-calendar-viewport "Sat 30 2/3 1 Job Sun 31 Mon 1 Tue 2 Wed 3 Thu 4 Fri 5 Sat 6 Sun 7 3/24 1 Job Mo…" at bounding box center [514, 282] width 1028 height 374
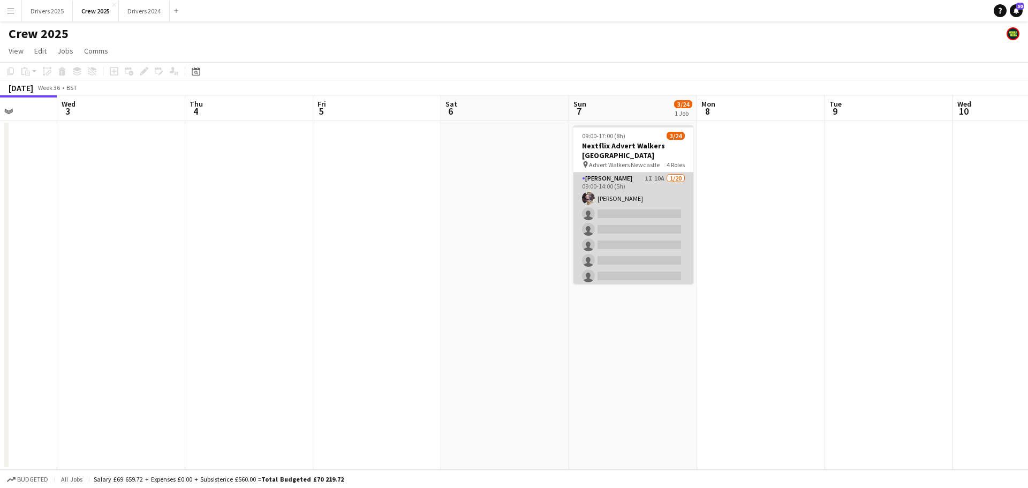
click at [644, 217] on app-card-role "[PERSON_NAME] 1I 10A [DATE] 09:00-14:00 (5h) [PERSON_NAME] single-neutral-actio…" at bounding box center [634, 338] width 120 height 332
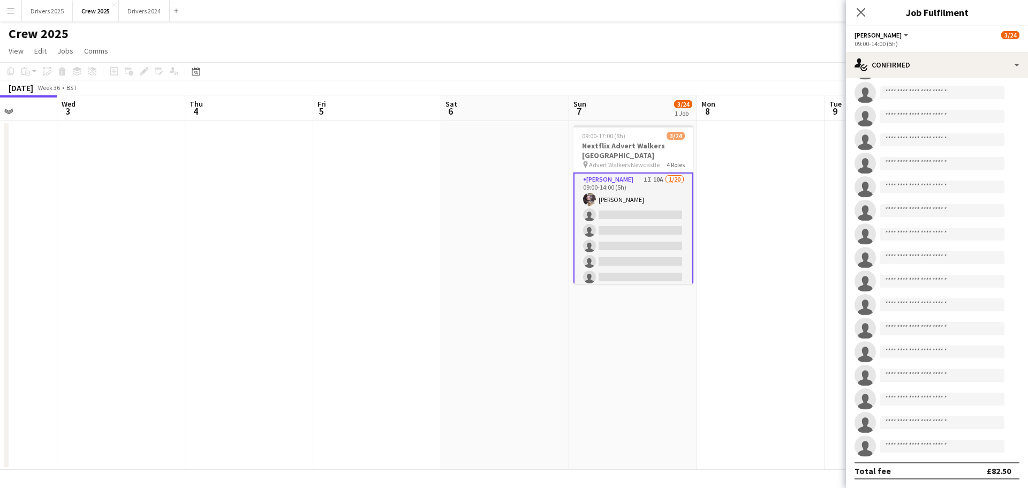
scroll to position [0, 0]
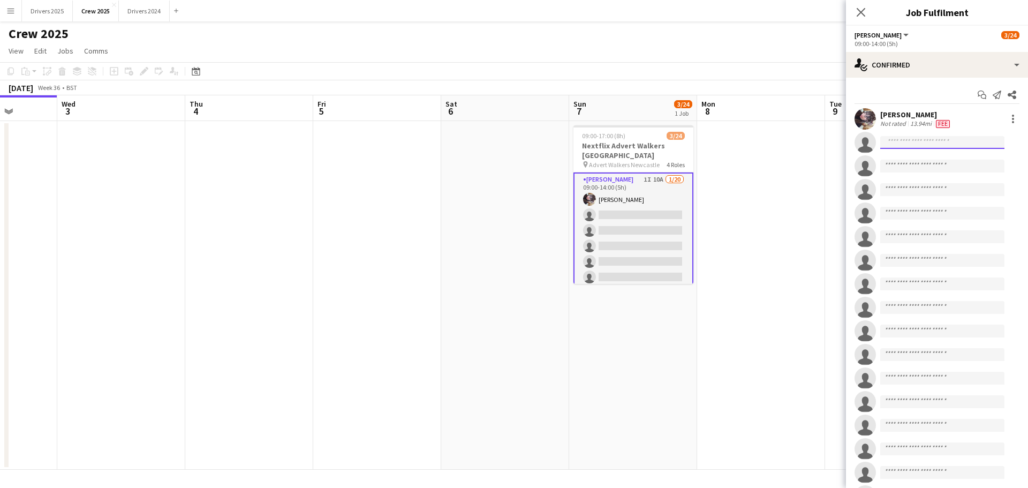
click at [822, 140] on input at bounding box center [943, 142] width 124 height 13
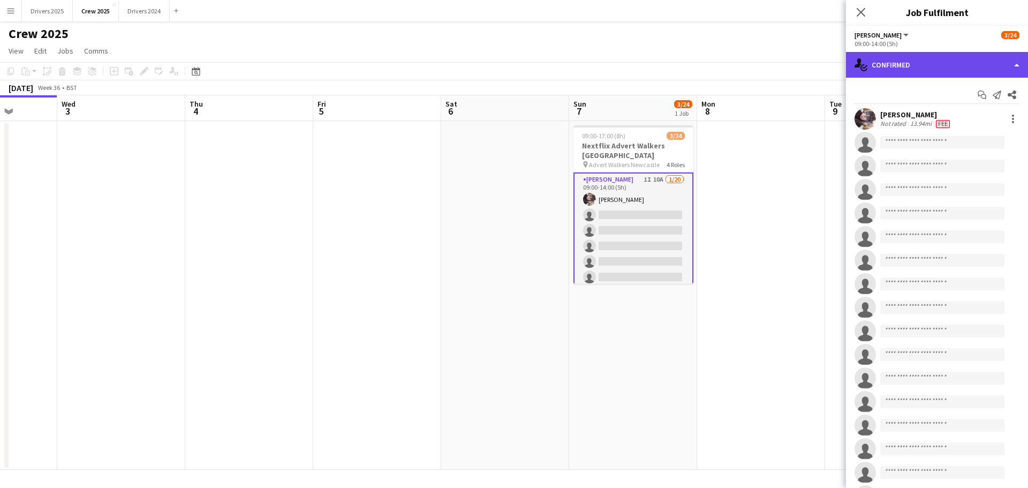
click at [822, 64] on div "single-neutral-actions-check-2 Confirmed" at bounding box center [937, 65] width 182 height 26
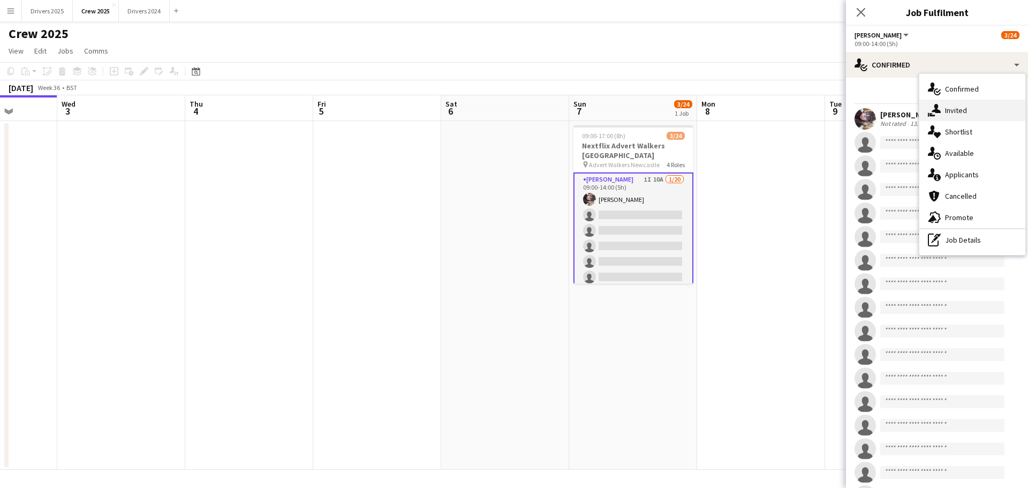
click at [822, 106] on span "Invited" at bounding box center [956, 111] width 22 height 10
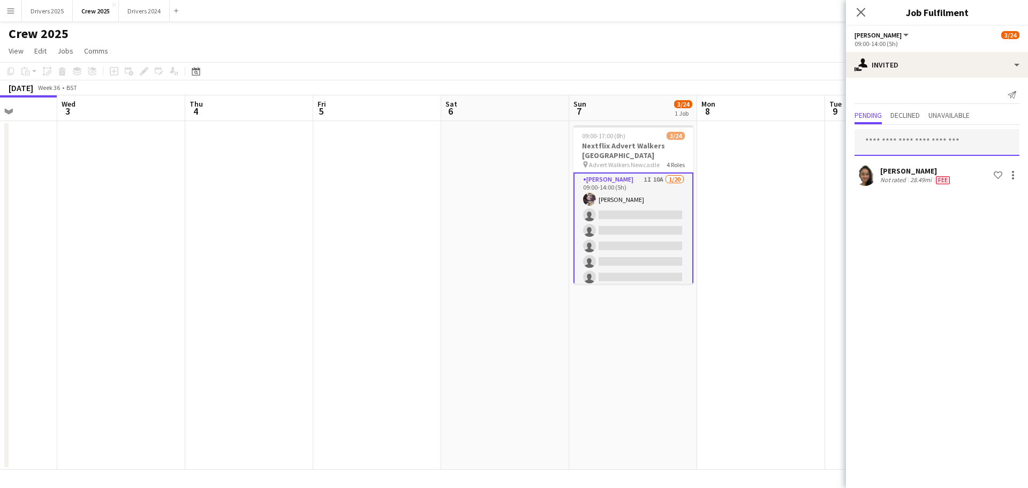
click at [822, 146] on input "text" at bounding box center [937, 142] width 165 height 27
click at [47, 12] on button "Drivers 2025 Close" at bounding box center [47, 11] width 51 height 21
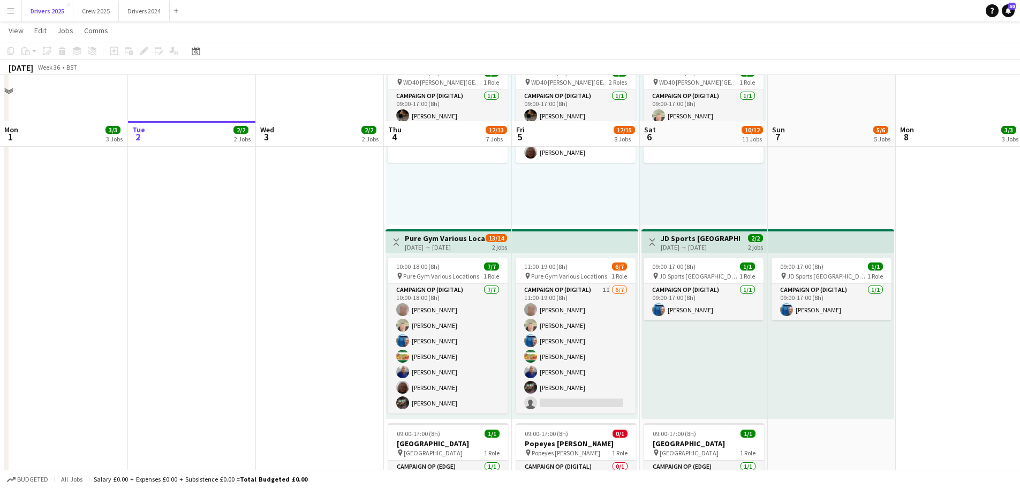
scroll to position [911, 0]
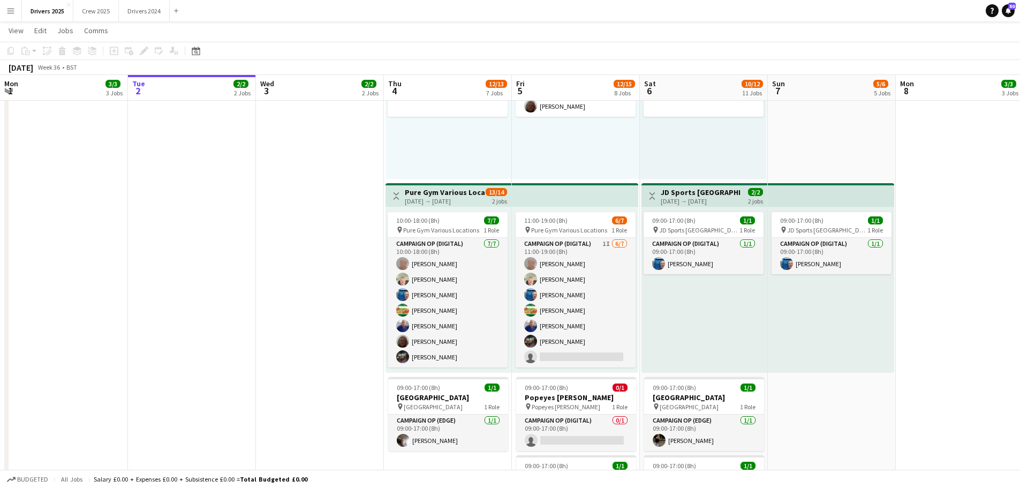
click at [444, 195] on h3 "Pure Gym Various Locations" at bounding box center [445, 192] width 80 height 10
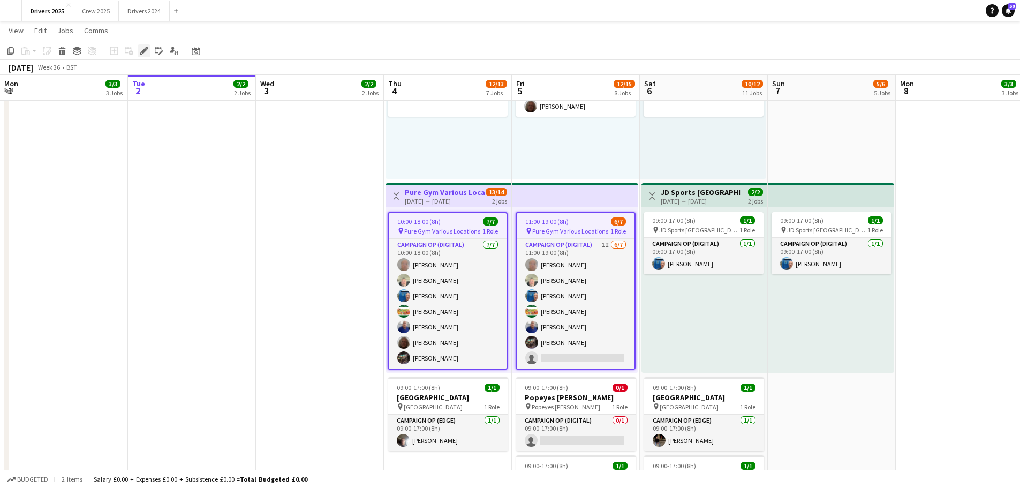
click at [146, 50] on icon at bounding box center [144, 51] width 6 height 6
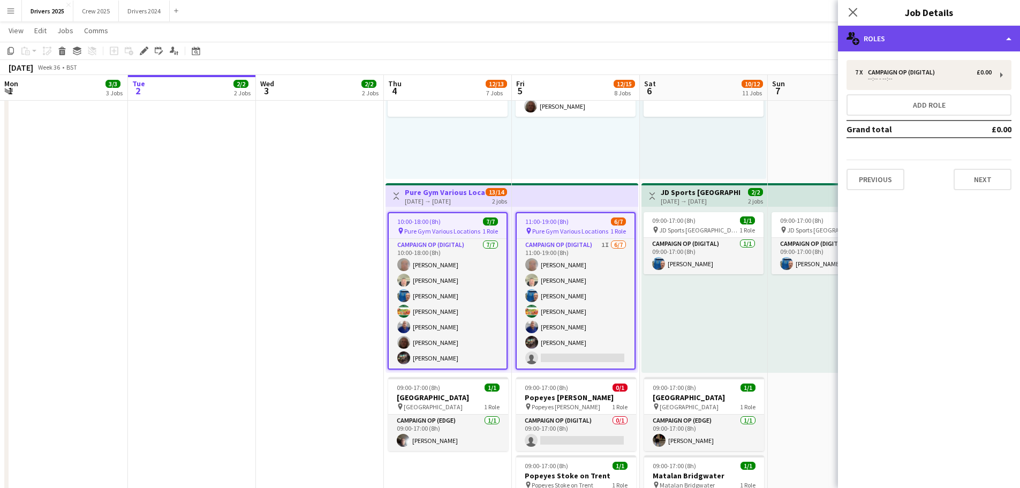
click at [822, 31] on div "multiple-users-add Roles" at bounding box center [929, 39] width 182 height 26
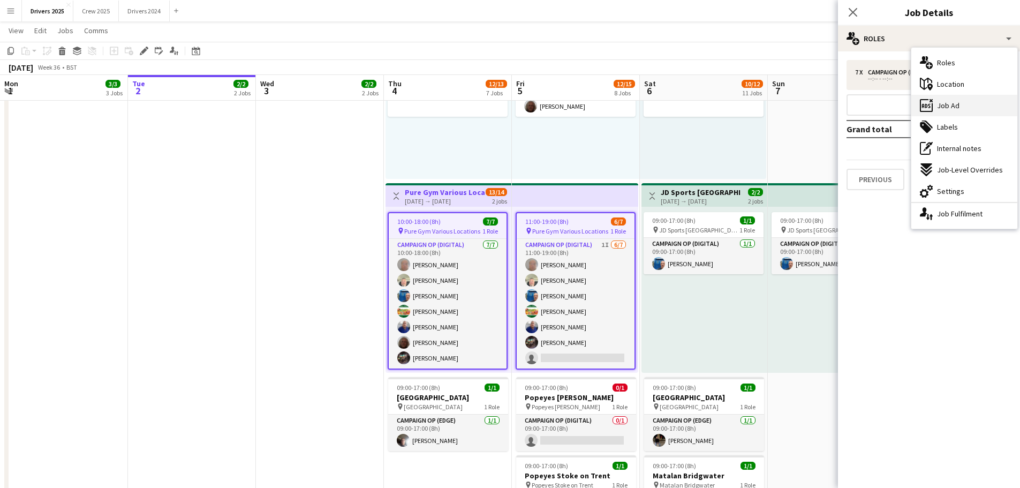
click at [822, 101] on div "ads-window Job Ad" at bounding box center [965, 105] width 106 height 21
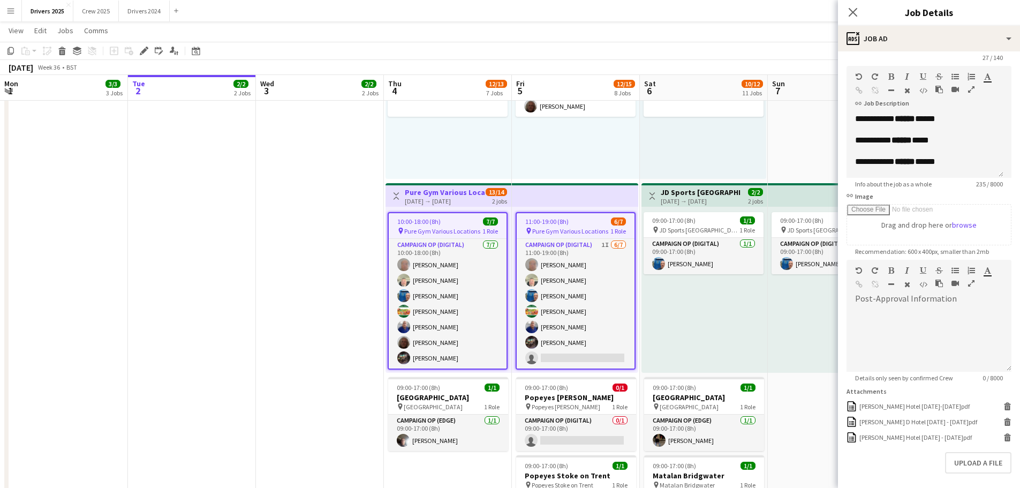
scroll to position [54, 0]
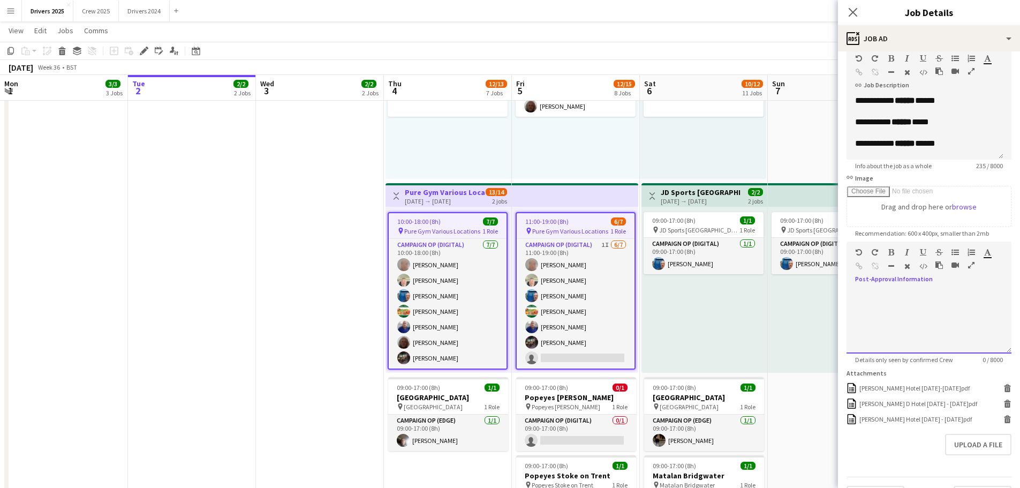
click at [822, 300] on div at bounding box center [929, 321] width 165 height 64
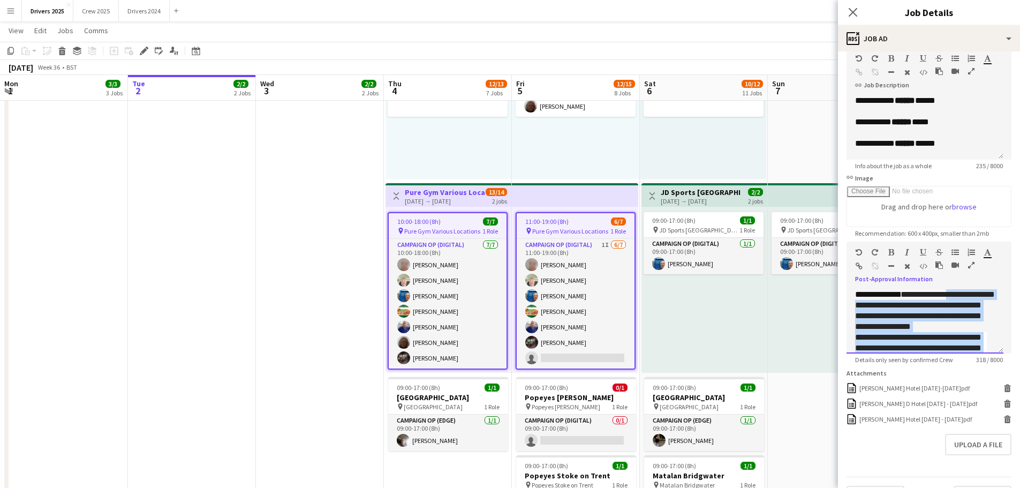
drag, startPoint x: 912, startPoint y: 350, endPoint x: 847, endPoint y: 304, distance: 79.5
click at [822, 304] on div "**********" at bounding box center [925, 321] width 157 height 64
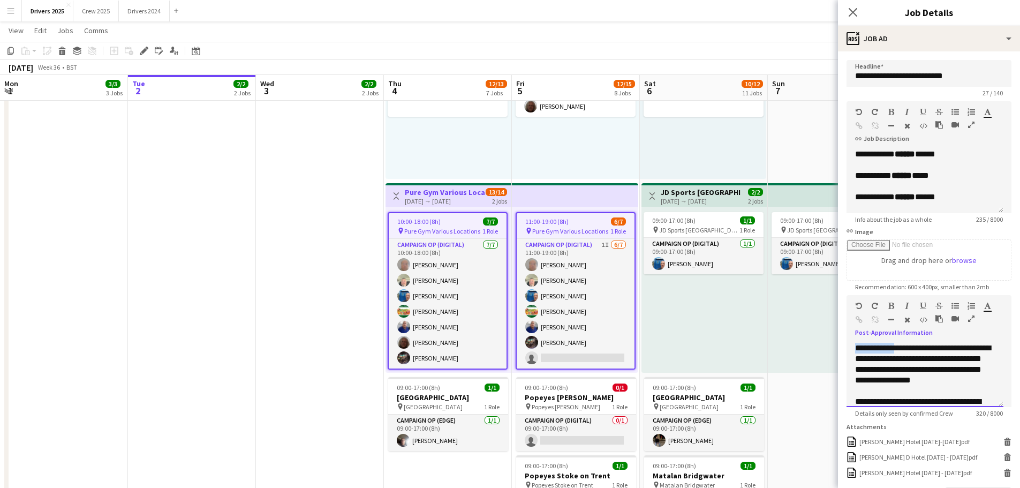
drag, startPoint x: 897, startPoint y: 348, endPoint x: 848, endPoint y: 350, distance: 49.3
click at [822, 350] on div "**********" at bounding box center [925, 375] width 157 height 64
click at [822, 350] on span "**********" at bounding box center [923, 364] width 137 height 40
drag, startPoint x: 963, startPoint y: 369, endPoint x: 851, endPoint y: 387, distance: 113.3
click at [822, 372] on div "**********" at bounding box center [925, 375] width 157 height 64
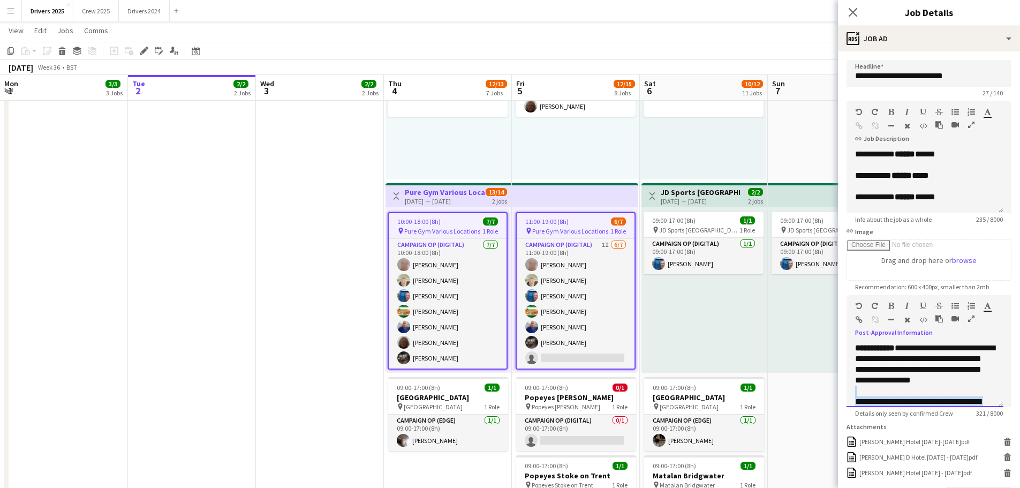
copy div
click at [822, 349] on span "**********" at bounding box center [925, 364] width 140 height 40
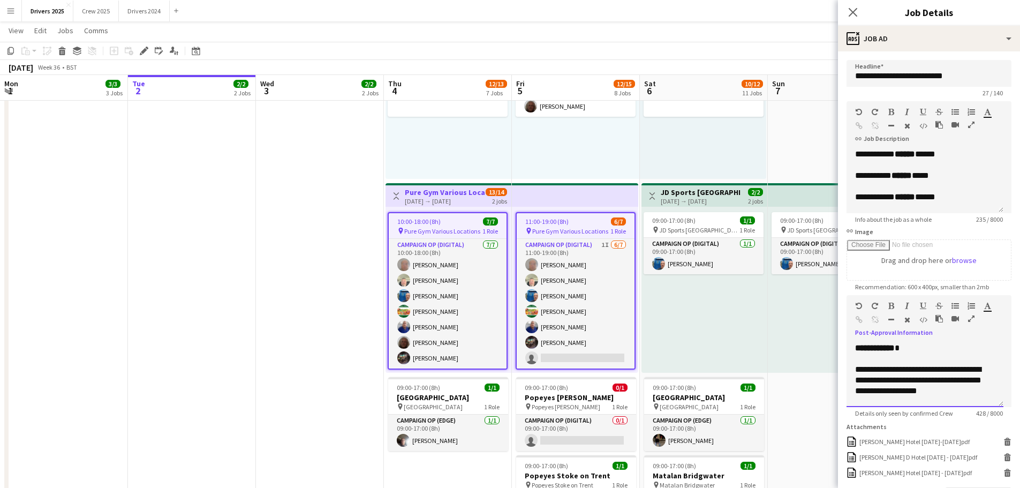
click at [822, 351] on div "**********" at bounding box center [925, 375] width 157 height 64
click at [822, 372] on div "**********" at bounding box center [925, 375] width 157 height 64
drag, startPoint x: 949, startPoint y: 373, endPoint x: 881, endPoint y: 388, distance: 69.8
click at [822, 372] on div "**********" at bounding box center [925, 324] width 140 height 150
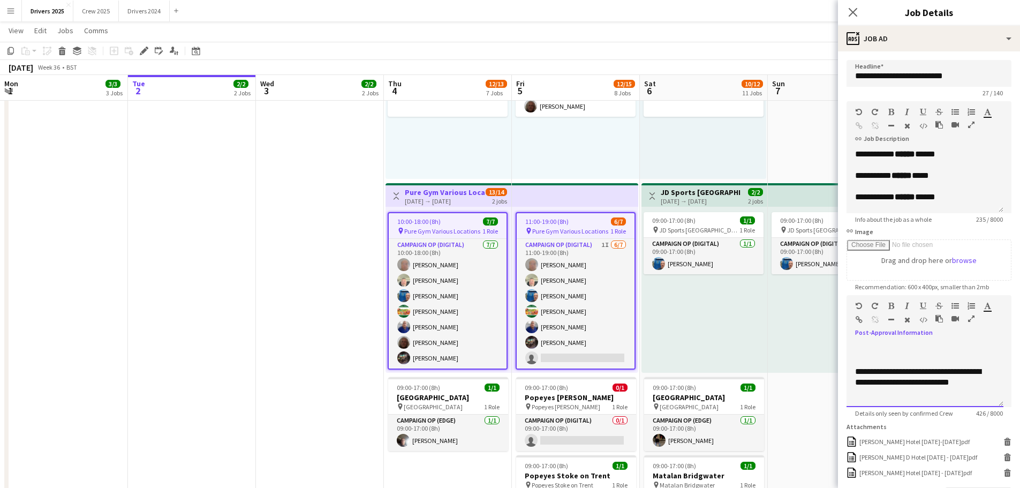
click at [822, 372] on div "**********" at bounding box center [921, 382] width 132 height 32
drag, startPoint x: 917, startPoint y: 393, endPoint x: 852, endPoint y: 376, distance: 68.1
click at [822, 372] on div "**********" at bounding box center [925, 375] width 157 height 64
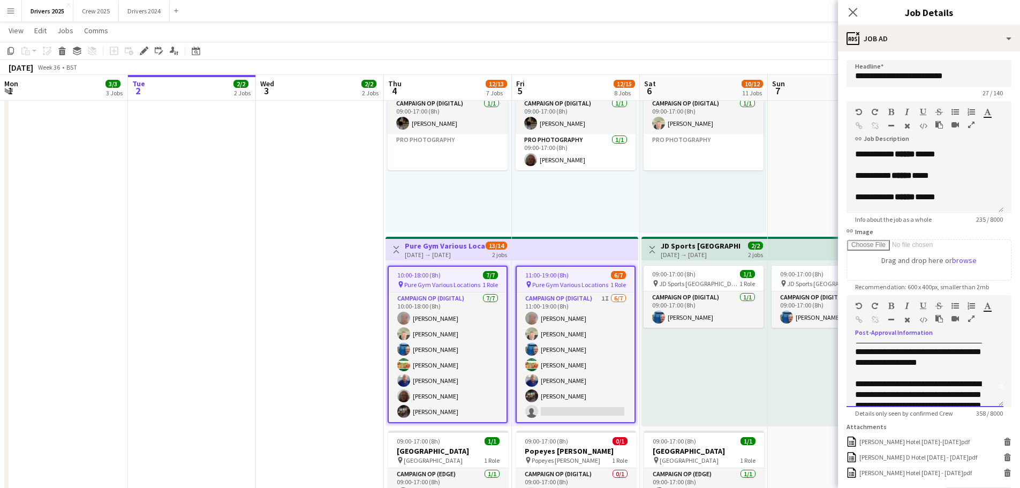
scroll to position [0, 0]
click at [822, 347] on div "**********" at bounding box center [925, 375] width 157 height 64
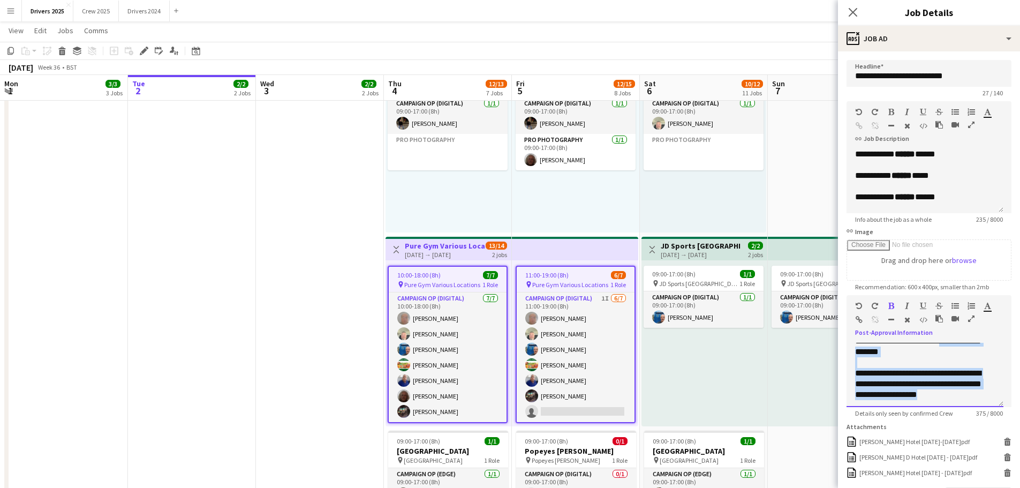
scroll to position [52, 0]
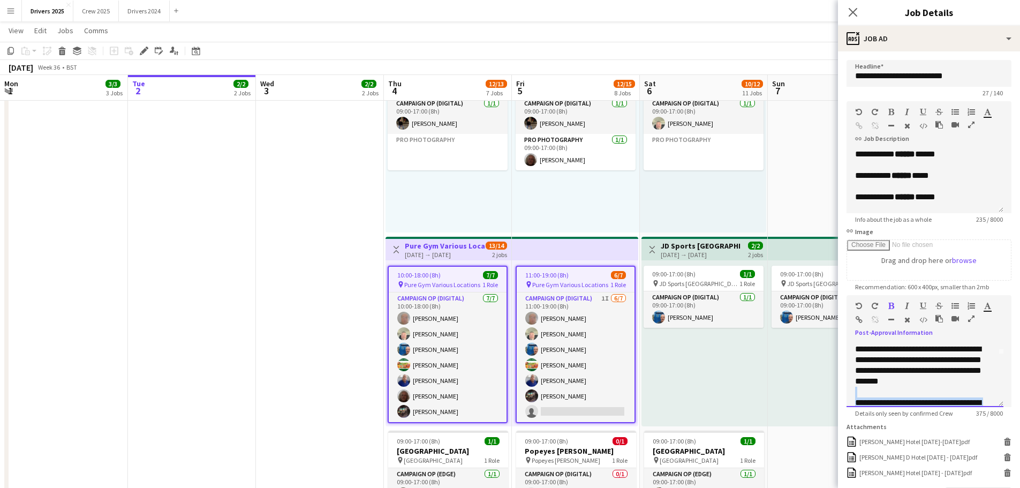
drag, startPoint x: 966, startPoint y: 352, endPoint x: 848, endPoint y: 390, distance: 124.2
click at [822, 372] on div "**********" at bounding box center [925, 375] width 157 height 64
click at [822, 5] on div "Close pop-in" at bounding box center [853, 12] width 30 height 25
click at [822, 13] on icon at bounding box center [853, 12] width 10 height 10
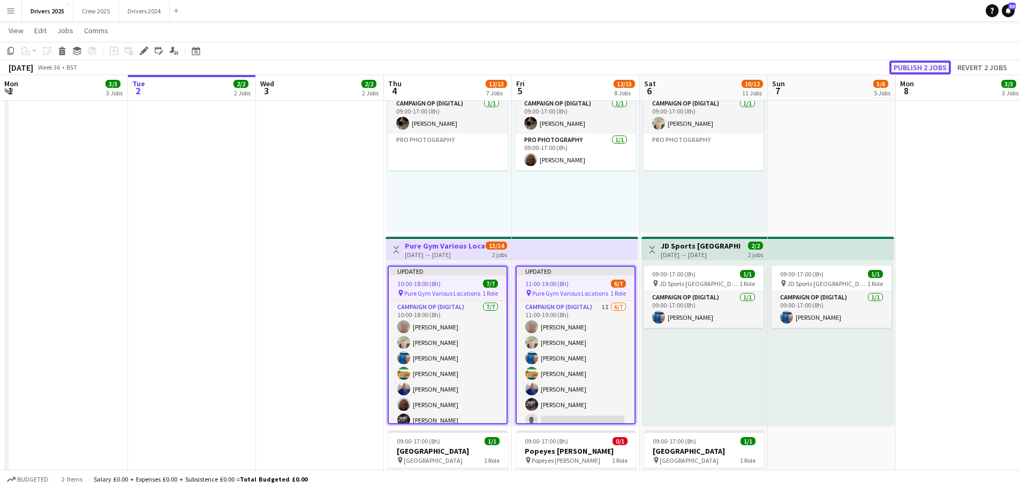
click at [822, 65] on button "Publish 2 jobs" at bounding box center [921, 68] width 62 height 14
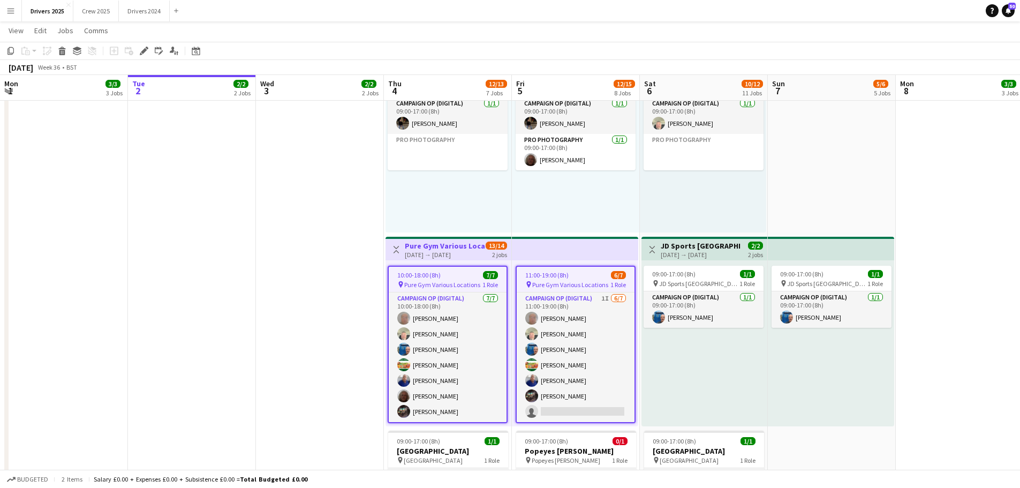
click at [6, 4] on button "Menu" at bounding box center [10, 10] width 21 height 21
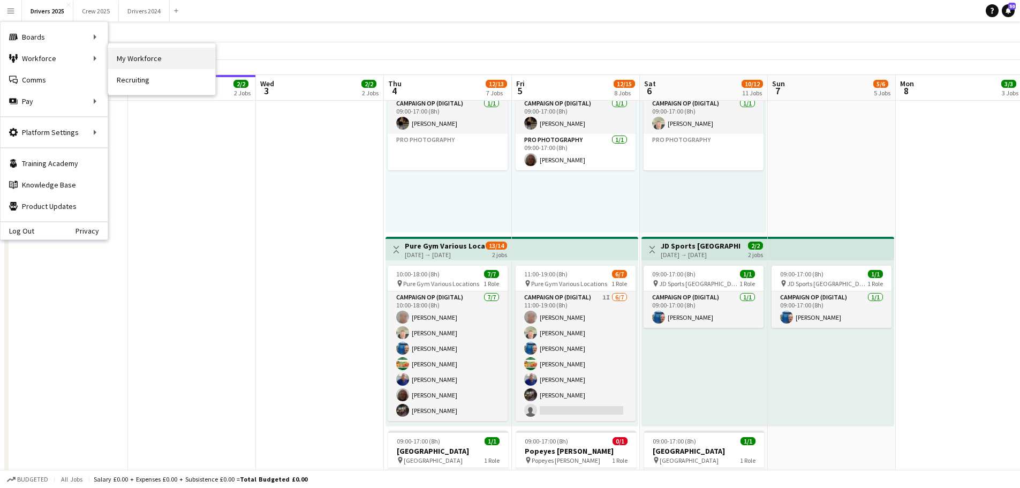
click at [145, 61] on link "My Workforce" at bounding box center [161, 58] width 107 height 21
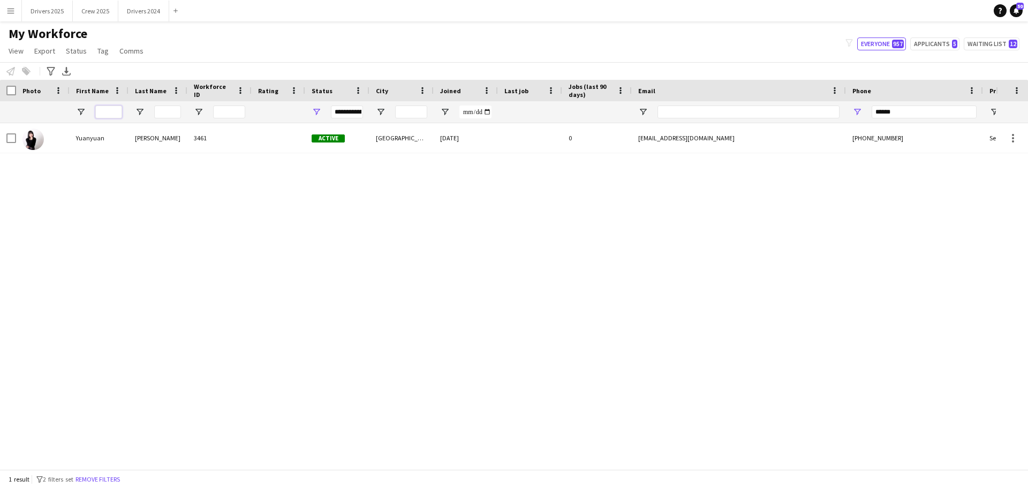
click at [107, 114] on input "First Name Filter Input" at bounding box center [108, 112] width 27 height 13
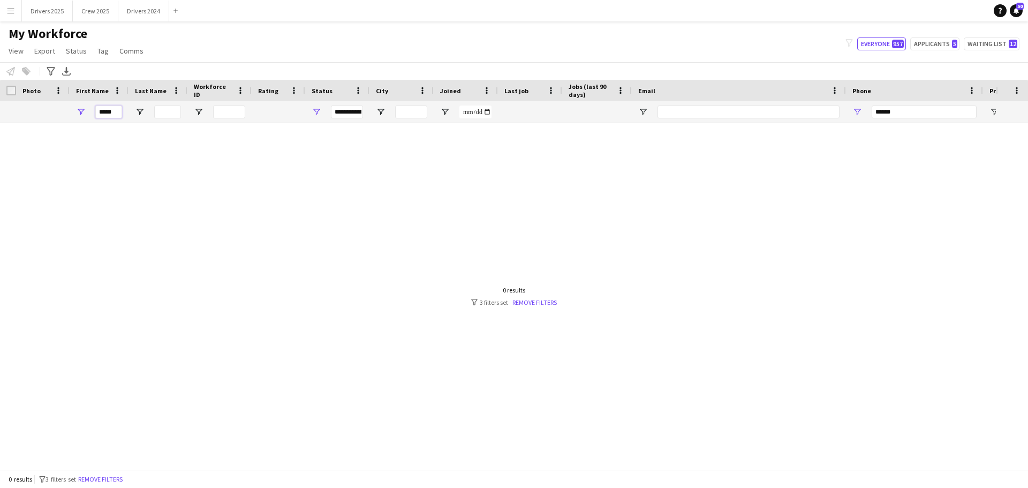
type input "*****"
click at [822, 108] on input "******" at bounding box center [924, 112] width 105 height 13
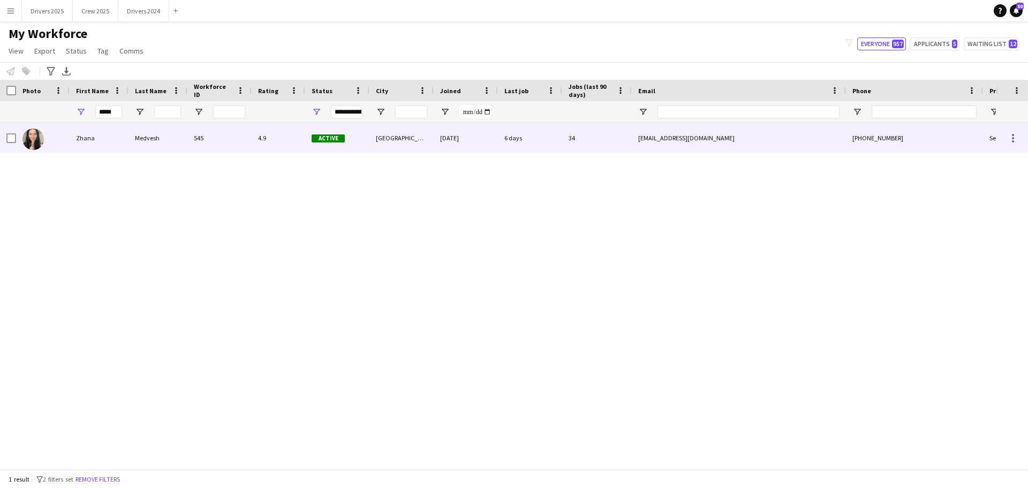
click at [687, 138] on div "[EMAIL_ADDRESS][DOMAIN_NAME]" at bounding box center [739, 137] width 214 height 29
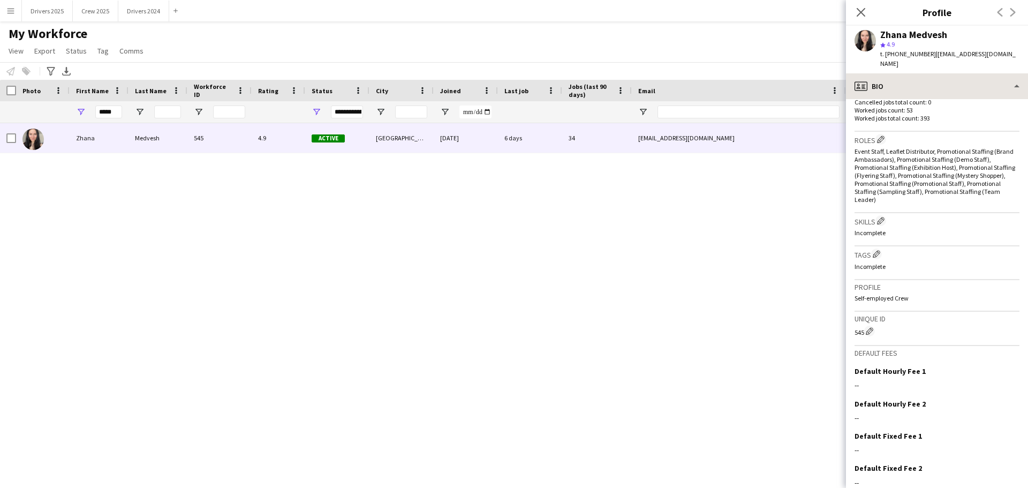
scroll to position [302, 0]
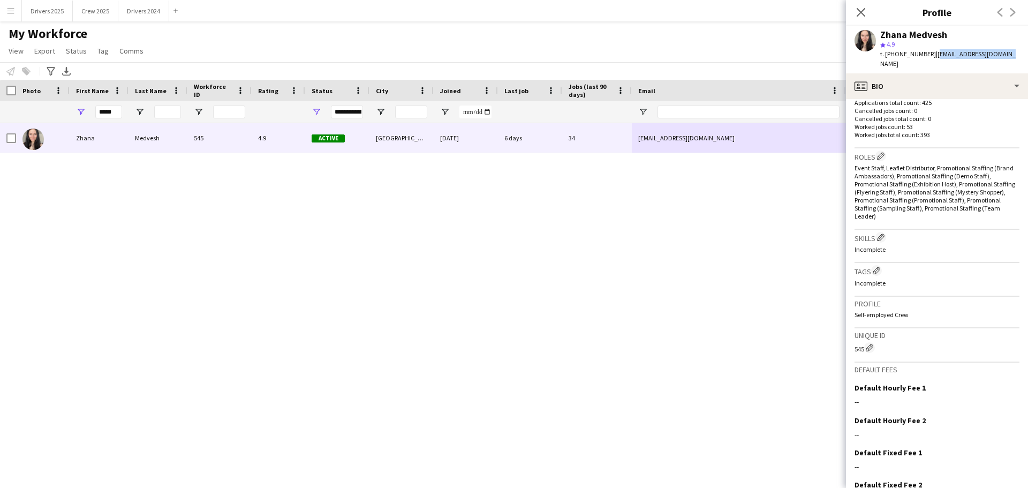
drag, startPoint x: 1006, startPoint y: 54, endPoint x: 926, endPoint y: 56, distance: 80.9
click at [822, 56] on div "Zhana Medvesh star 4.9 t. [PHONE_NUMBER] | [EMAIL_ADDRESS][DOMAIN_NAME]" at bounding box center [937, 50] width 182 height 48
copy span "[EMAIL_ADDRESS][DOMAIN_NAME]"
click at [97, 7] on button "Crew 2025 Close" at bounding box center [96, 11] width 46 height 21
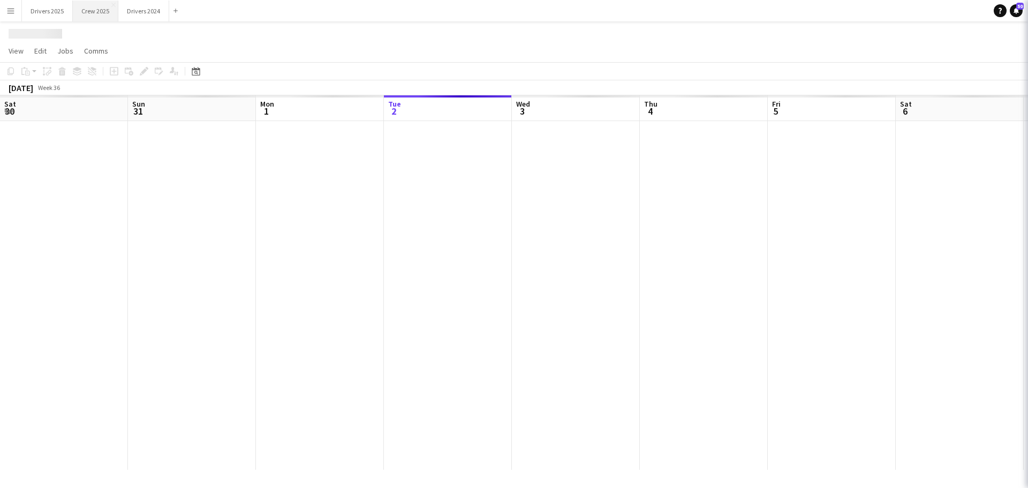
scroll to position [0, 256]
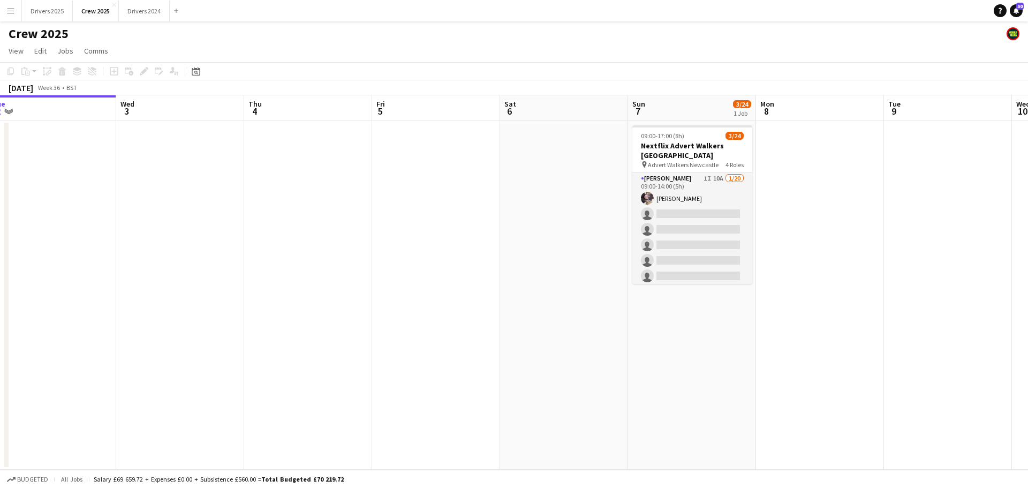
drag, startPoint x: 697, startPoint y: 292, endPoint x: 569, endPoint y: 280, distance: 128.7
click at [553, 296] on app-calendar-viewport "Sat 30 2/3 1 Job Sun 31 Mon 1 Tue 2 Wed 3 Thu 4 Fri 5 Sat 6 Sun 7 3/24 1 Job Mo…" at bounding box center [514, 282] width 1028 height 374
click at [694, 144] on h3 "Nextflix Advert Walkers [GEOGRAPHIC_DATA]" at bounding box center [688, 150] width 120 height 19
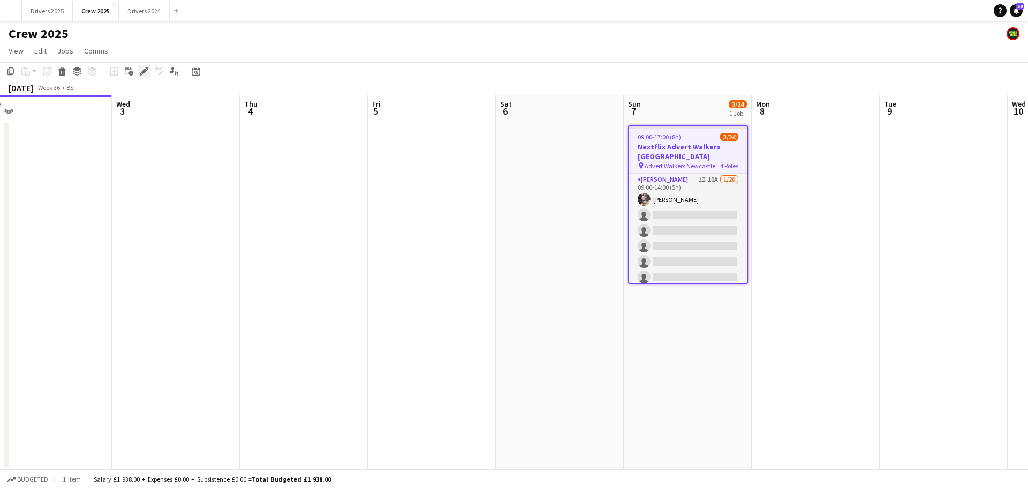
click at [144, 70] on icon at bounding box center [144, 72] width 6 height 6
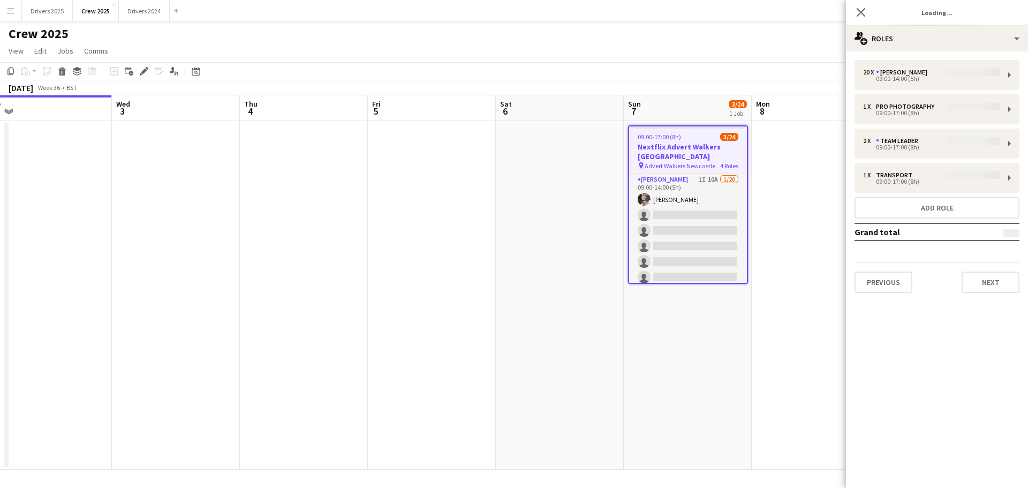
type input "**********"
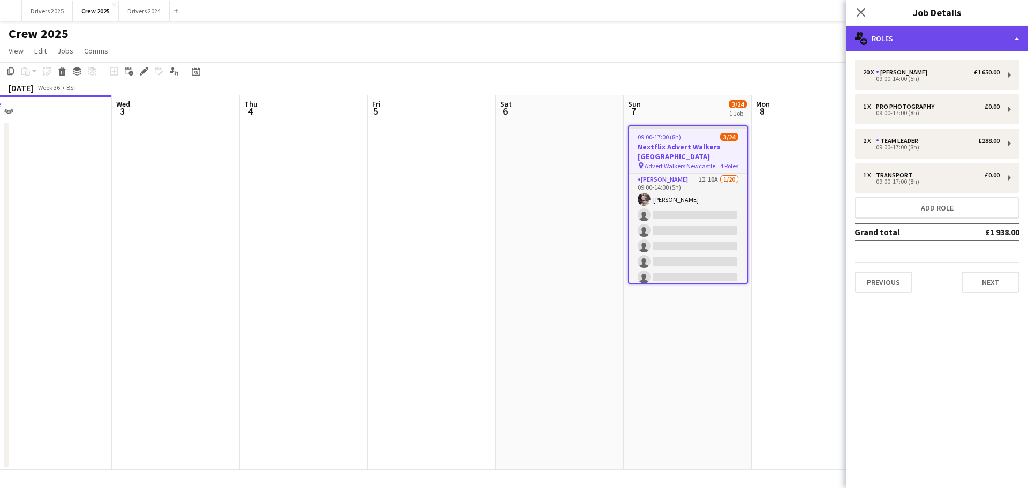
click at [822, 36] on div "multiple-users-add Roles" at bounding box center [937, 39] width 182 height 26
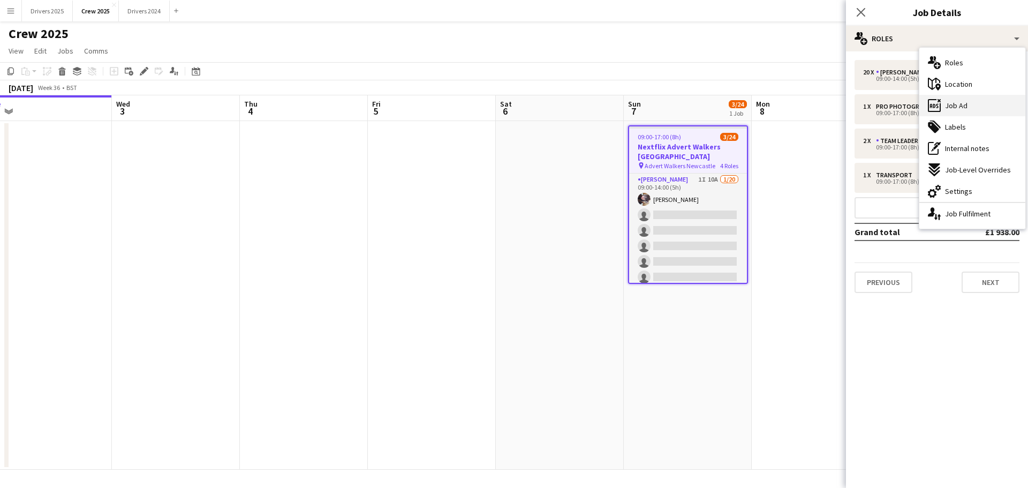
click at [822, 109] on div "ads-window Job Ad" at bounding box center [973, 105] width 106 height 21
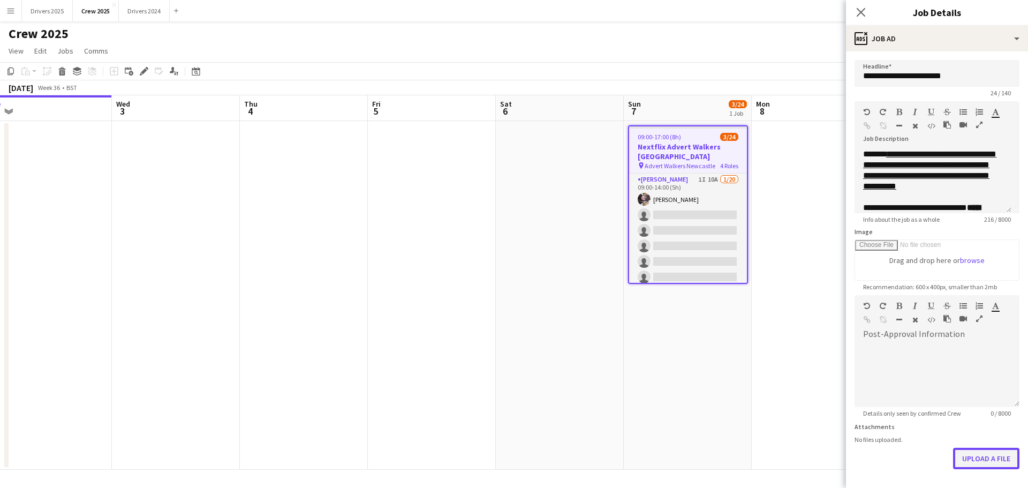
click at [822, 372] on button "Upload a file" at bounding box center [986, 458] width 66 height 21
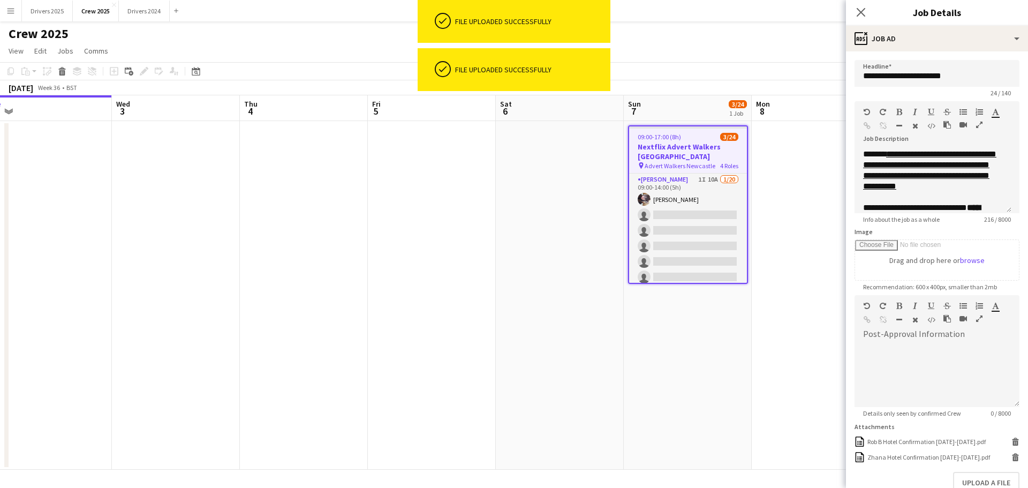
click at [822, 8] on icon "Close pop-in" at bounding box center [861, 12] width 9 height 9
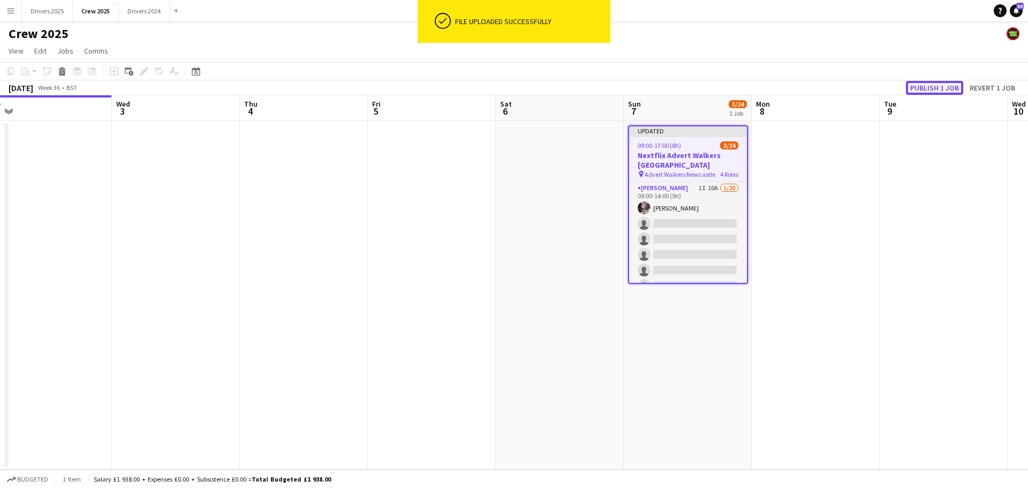
click at [822, 89] on button "Publish 1 job" at bounding box center [934, 88] width 57 height 14
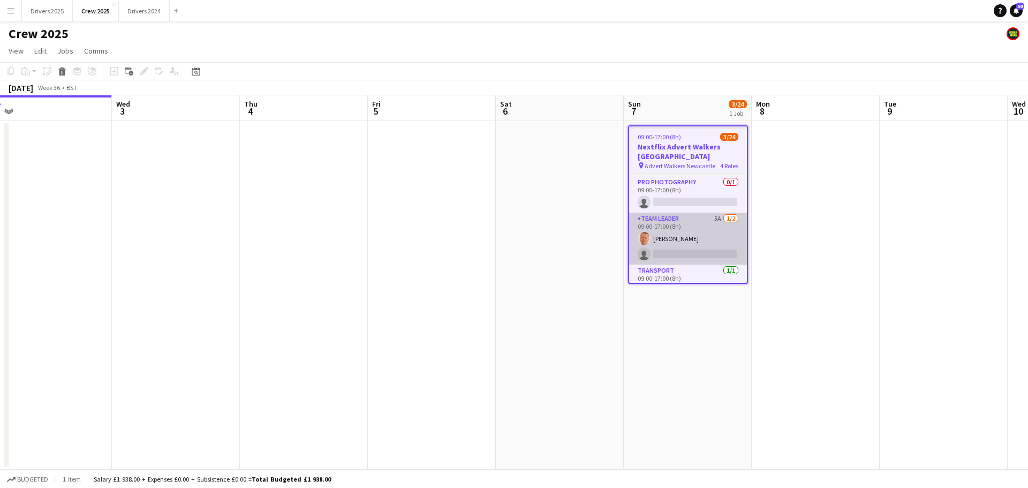
scroll to position [347, 0]
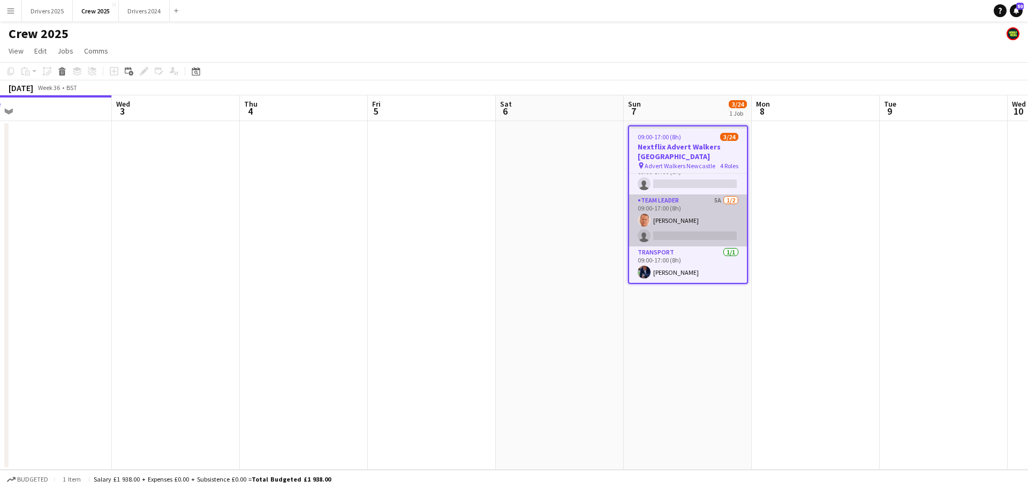
click at [660, 233] on app-card-role "Team Leader 5A [DATE] 09:00-17:00 (8h) [PERSON_NAME] single-neutral-actions" at bounding box center [688, 220] width 118 height 52
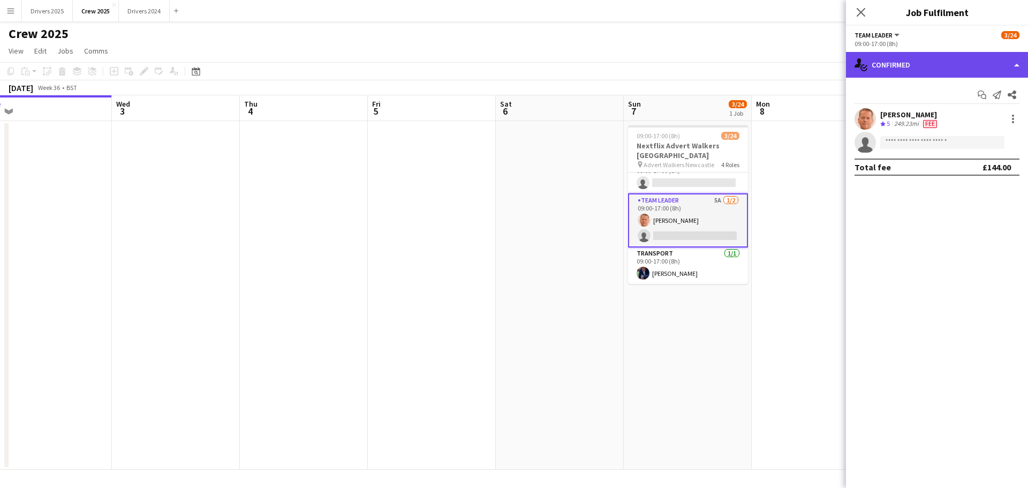
click at [822, 59] on div "single-neutral-actions-check-2 Confirmed" at bounding box center [937, 65] width 182 height 26
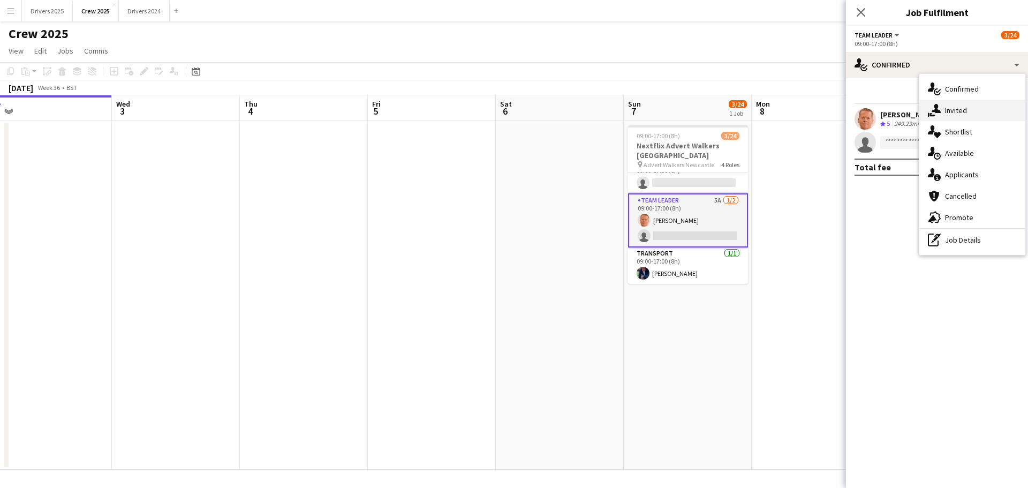
click at [822, 108] on div "single-neutral-actions-share-1 Invited" at bounding box center [973, 110] width 106 height 21
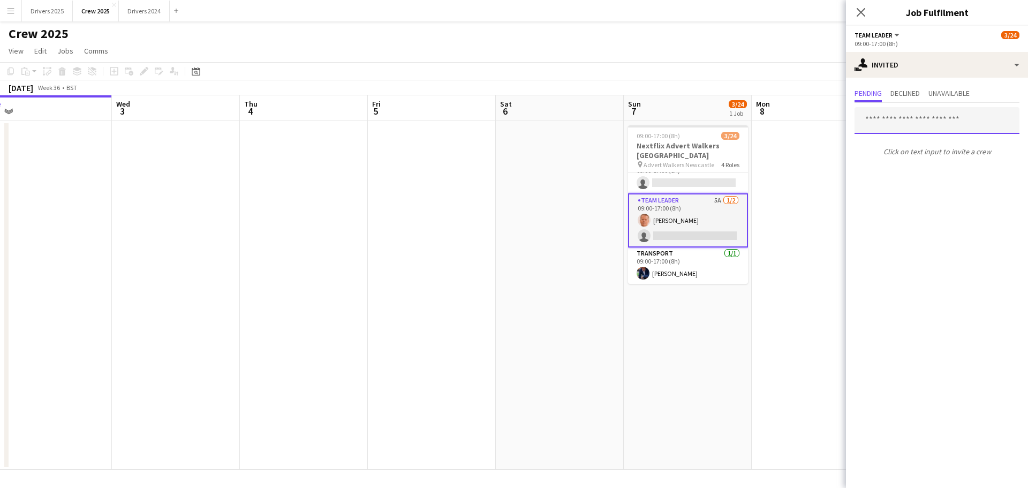
click at [822, 122] on input "text" at bounding box center [937, 120] width 165 height 27
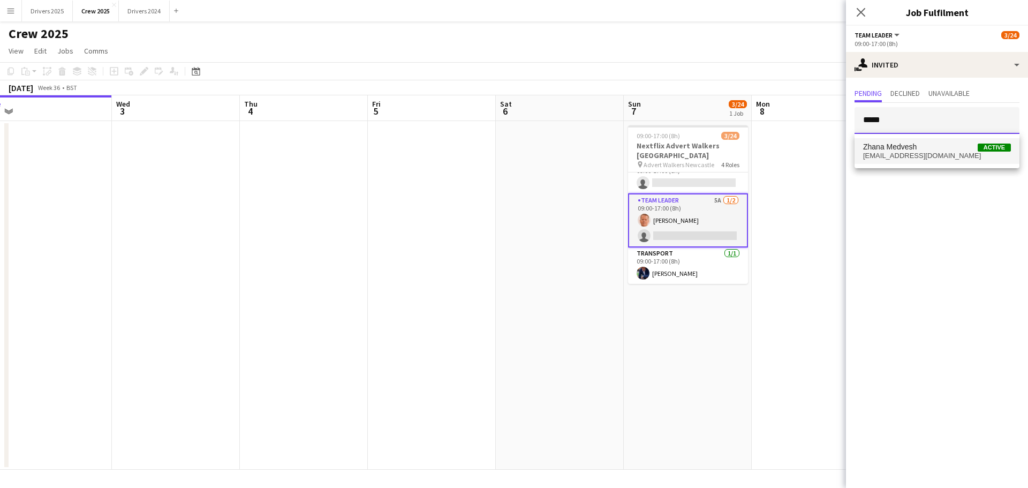
type input "*****"
drag, startPoint x: 902, startPoint y: 151, endPoint x: 908, endPoint y: 154, distance: 7.0
click at [822, 150] on span "Zhana Medvesh" at bounding box center [890, 146] width 54 height 9
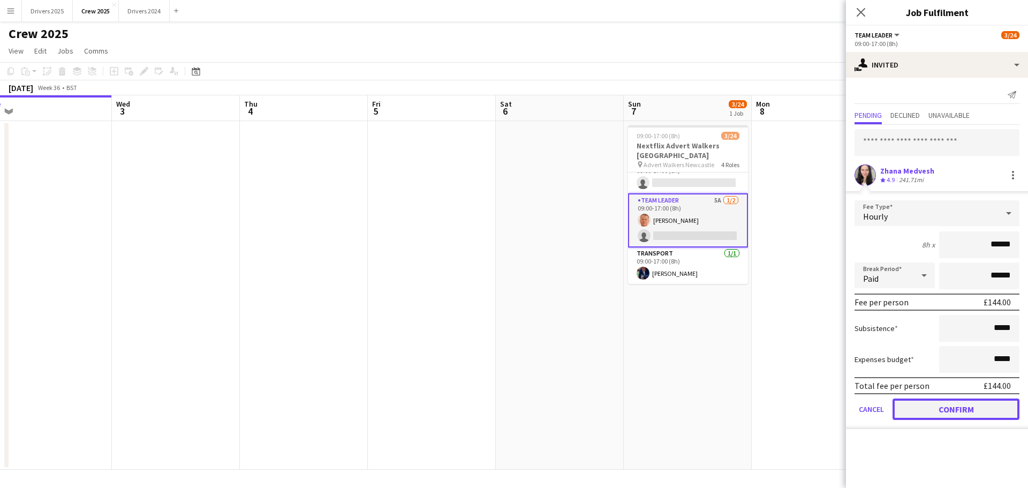
click at [822, 372] on button "Confirm" at bounding box center [956, 408] width 127 height 21
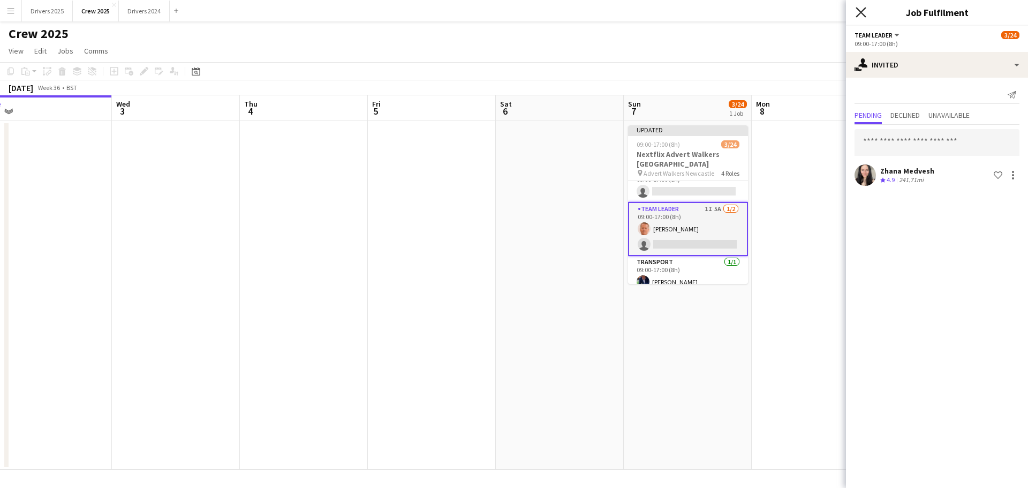
click at [822, 13] on icon at bounding box center [861, 12] width 10 height 10
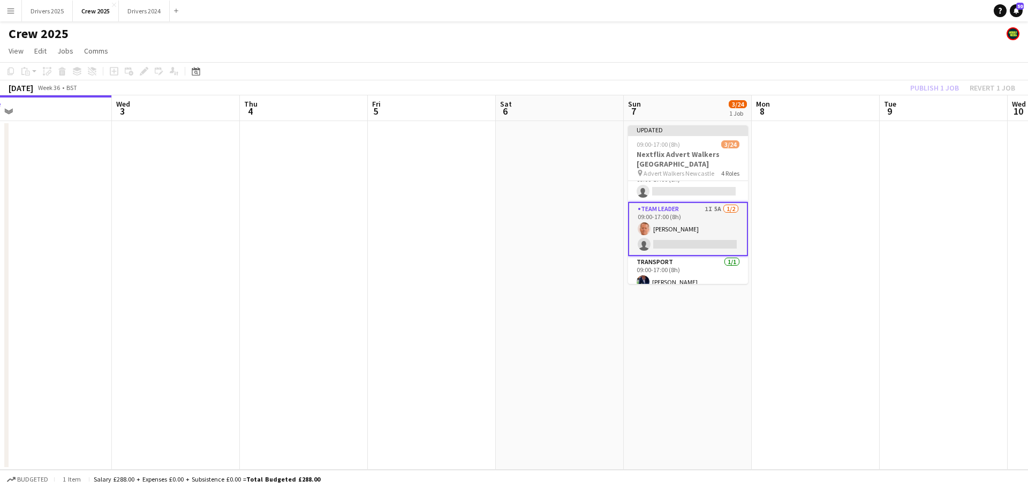
click at [822, 91] on div "Publish 1 job Revert 1 job" at bounding box center [963, 88] width 131 height 14
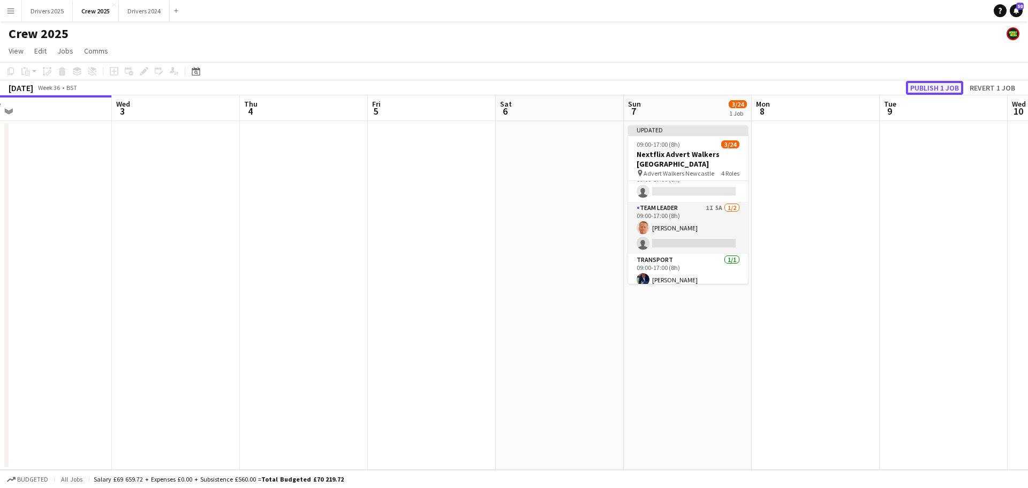
click at [822, 91] on button "Publish 1 job" at bounding box center [934, 88] width 57 height 14
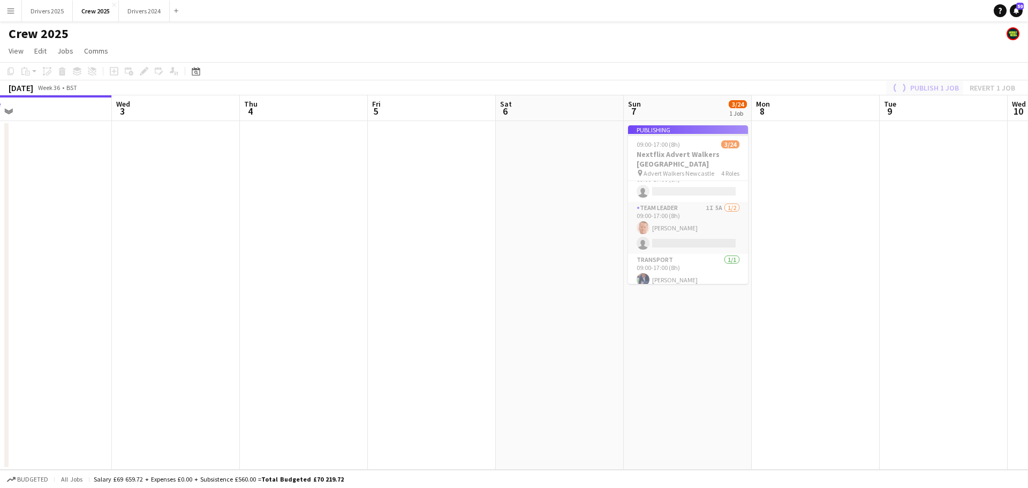
scroll to position [345, 0]
